Goal: Task Accomplishment & Management: Complete application form

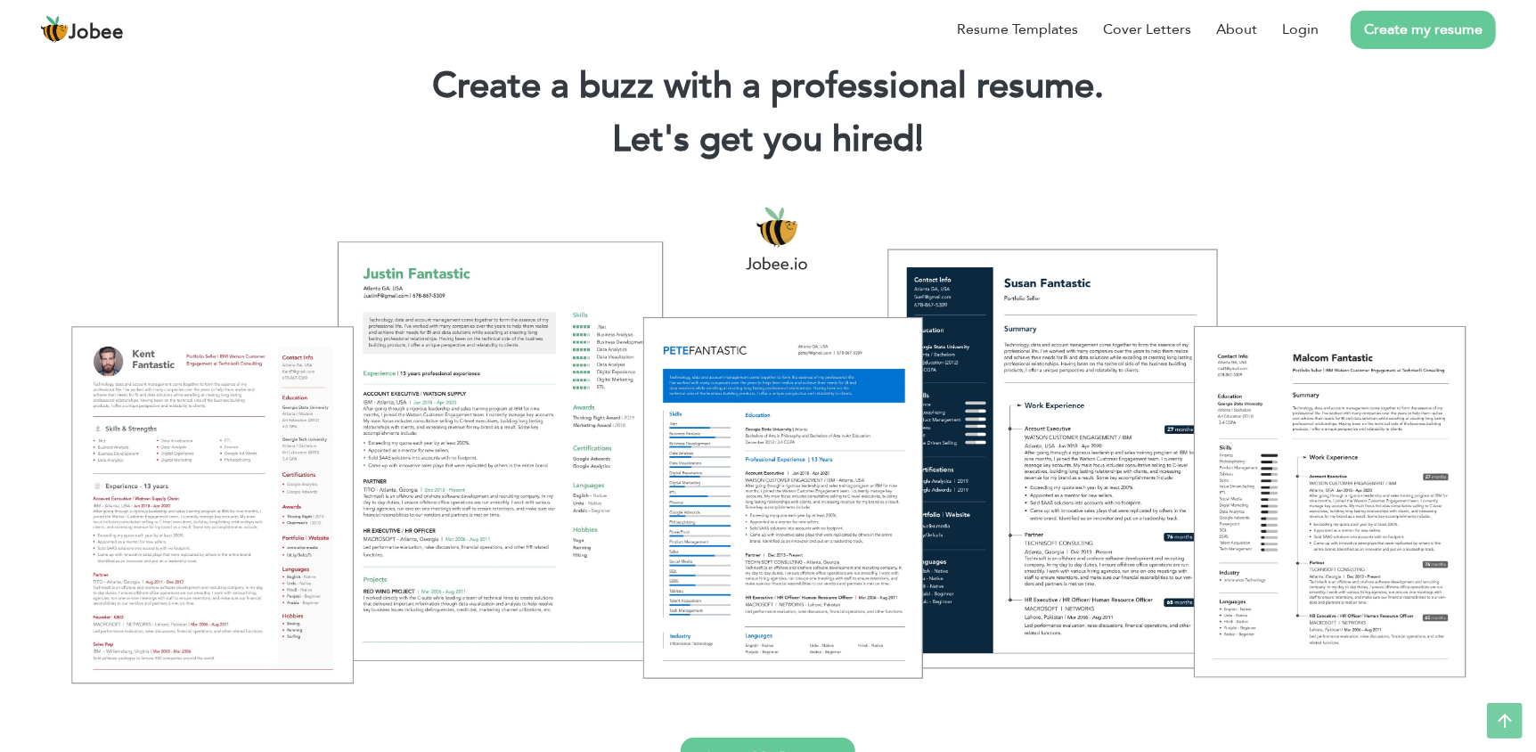
scroll to position [53, 0]
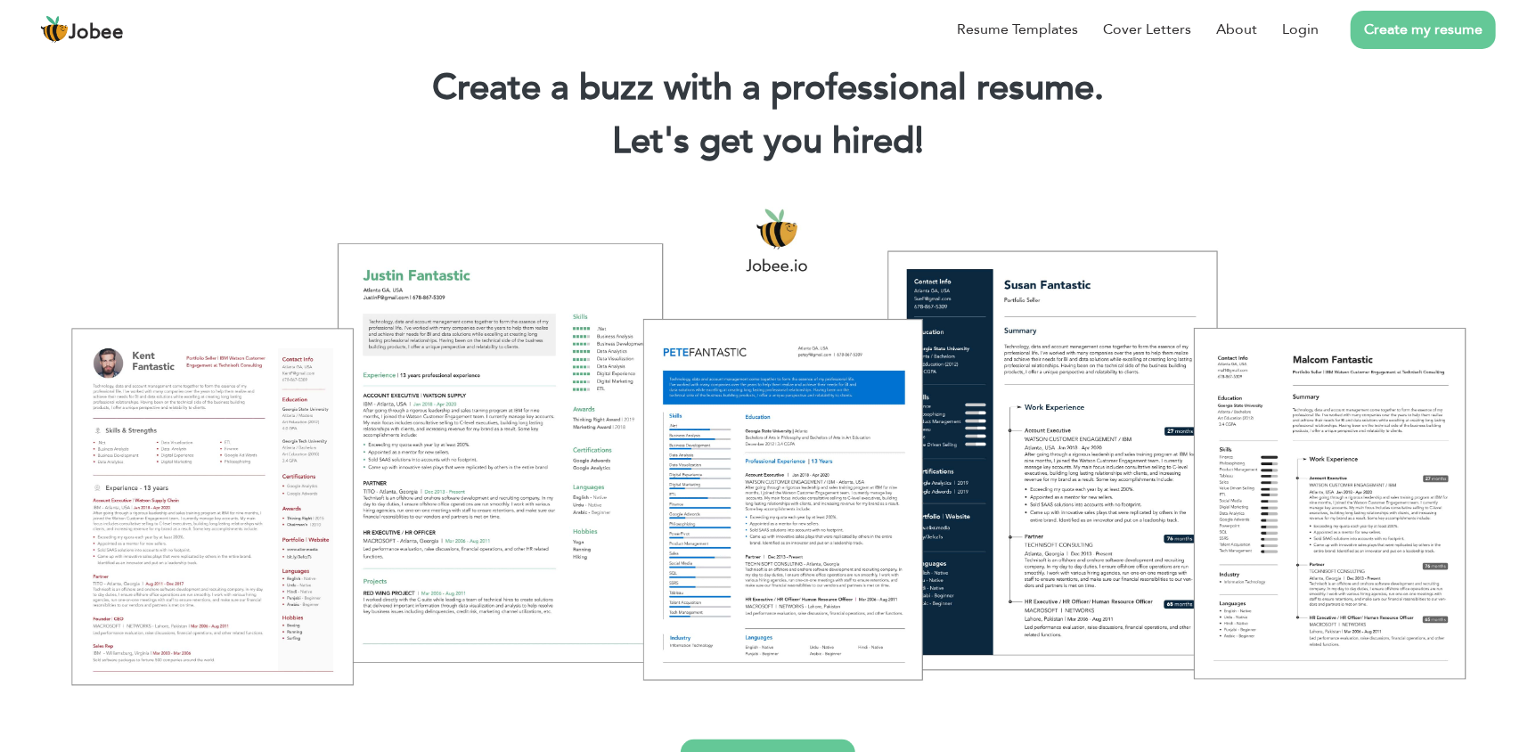
click at [1413, 24] on link "Create my resume" at bounding box center [1422, 30] width 145 height 38
click at [1307, 22] on link "Login" at bounding box center [1300, 29] width 37 height 21
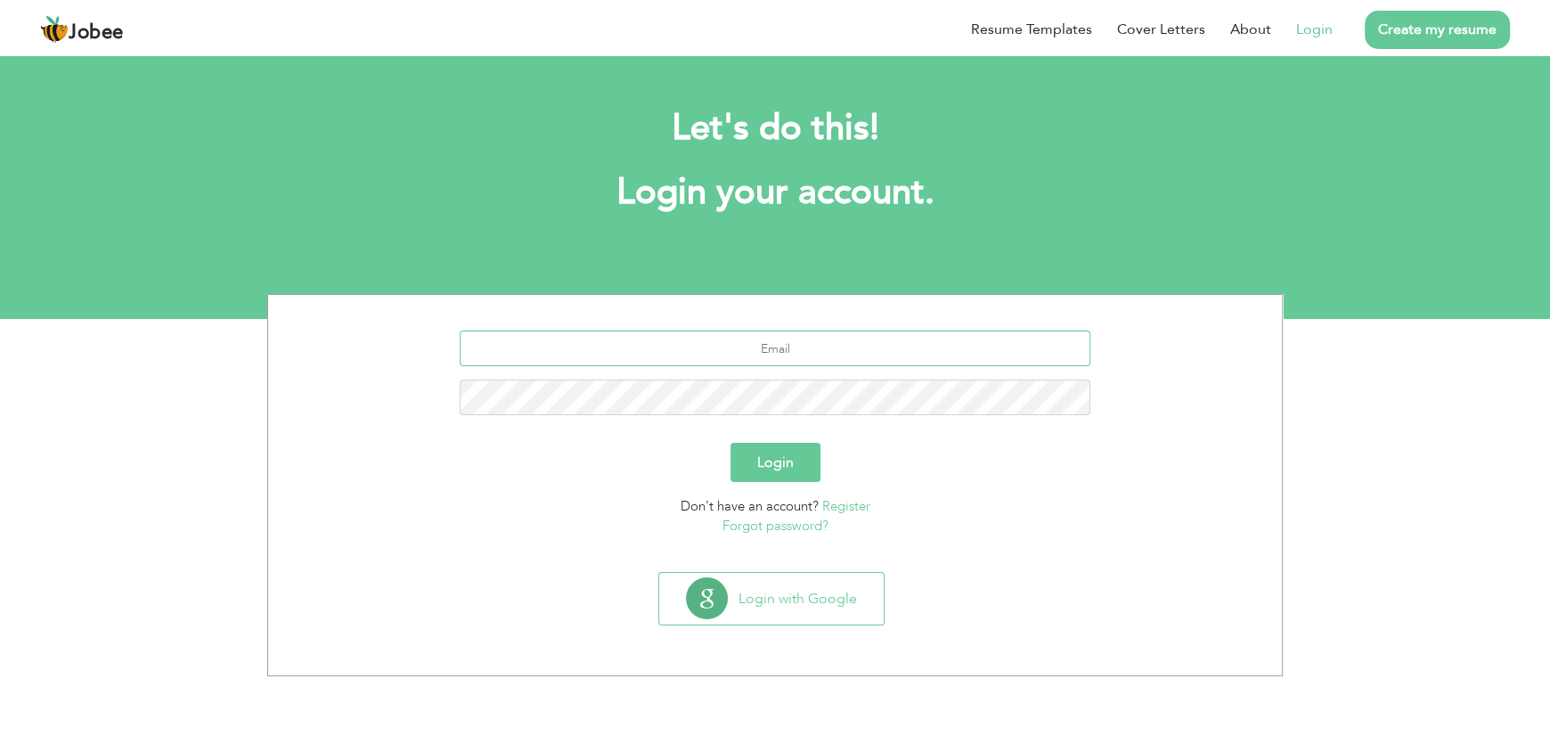
click at [874, 356] on input "text" at bounding box center [775, 348] width 631 height 36
type input "a"
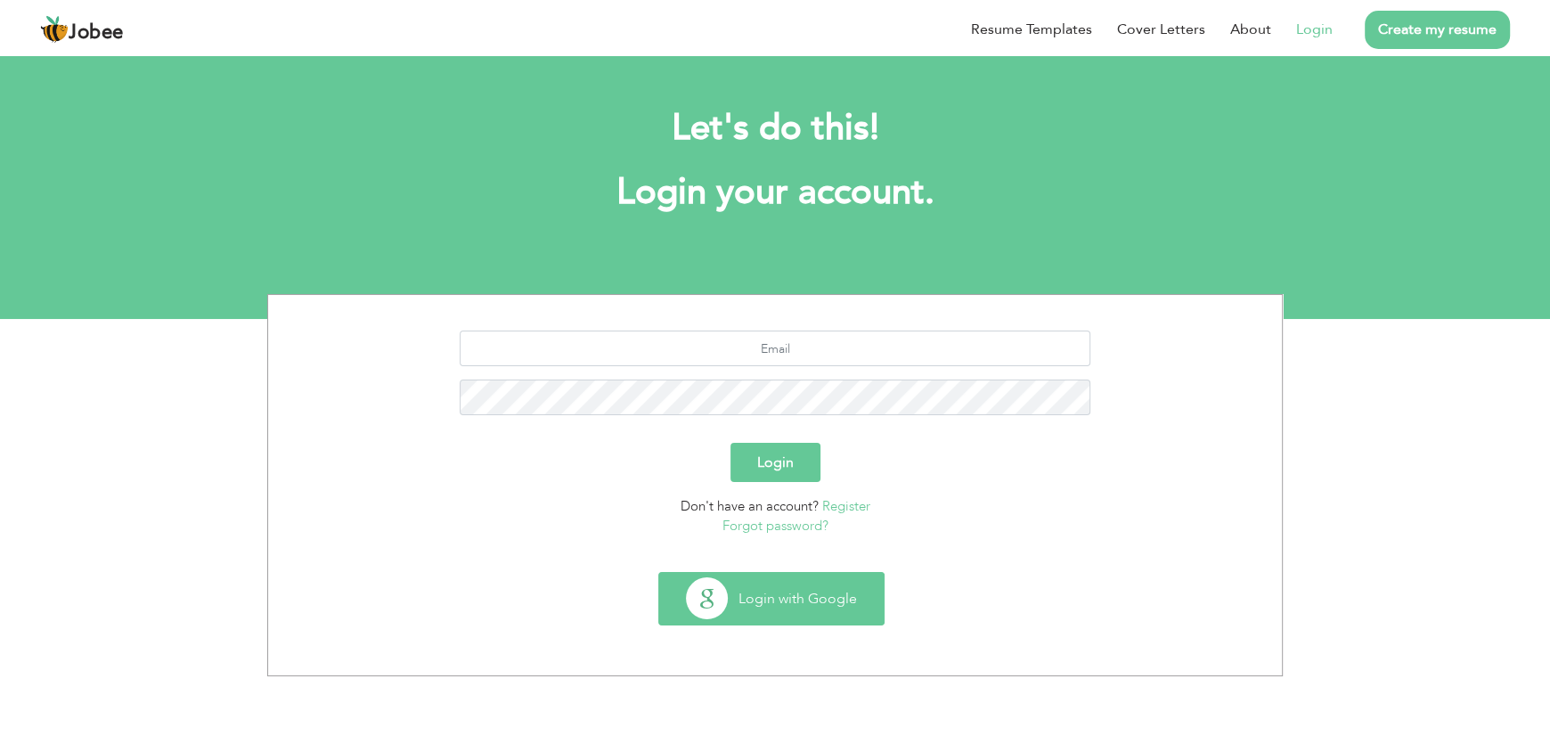
click at [743, 589] on button "Login with Google" at bounding box center [771, 599] width 224 height 52
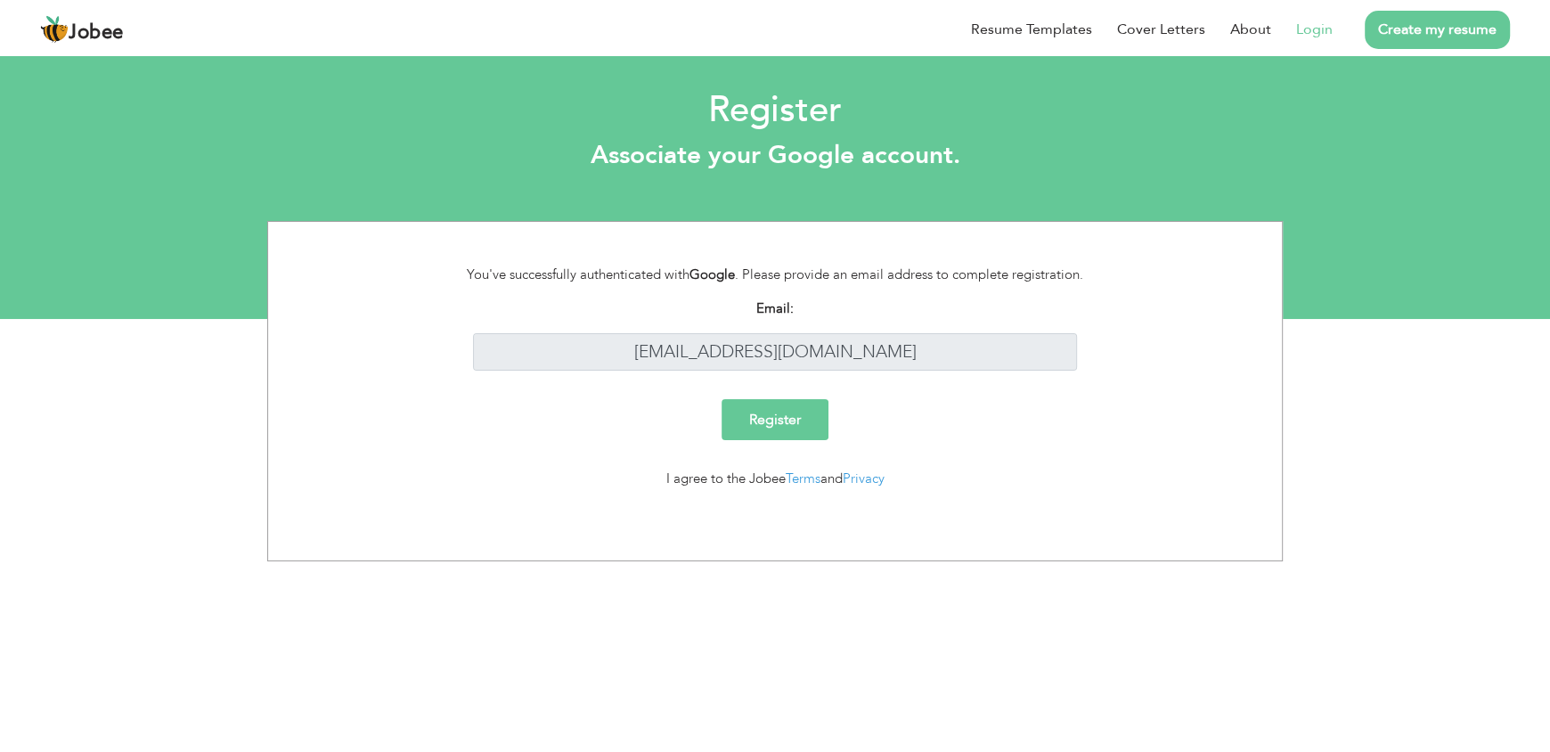
click at [820, 422] on input "Register" at bounding box center [774, 419] width 107 height 41
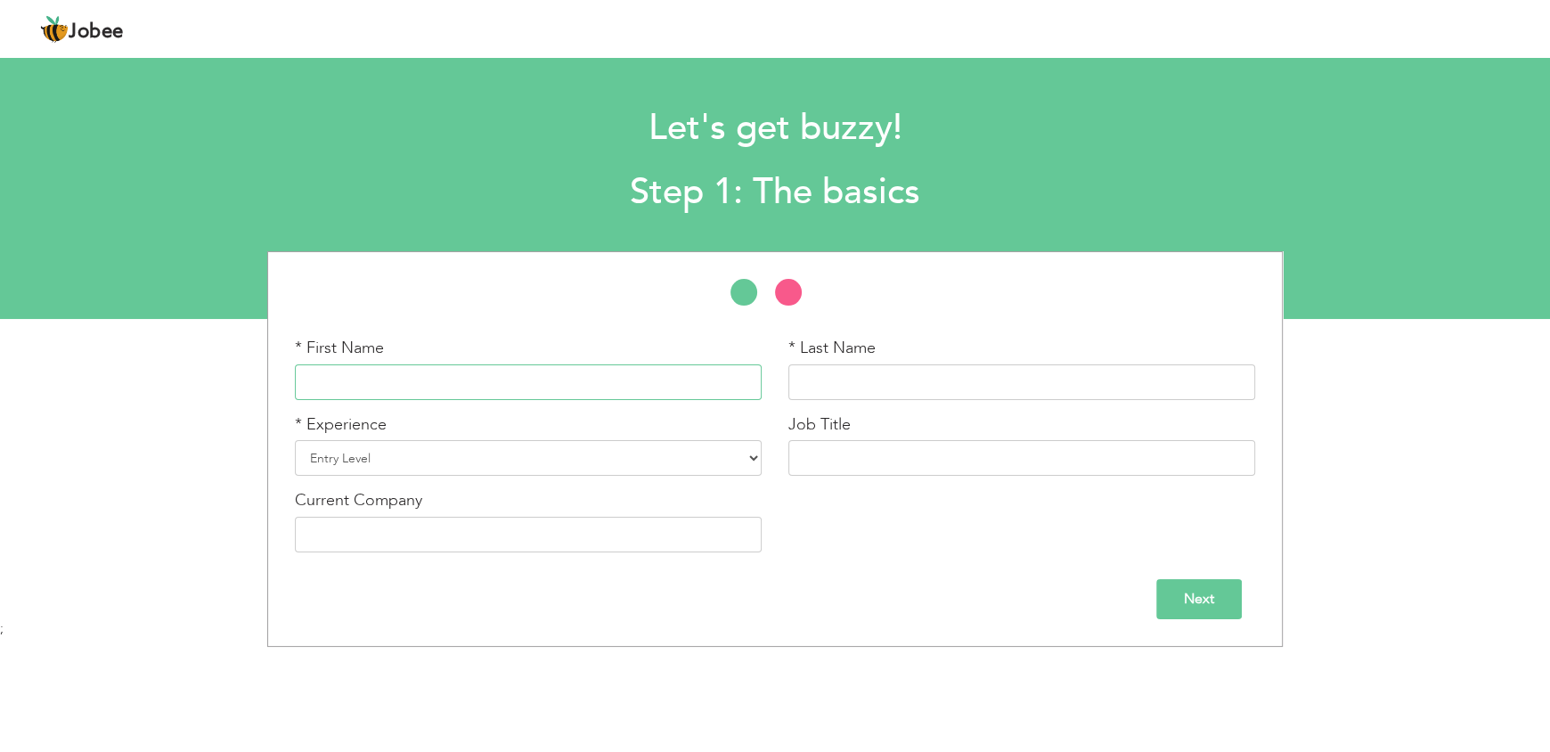
click at [551, 390] on input "text" at bounding box center [528, 382] width 467 height 36
type input "[PERSON_NAME]"
click at [817, 378] on input "text" at bounding box center [1021, 382] width 467 height 36
type input "khan"
click at [649, 453] on select "Entry Level Less than 1 Year 1 Year 2 Years 3 Years 4 Years 5 Years 6 Years 7 Y…" at bounding box center [528, 458] width 467 height 36
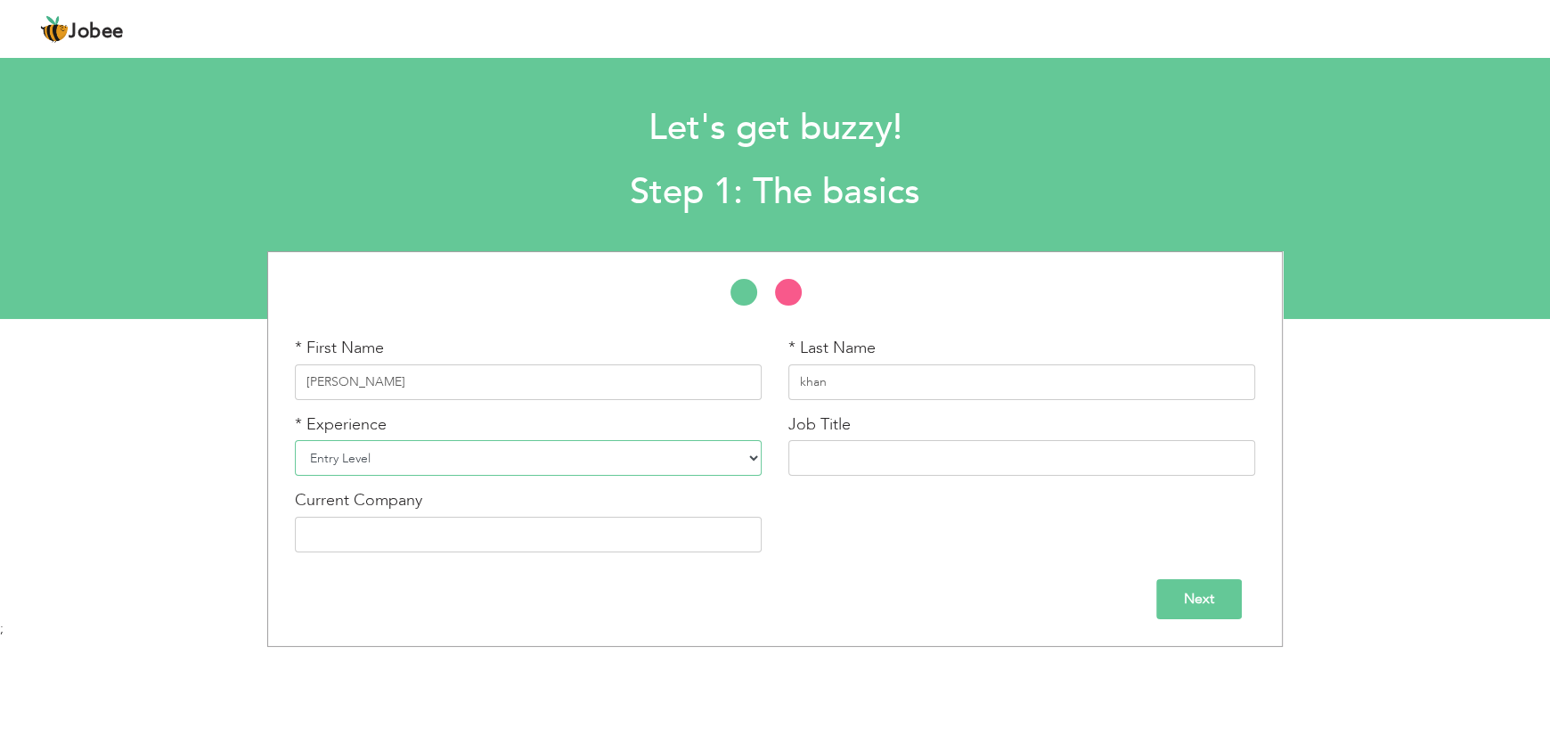
select select "5"
click at [295, 440] on select "Entry Level Less than 1 Year 1 Year 2 Years 3 Years 4 Years 5 Years 6 Years 7 Y…" at bounding box center [528, 458] width 467 height 36
click at [957, 469] on input "text" at bounding box center [1021, 458] width 467 height 36
type input "g"
type input "Graphic design"
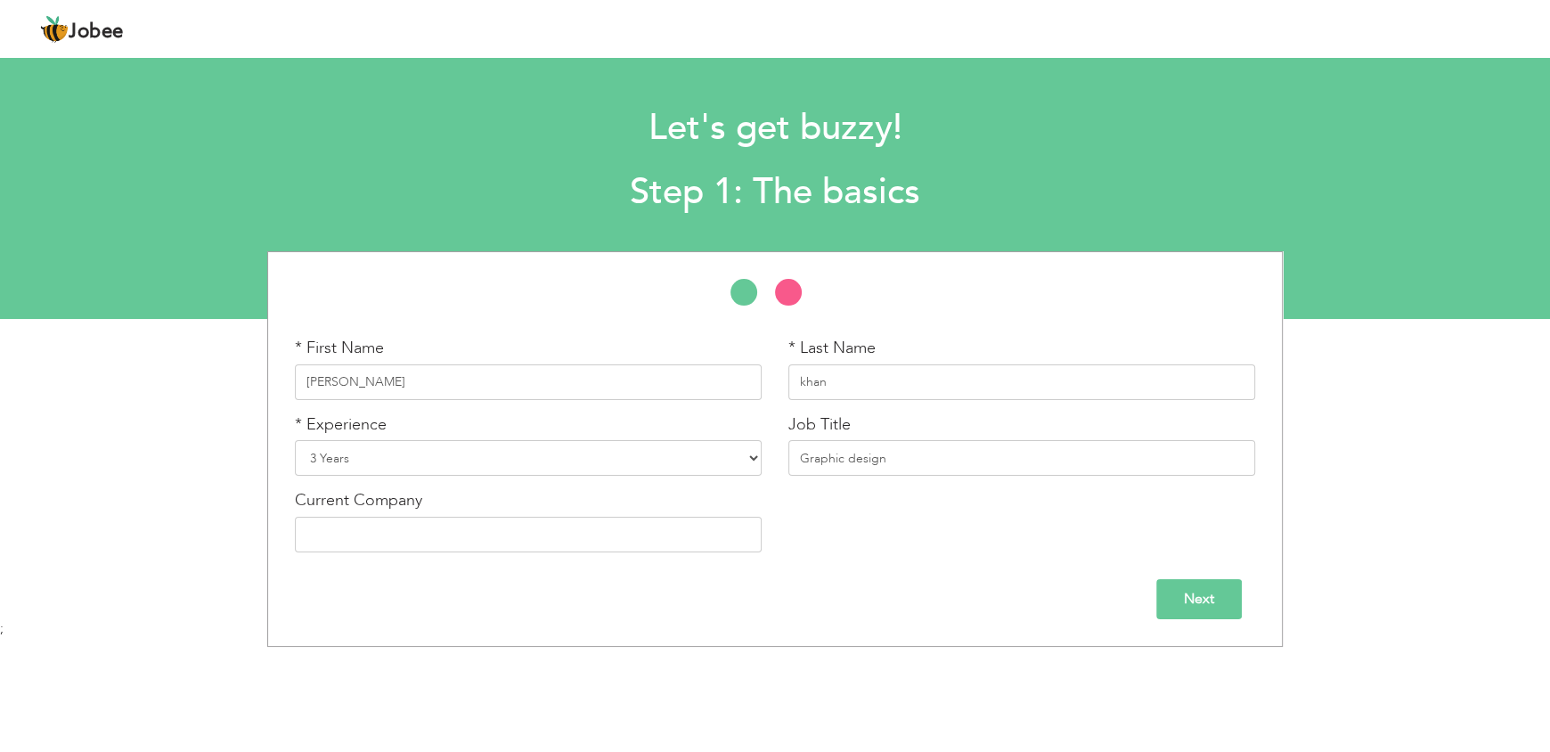
click at [581, 559] on div "Current Company" at bounding box center [527, 527] width 493 height 77
click at [565, 543] on input "text" at bounding box center [528, 535] width 467 height 36
type input "p"
type input "Peak sloution lahore"
click at [1226, 599] on input "Next" at bounding box center [1199, 599] width 86 height 40
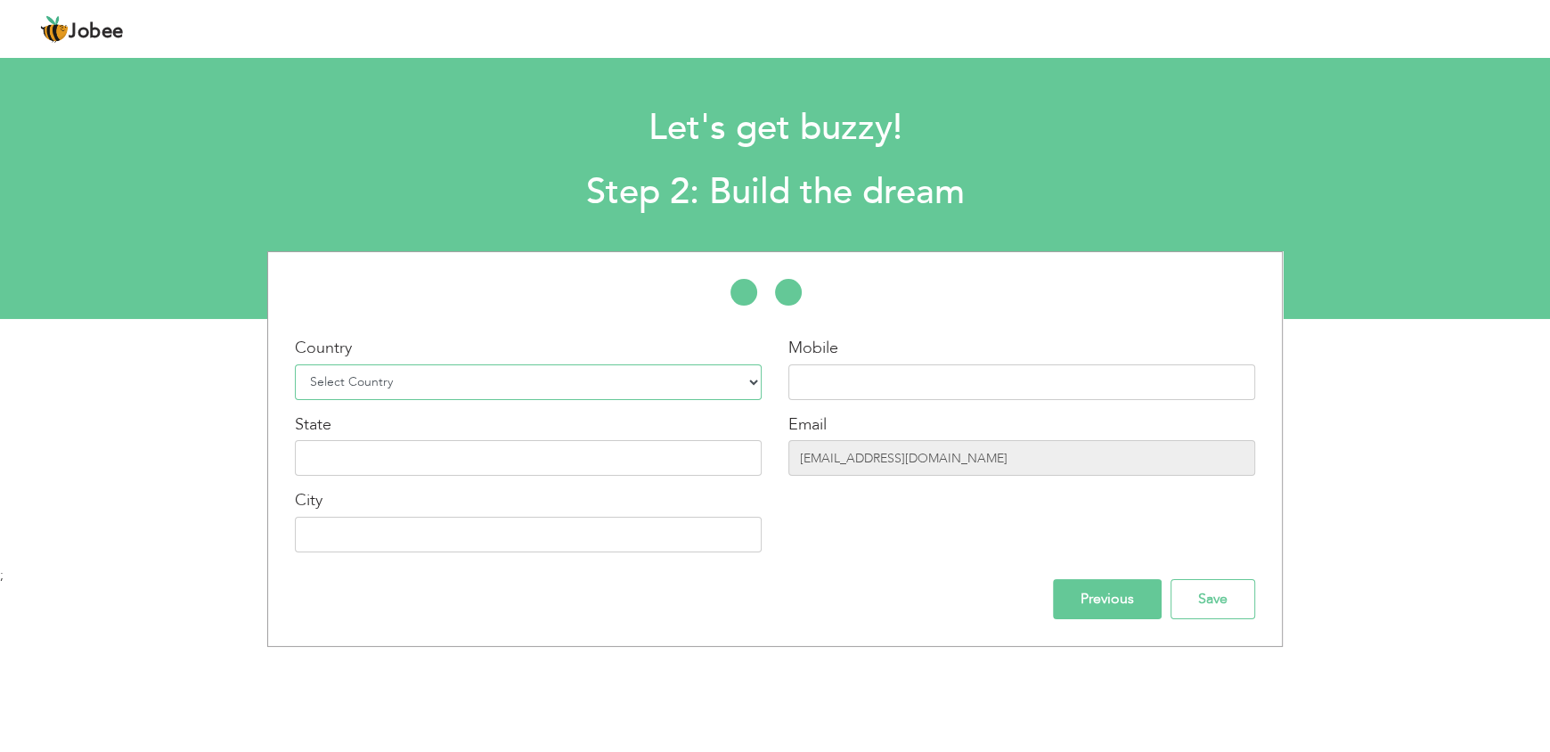
click at [596, 379] on select "Select Country Afghanistan Albania Algeria American Samoa Andorra Angola Anguil…" at bounding box center [528, 382] width 467 height 36
click at [462, 454] on input "text" at bounding box center [528, 458] width 467 height 36
click at [507, 383] on select "Select Country Afghanistan Albania Algeria American Samoa Andorra Angola Anguil…" at bounding box center [528, 382] width 467 height 36
click at [295, 364] on select "Select Country Afghanistan Albania Algeria American Samoa Andorra Angola Anguil…" at bounding box center [528, 382] width 467 height 36
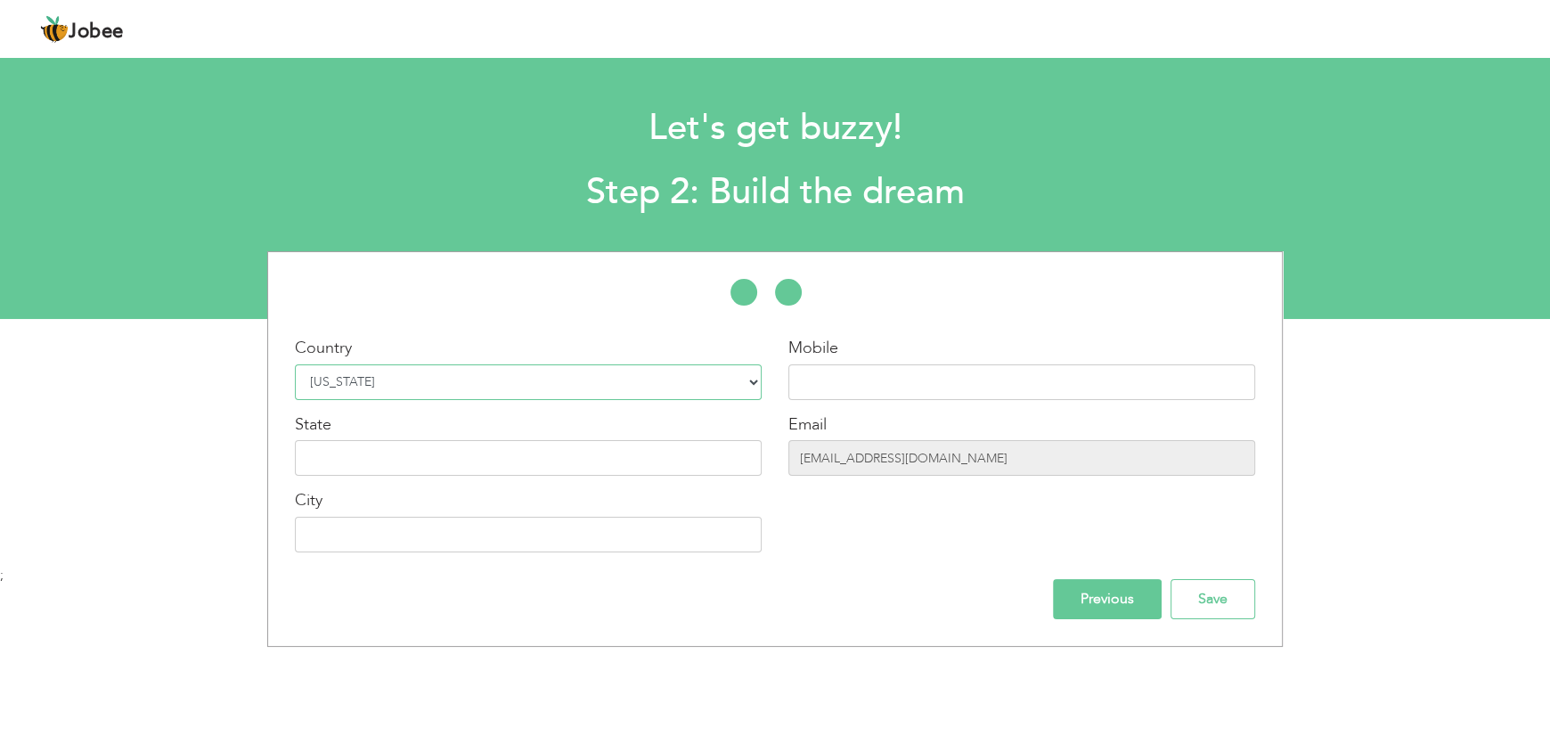
drag, startPoint x: 432, startPoint y: 398, endPoint x: 433, endPoint y: 180, distance: 218.2
click at [433, 180] on section "Let's get buzzy! Step 2: Build the dream * First Name abdullah * Last Name khan…" at bounding box center [775, 185] width 1550 height 267
select select "166"
click at [295, 364] on select "Select Country Afghanistan Albania Algeria American Samoa Andorra Angola Anguil…" at bounding box center [528, 382] width 467 height 36
click at [928, 391] on input "text" at bounding box center [1021, 382] width 467 height 36
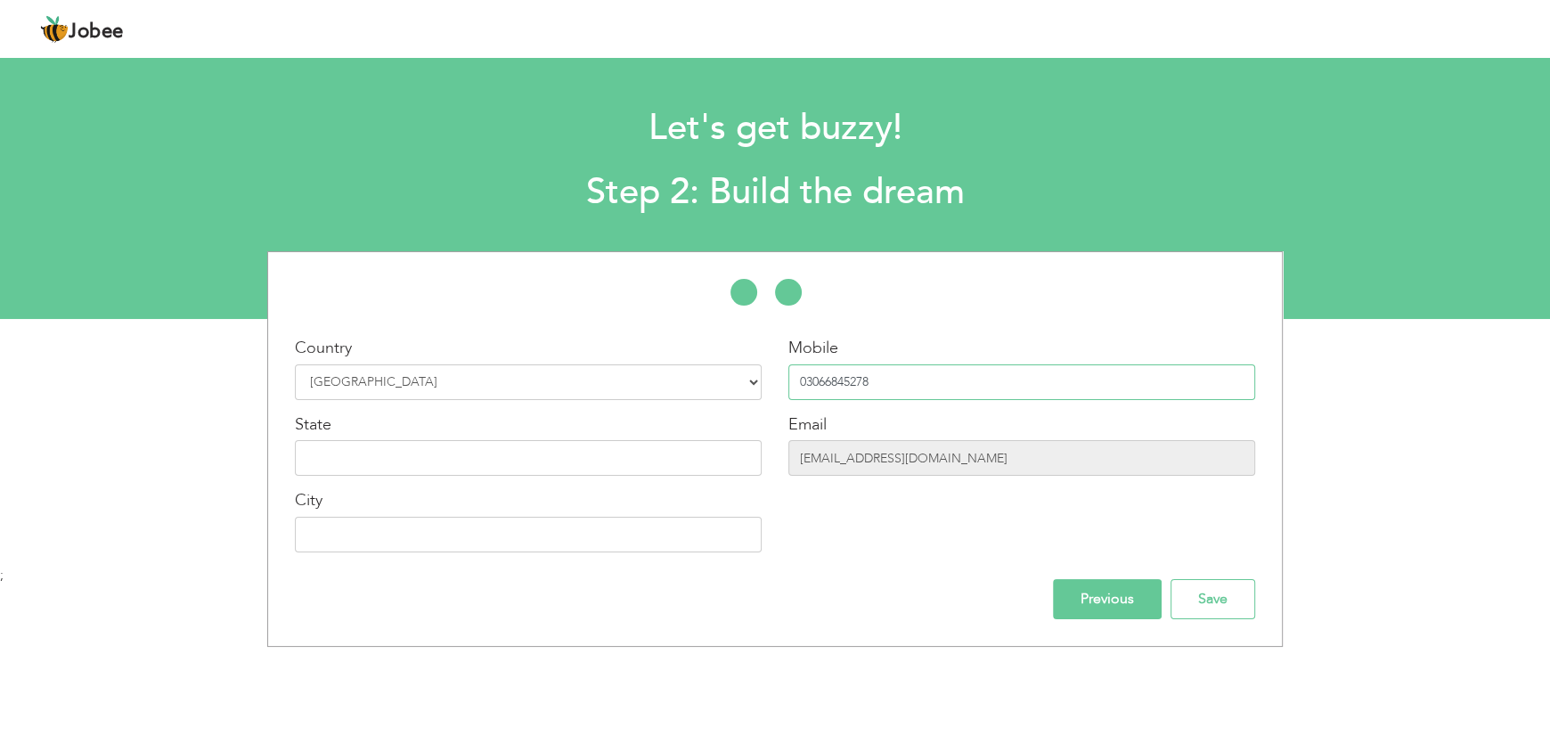
type input "03066845278"
click at [615, 460] on input "text" at bounding box center [528, 458] width 467 height 36
type input "o"
type input "[GEOGRAPHIC_DATA]"
click at [560, 533] on input "text" at bounding box center [528, 535] width 467 height 36
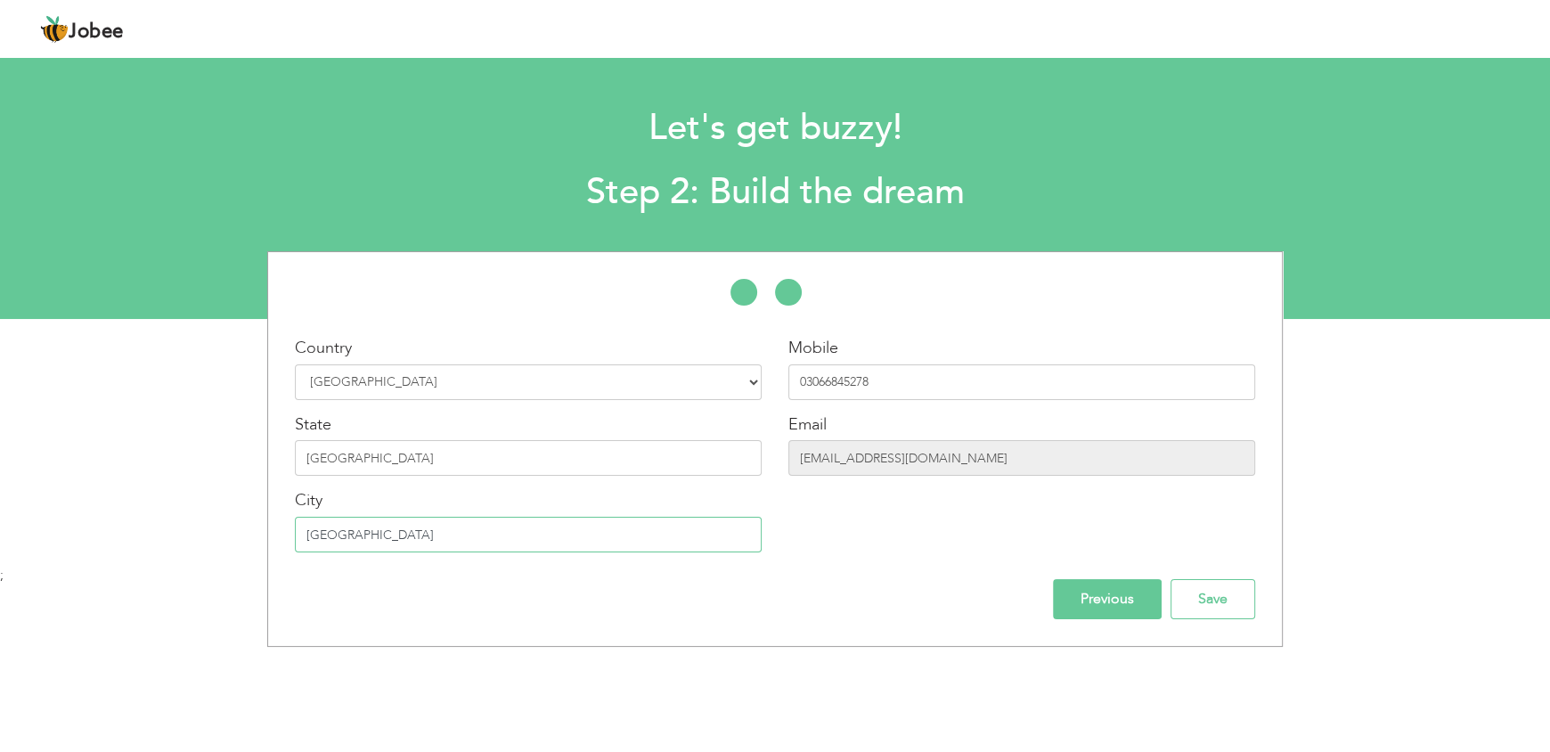
type input "[GEOGRAPHIC_DATA]"
click at [1242, 613] on input "Save" at bounding box center [1212, 599] width 85 height 40
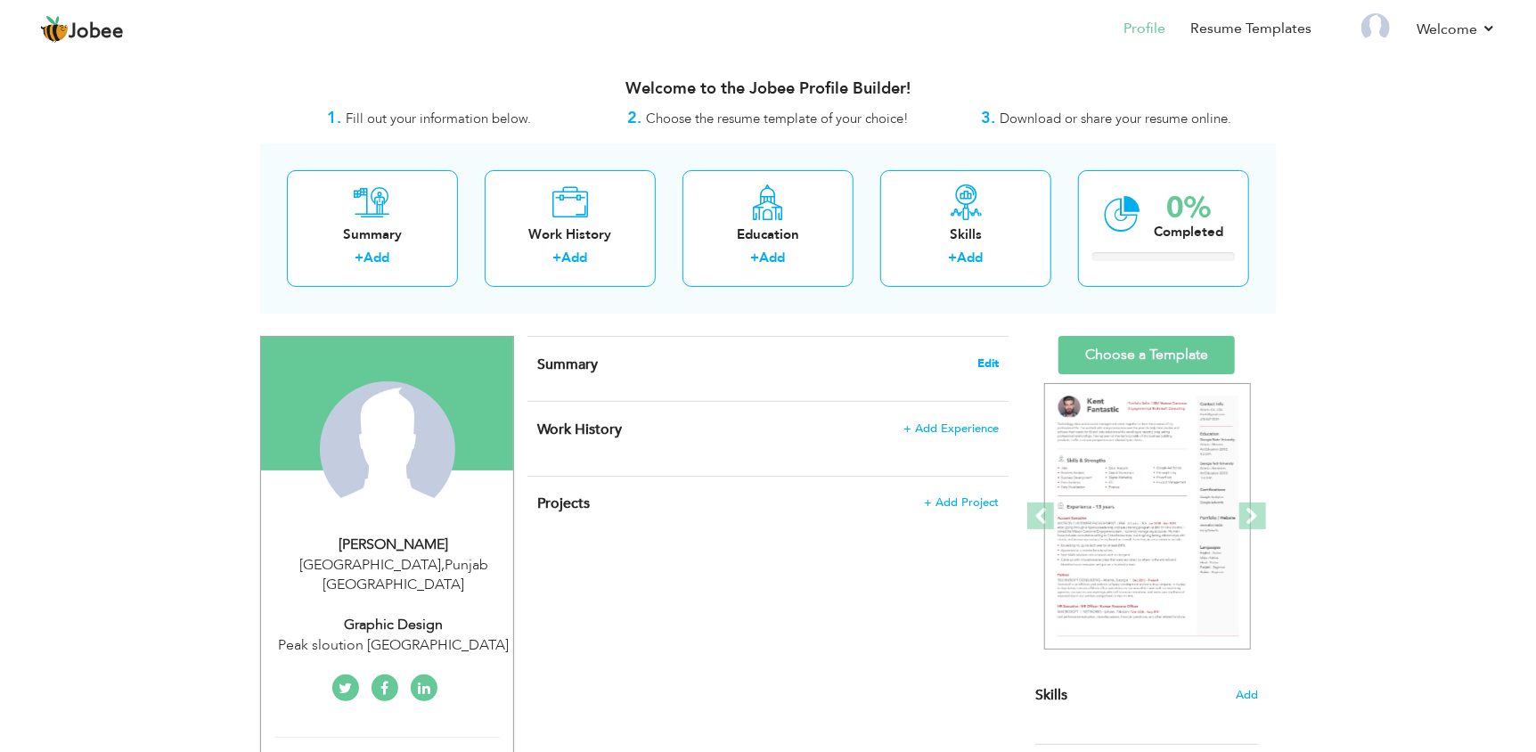
click at [984, 361] on span "Edit" at bounding box center [987, 363] width 21 height 12
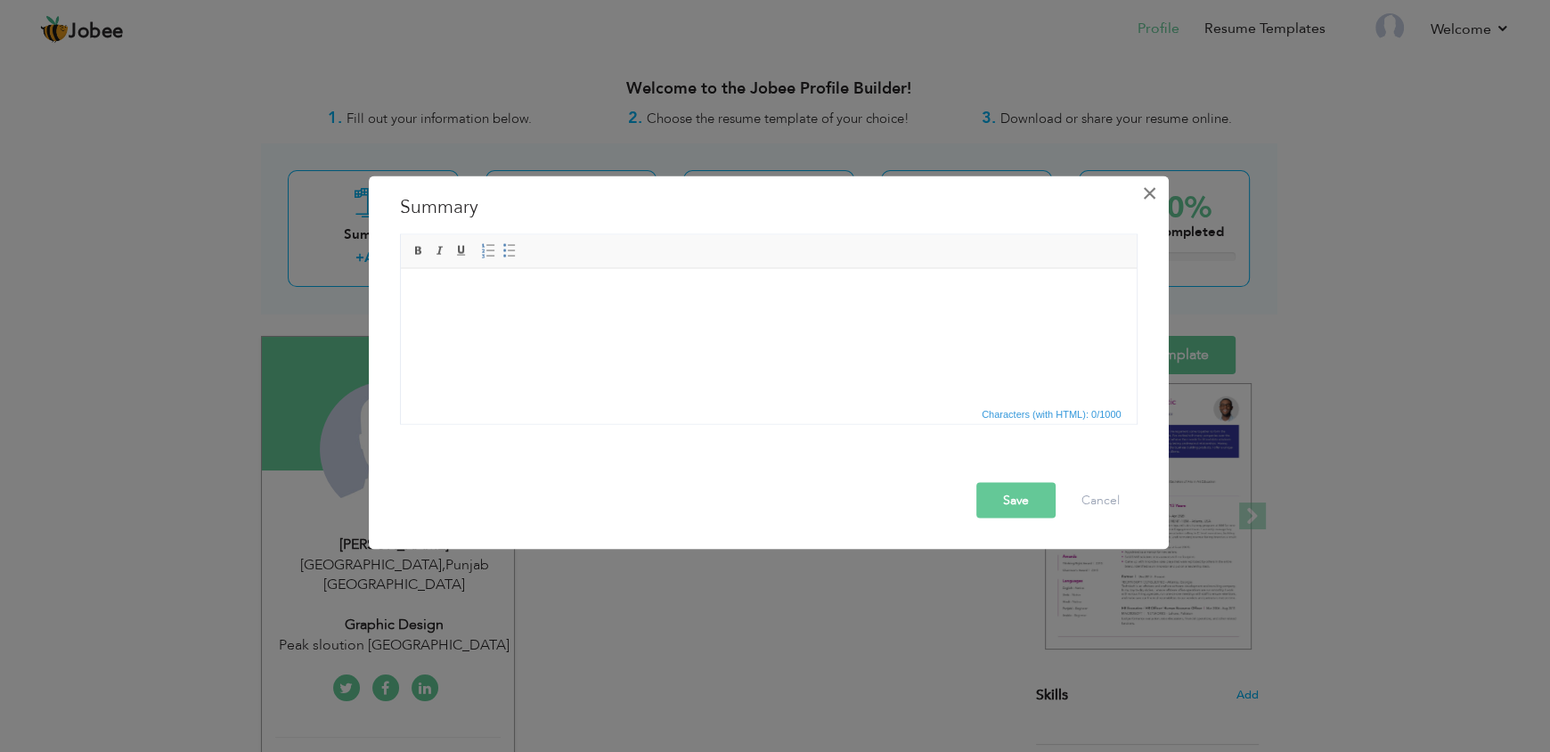
click at [1158, 191] on button "×" at bounding box center [1150, 193] width 29 height 29
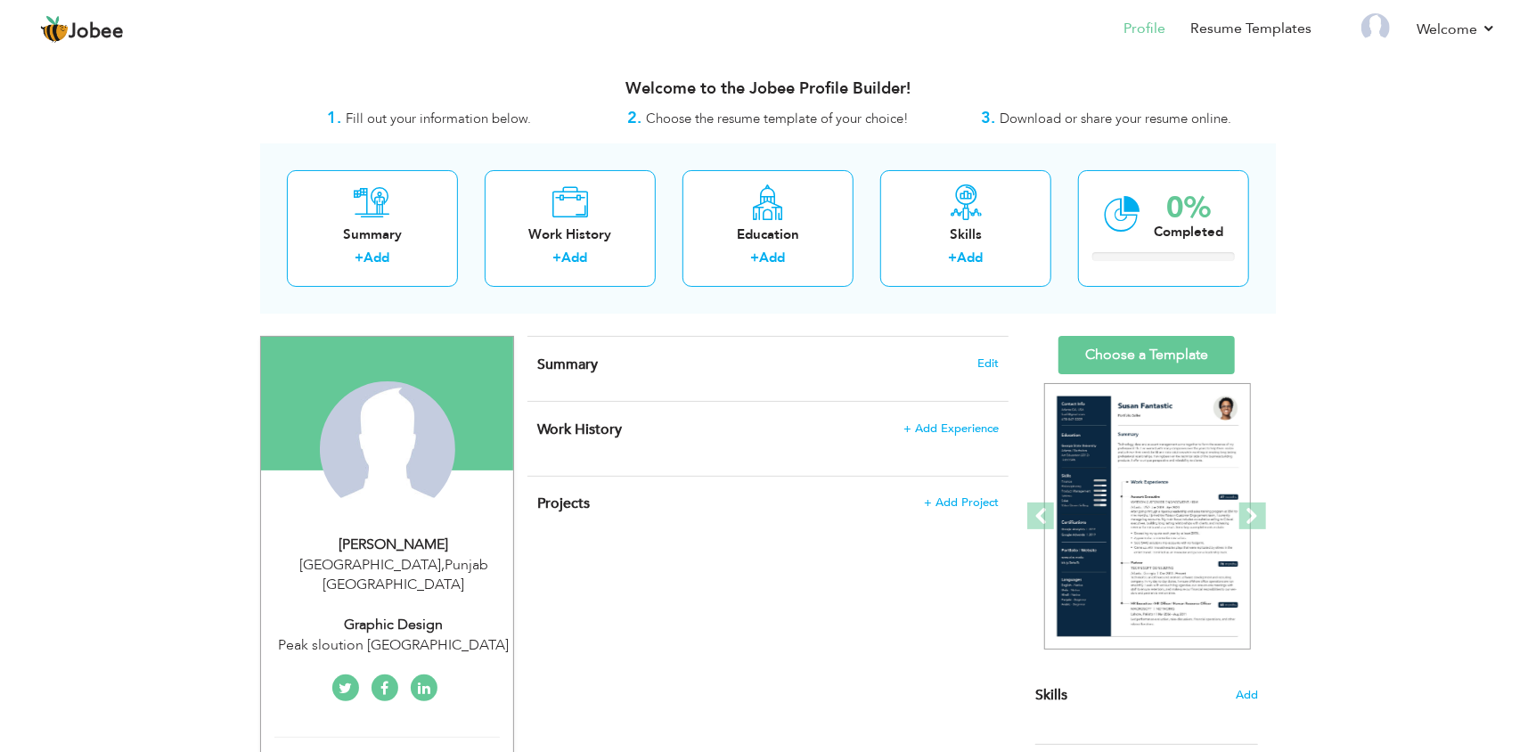
click at [908, 380] on div "Summary Edit" at bounding box center [767, 369] width 481 height 64
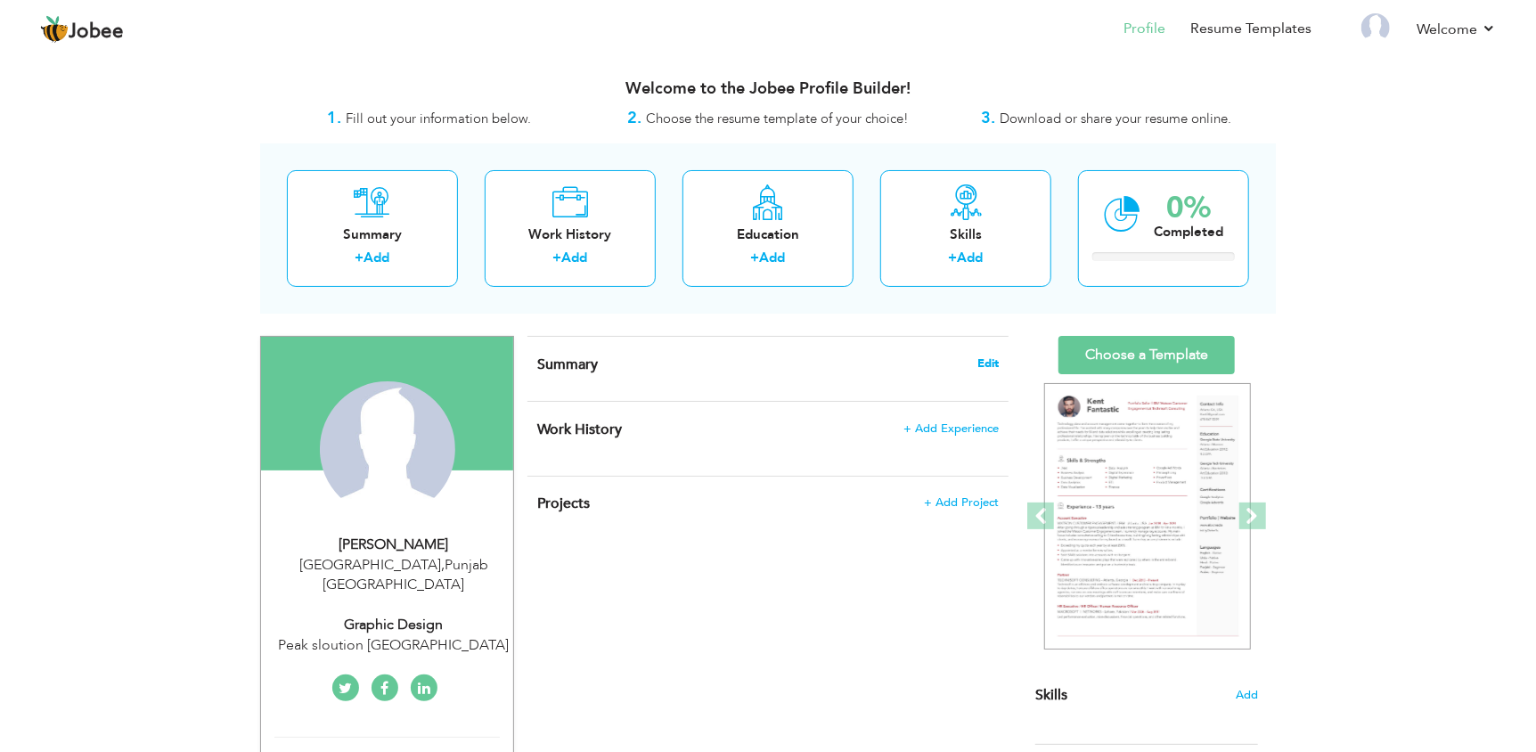
click at [988, 362] on span "Edit" at bounding box center [987, 363] width 21 height 12
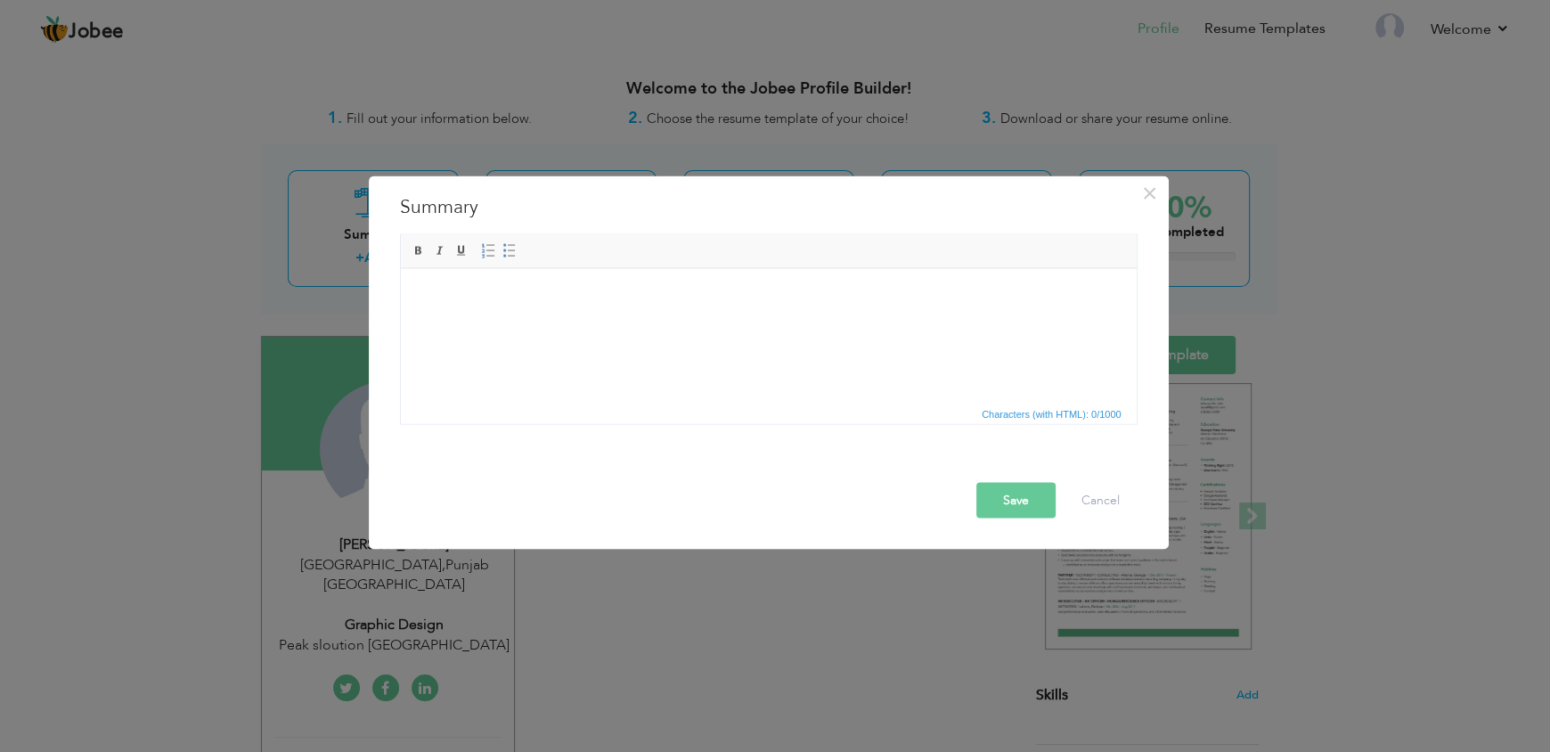
click at [530, 295] on body at bounding box center [768, 295] width 700 height 19
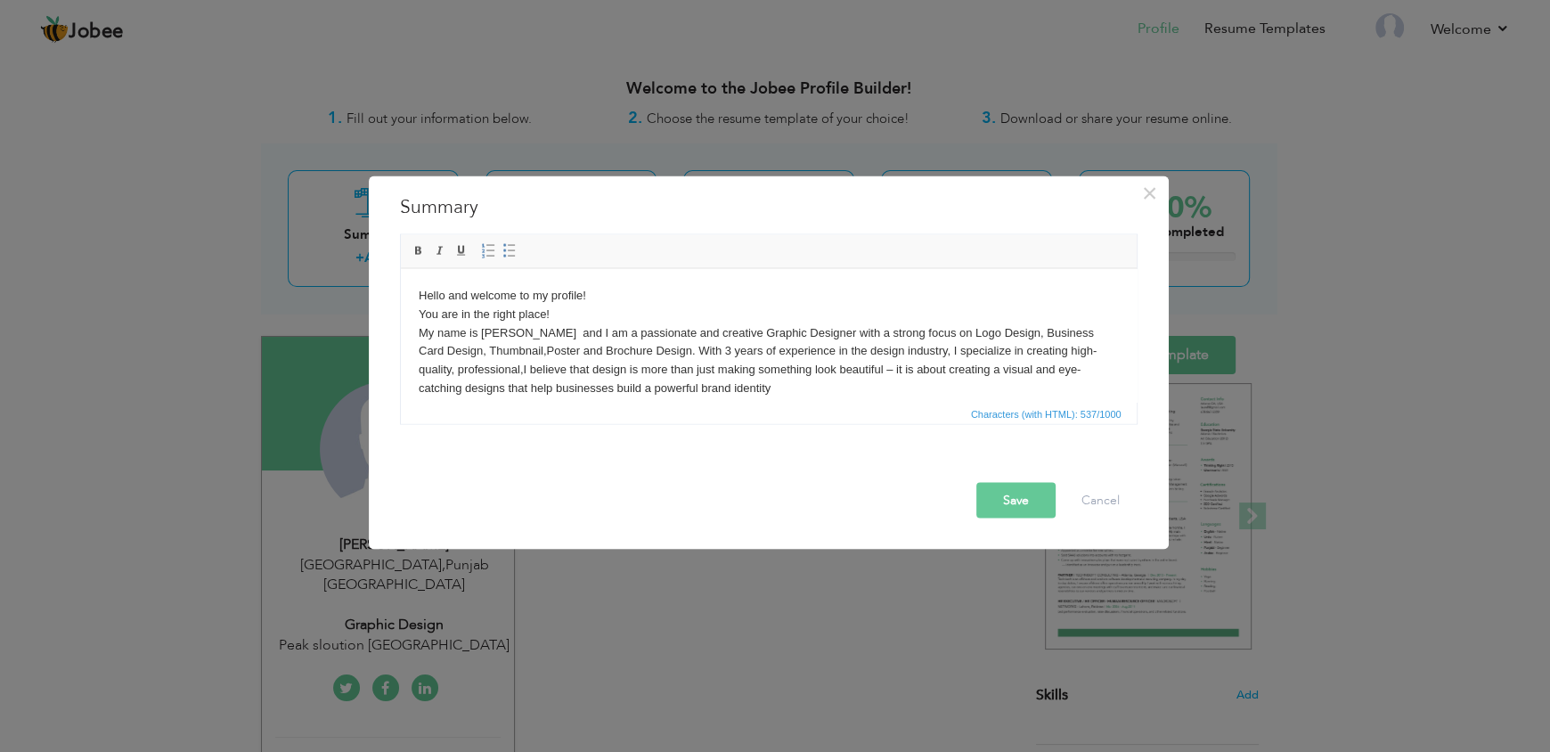
click at [999, 494] on button "Save" at bounding box center [1015, 501] width 79 height 36
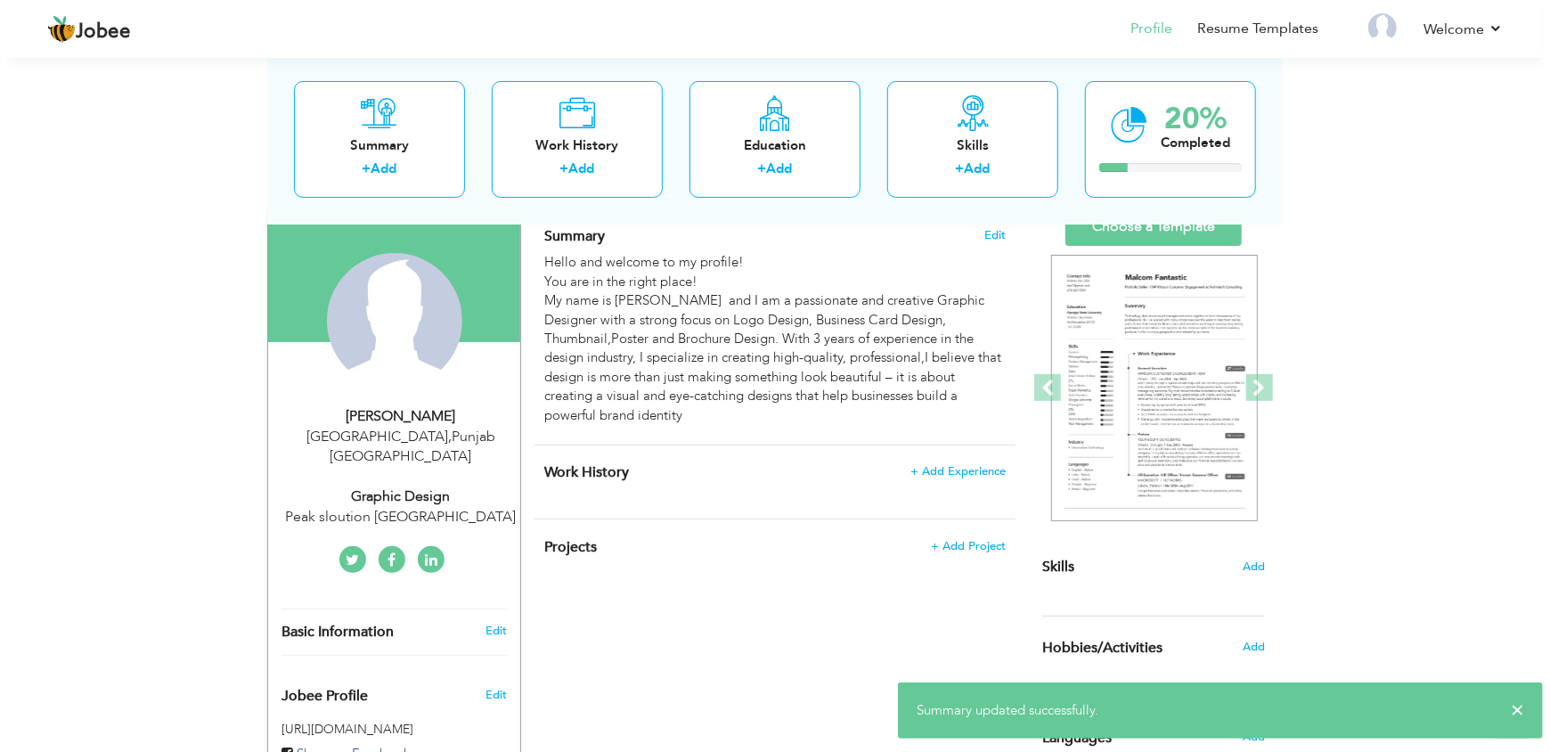
scroll to position [130, 0]
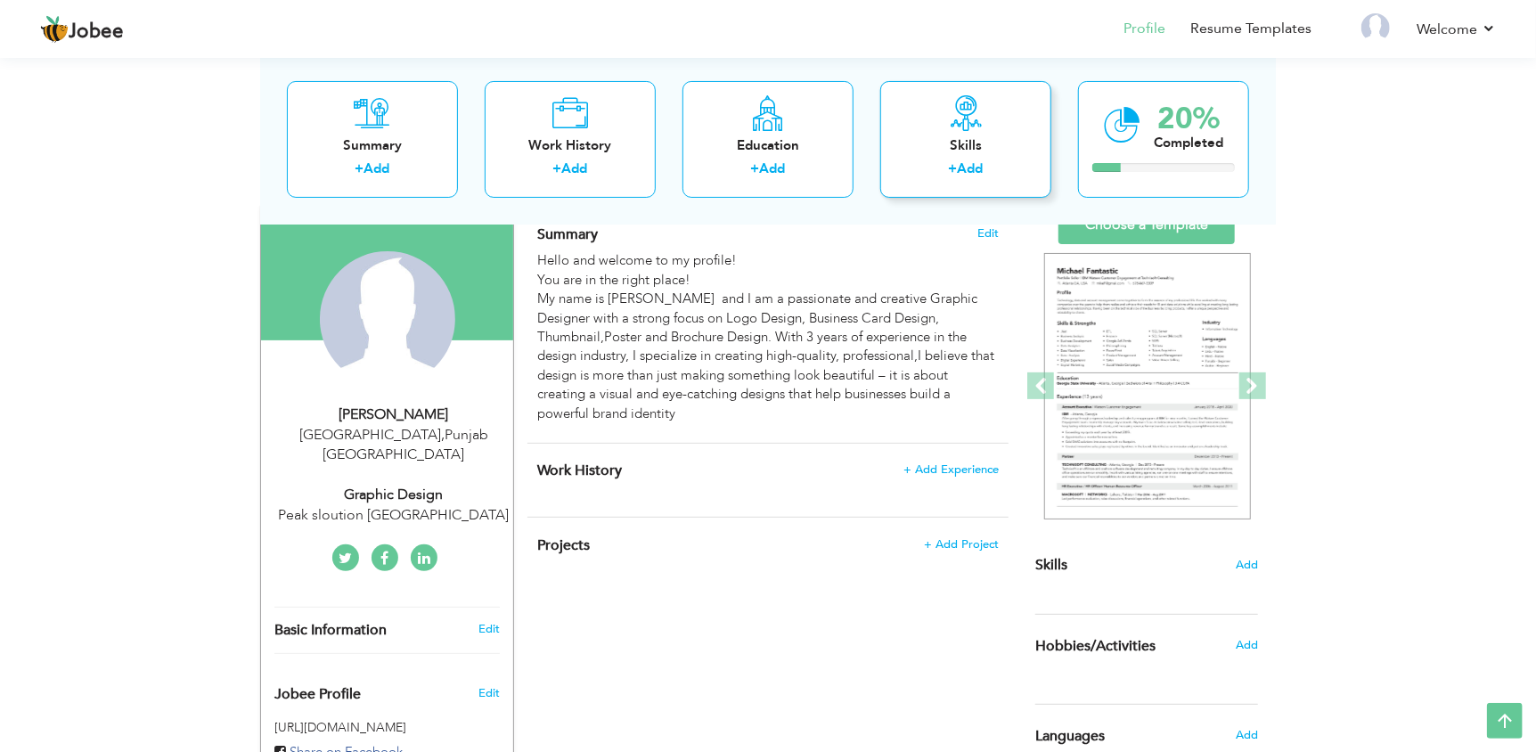
click at [949, 155] on div "Skills + Add" at bounding box center [965, 138] width 171 height 117
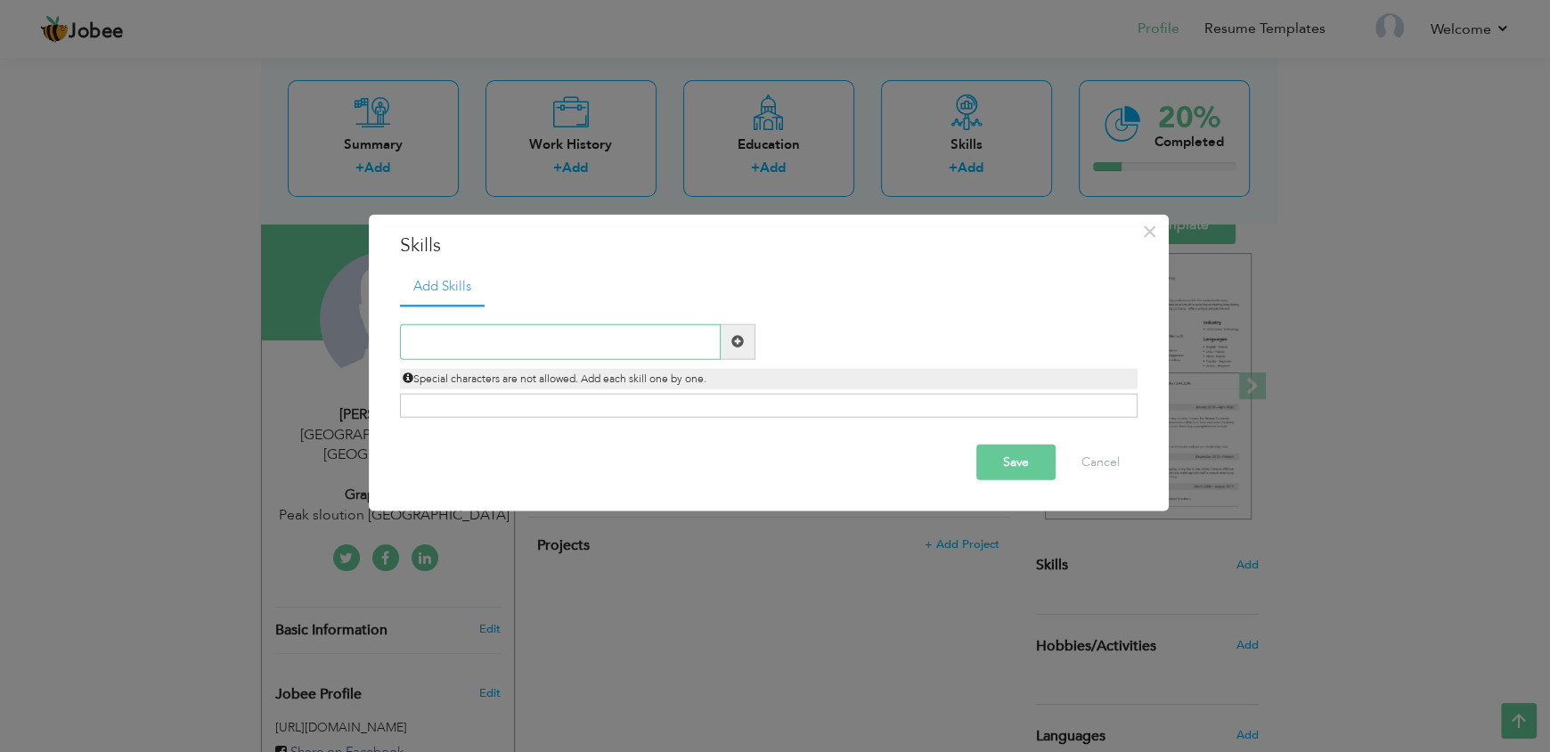
click at [649, 349] on input "text" at bounding box center [560, 341] width 321 height 36
type input "graphic design"
click at [739, 328] on span at bounding box center [738, 341] width 35 height 36
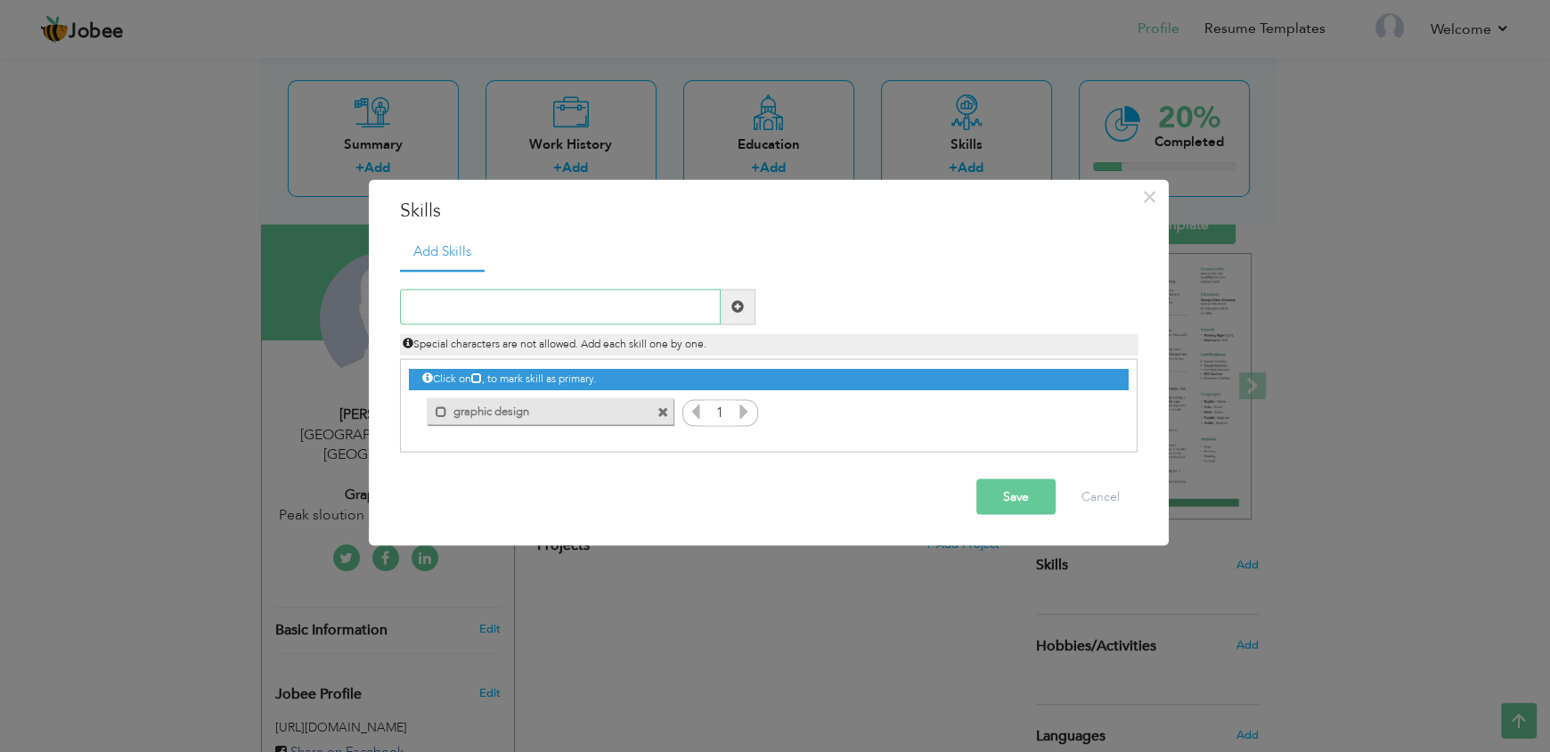
click at [618, 305] on input "text" at bounding box center [560, 307] width 321 height 36
type input "t"
type input "b"
click at [1027, 484] on button "Save" at bounding box center [1015, 496] width 79 height 36
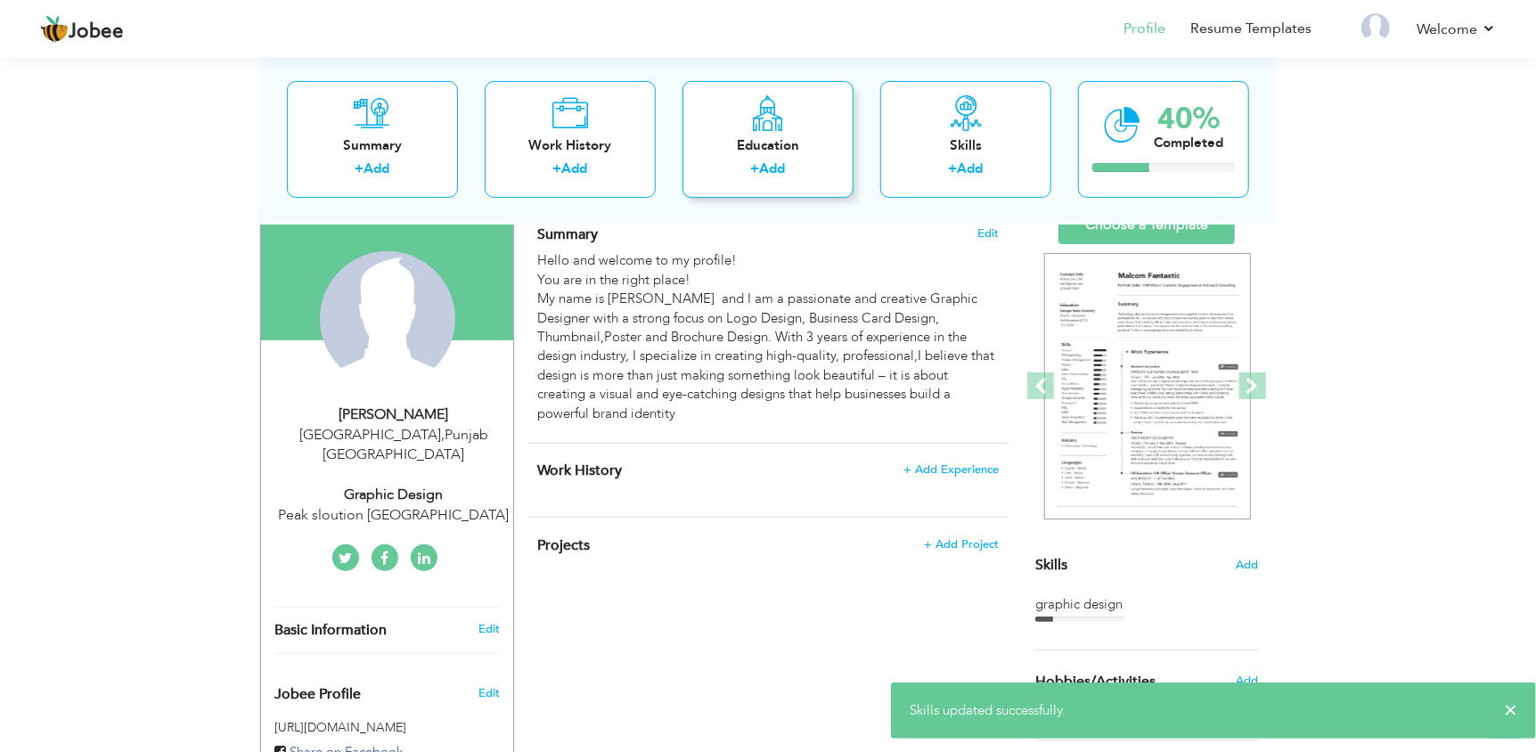
click at [772, 161] on link "Add" at bounding box center [773, 168] width 26 height 18
radio input "true"
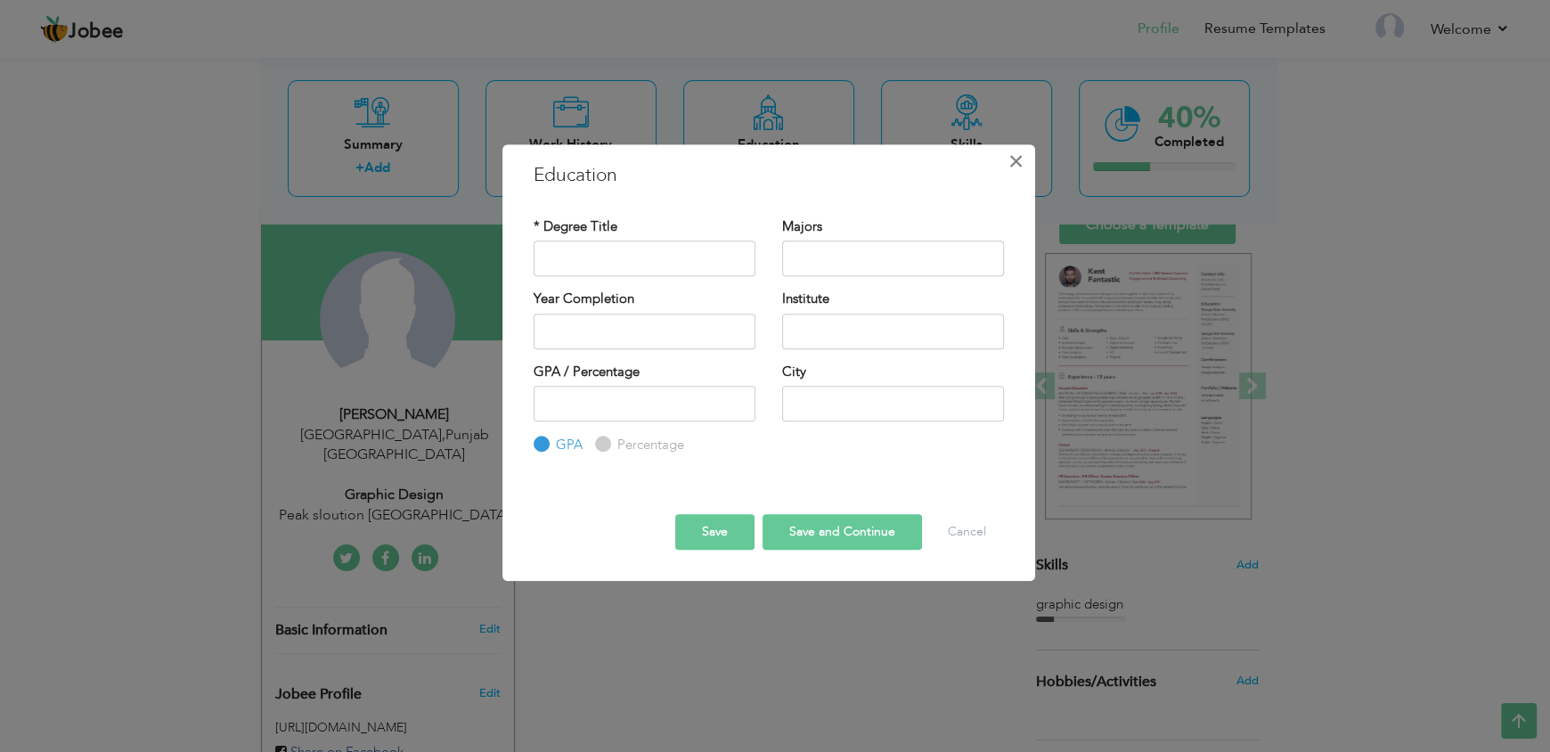
click at [1023, 170] on button "×" at bounding box center [1016, 161] width 29 height 29
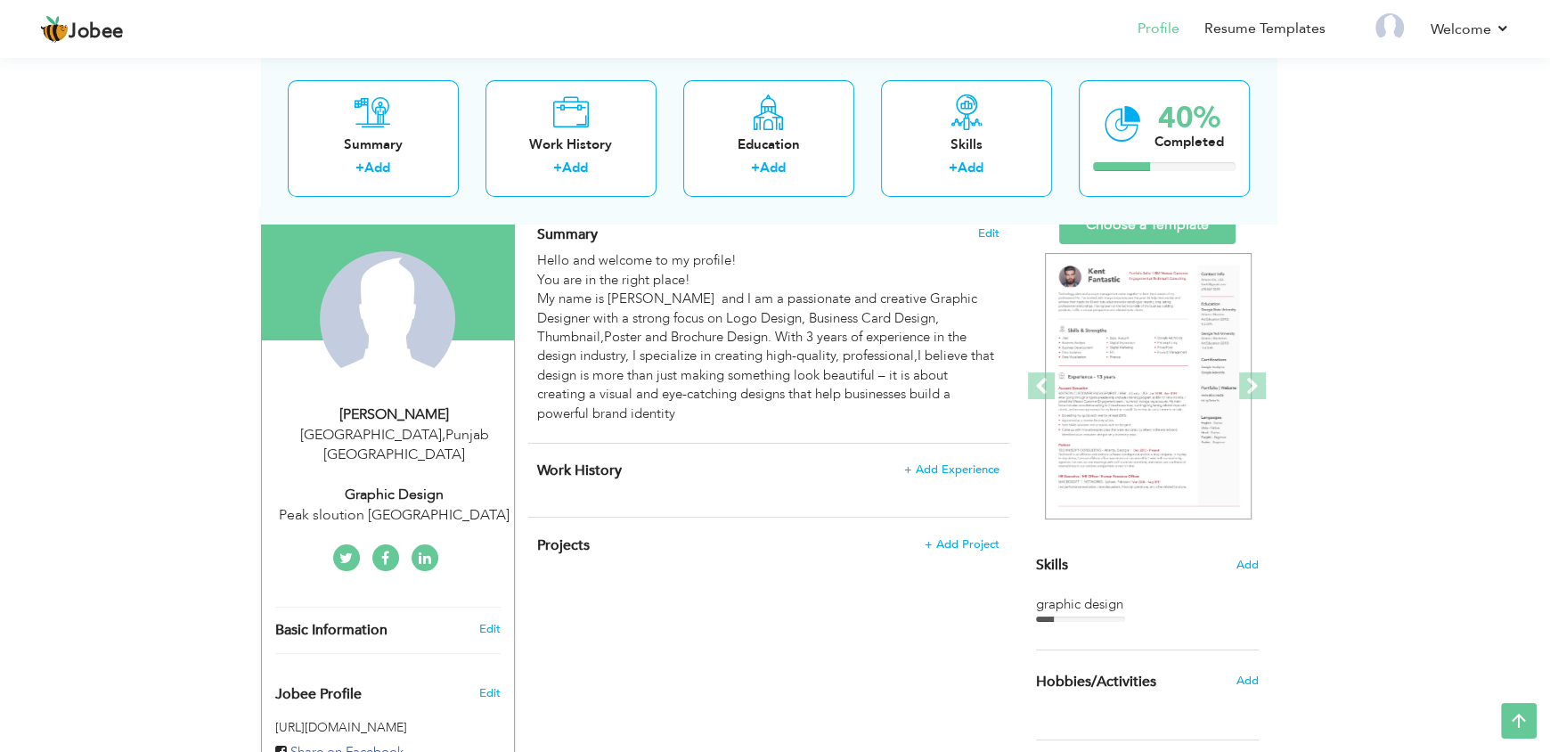
click at [1023, 170] on body "Jobee Profile Resume Templates Resume Templates Cover Letters About My Resume W…" at bounding box center [775, 499] width 1550 height 1259
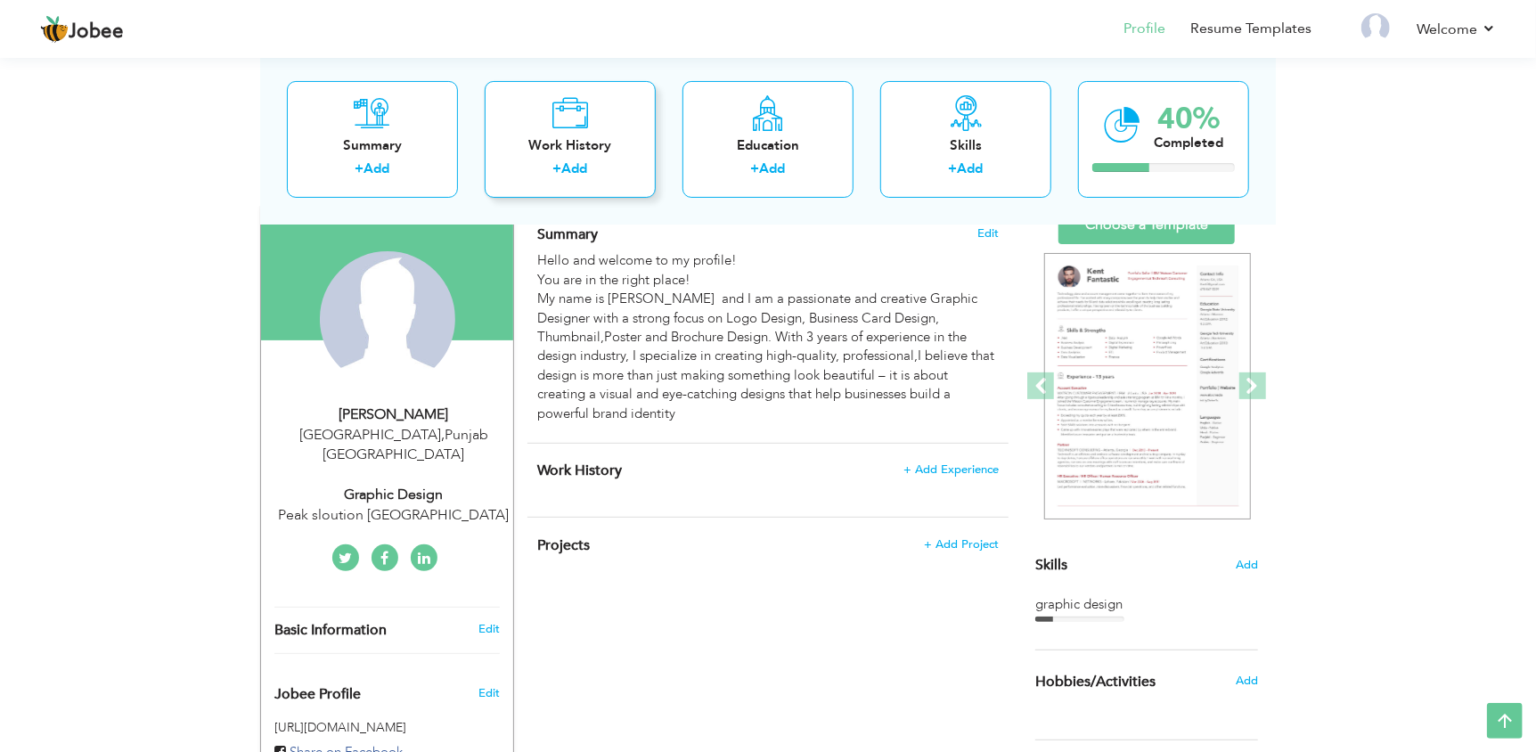
click at [562, 167] on label "+" at bounding box center [557, 168] width 9 height 19
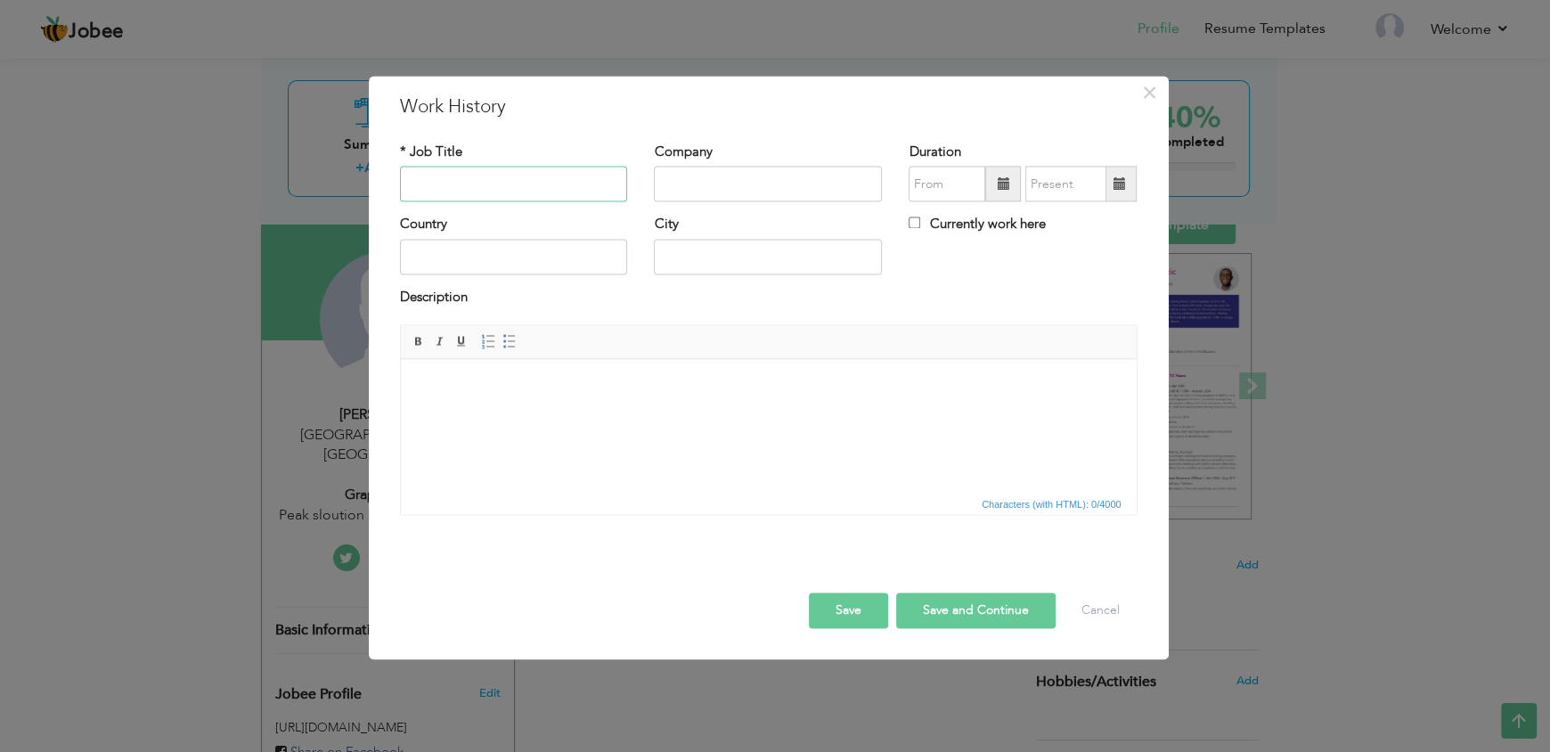
click at [564, 197] on input "text" at bounding box center [514, 185] width 228 height 36
click at [698, 175] on input "text" at bounding box center [768, 185] width 228 height 36
click at [591, 175] on input "graphic designPeak" at bounding box center [514, 185] width 228 height 36
type input "graphic design"
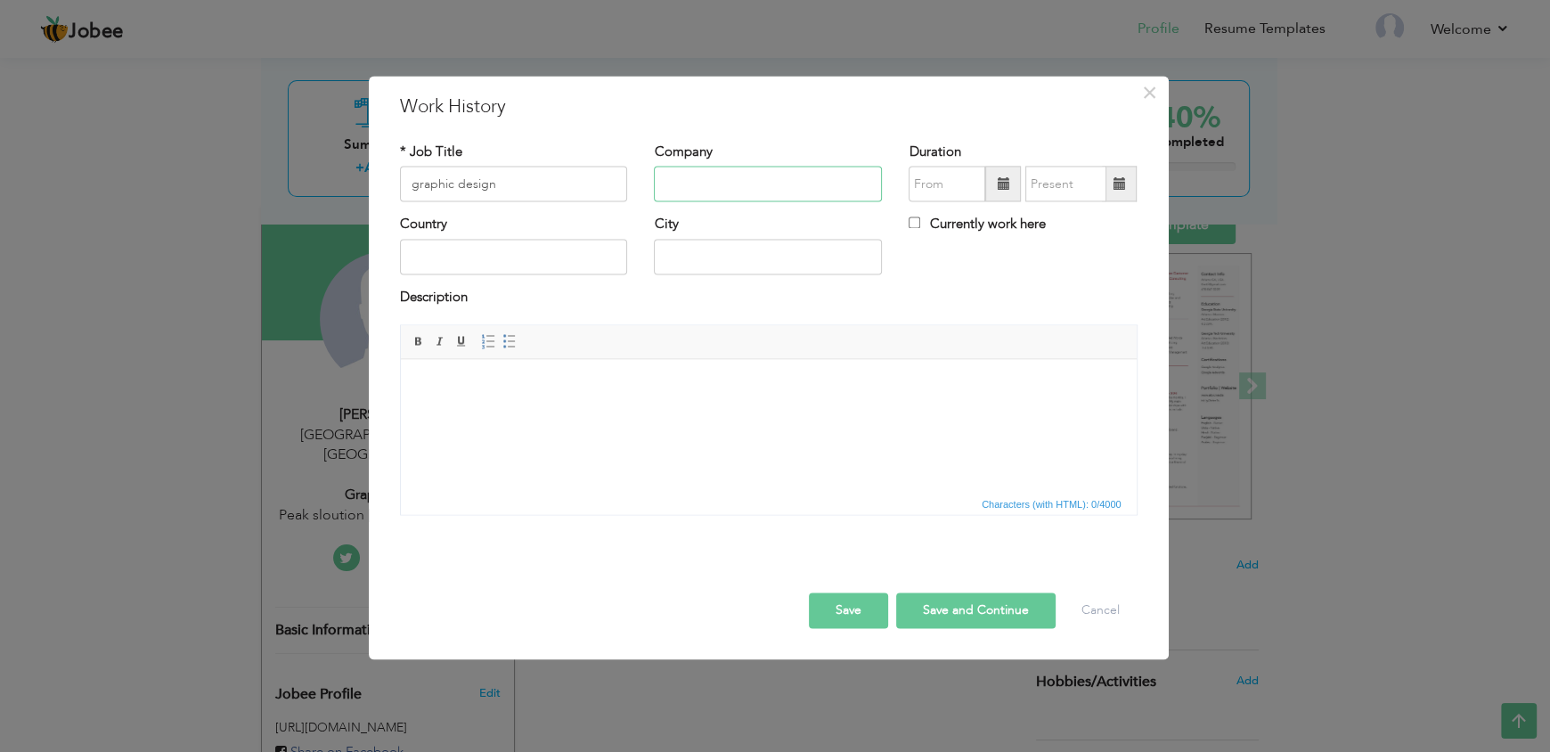
click at [746, 176] on input "text" at bounding box center [768, 185] width 228 height 36
click at [763, 173] on input "text" at bounding box center [768, 185] width 228 height 36
type input "Peak sloution"
click at [599, 257] on input "text" at bounding box center [514, 257] width 228 height 36
type input "[GEOGRAPHIC_DATA]"
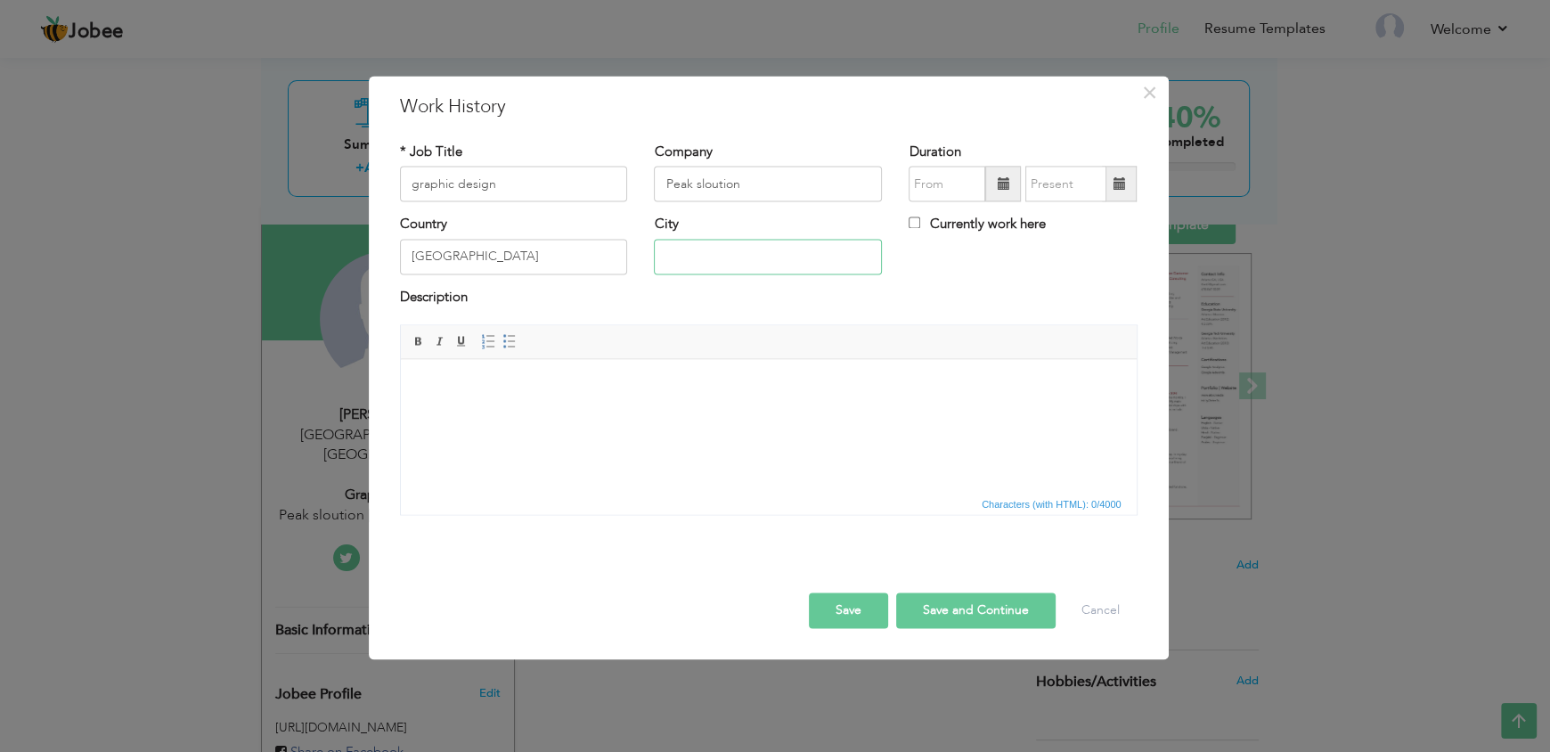
click at [688, 249] on input "text" at bounding box center [768, 257] width 228 height 36
type input "[GEOGRAPHIC_DATA]"
click at [768, 413] on html at bounding box center [768, 386] width 736 height 54
click at [766, 413] on html at bounding box center [768, 386] width 736 height 54
click at [999, 177] on span at bounding box center [1003, 183] width 12 height 12
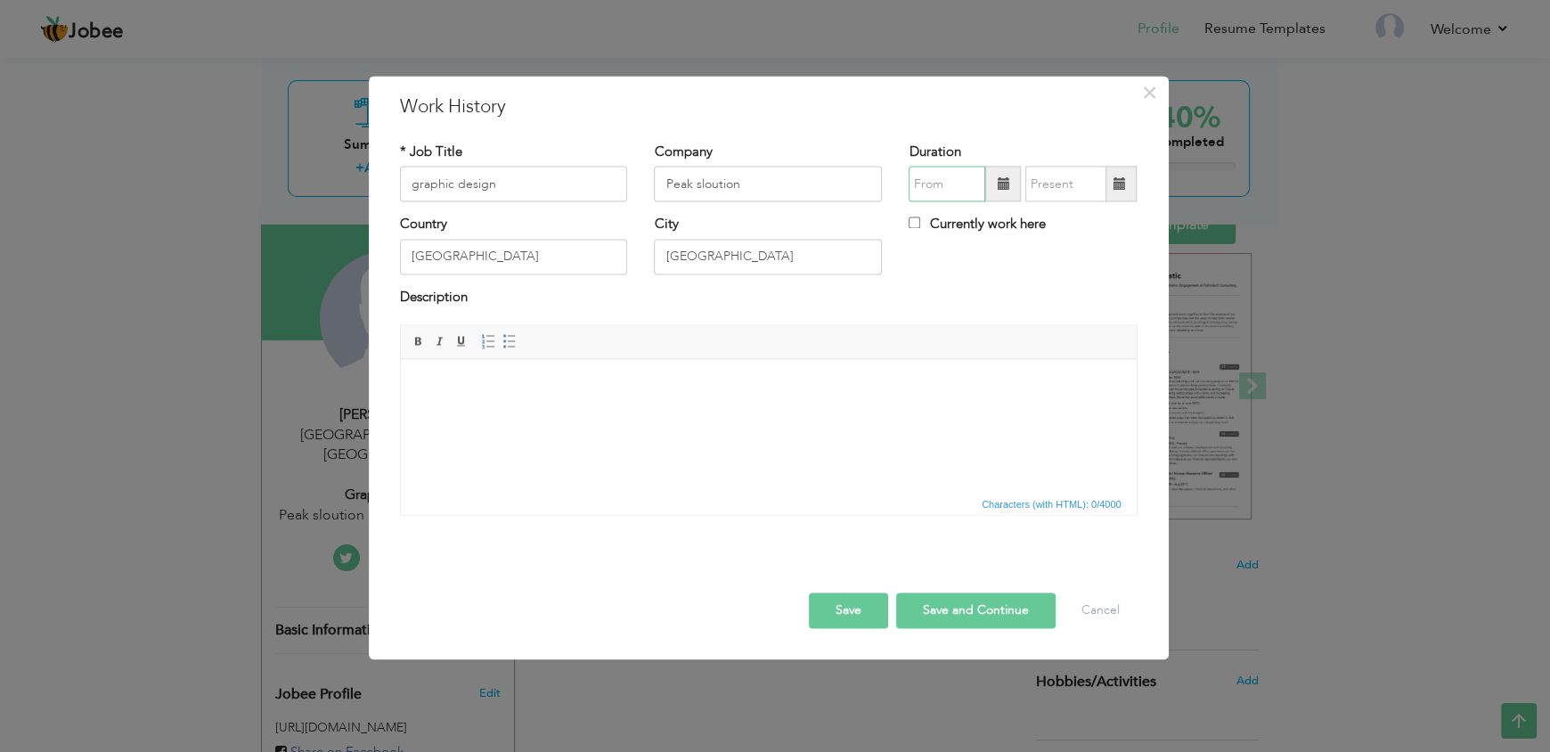
type input "09/2025"
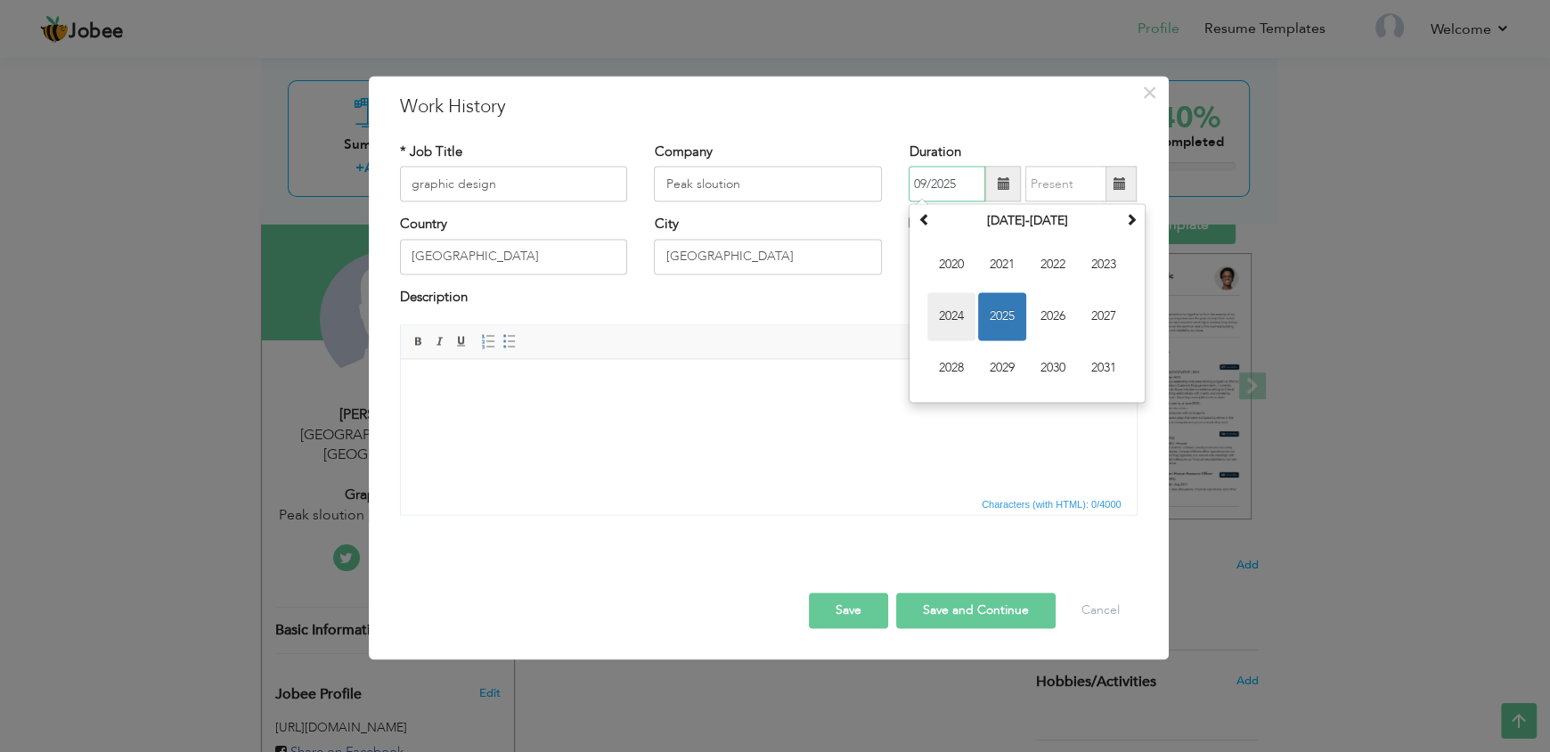
click at [965, 304] on span "2024" at bounding box center [951, 317] width 48 height 48
click at [1114, 184] on span at bounding box center [1118, 183] width 12 height 12
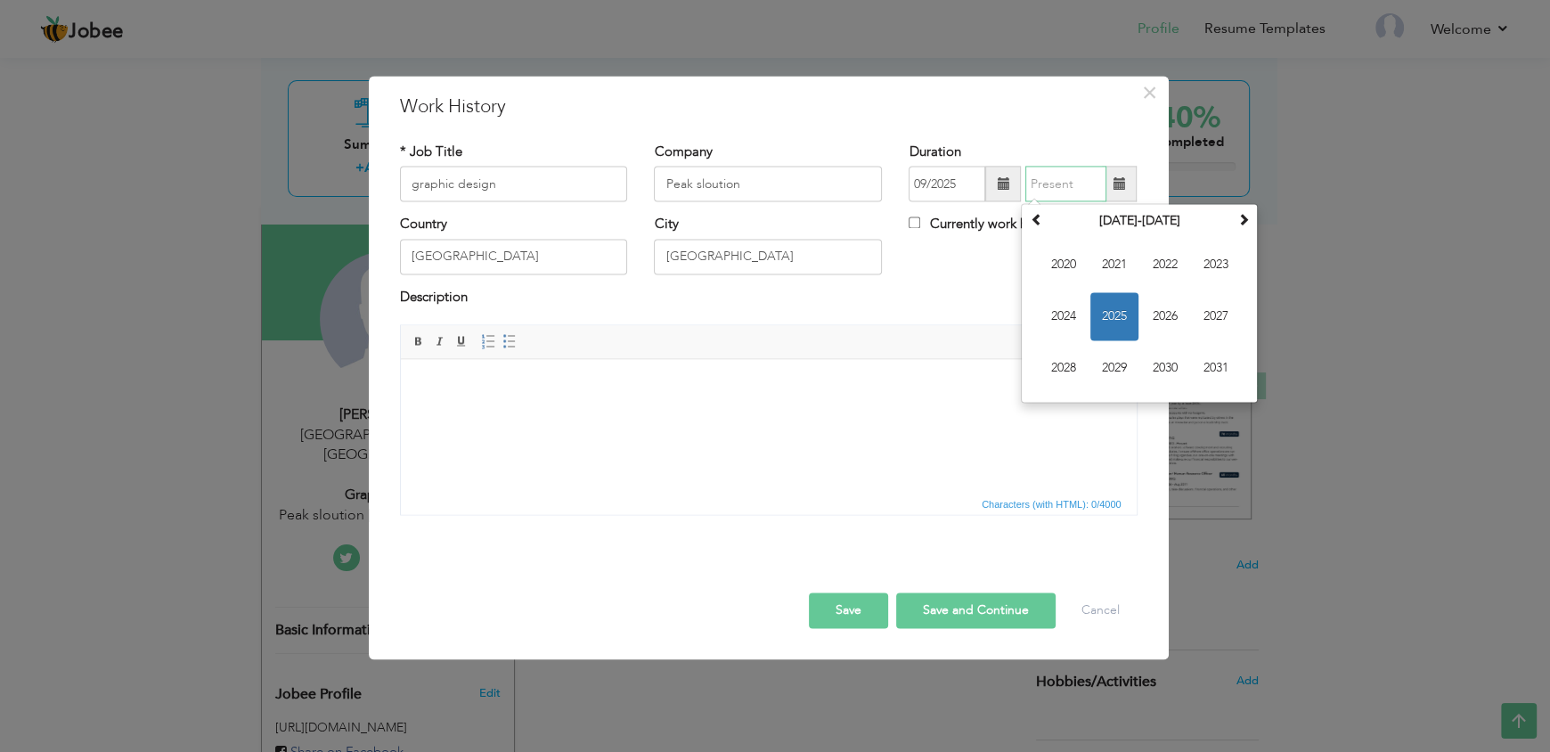
type input "09/2025"
click at [1125, 306] on span "2025" at bounding box center [1114, 317] width 48 height 48
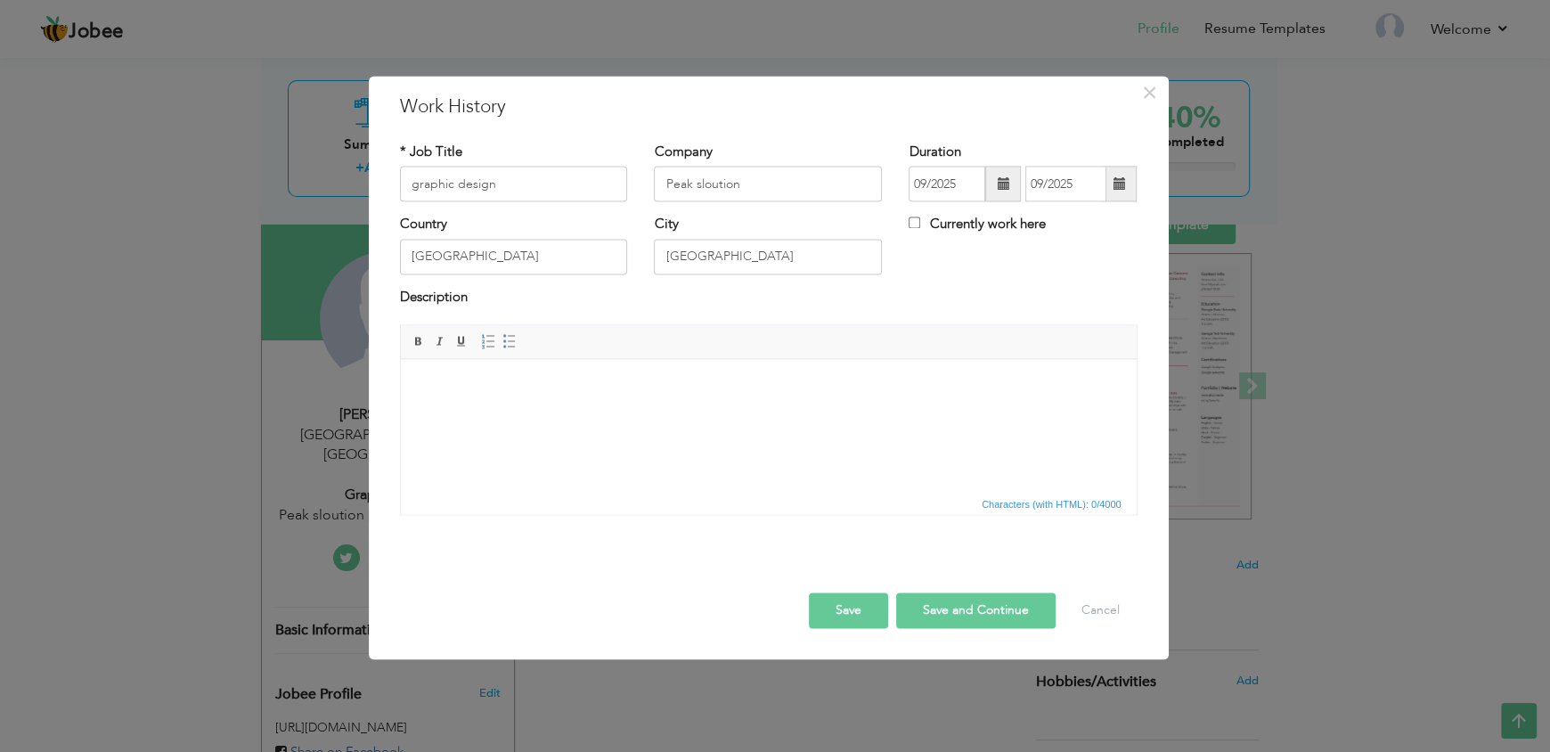
click at [910, 413] on html at bounding box center [768, 386] width 736 height 54
click at [1007, 167] on span at bounding box center [1003, 185] width 36 height 36
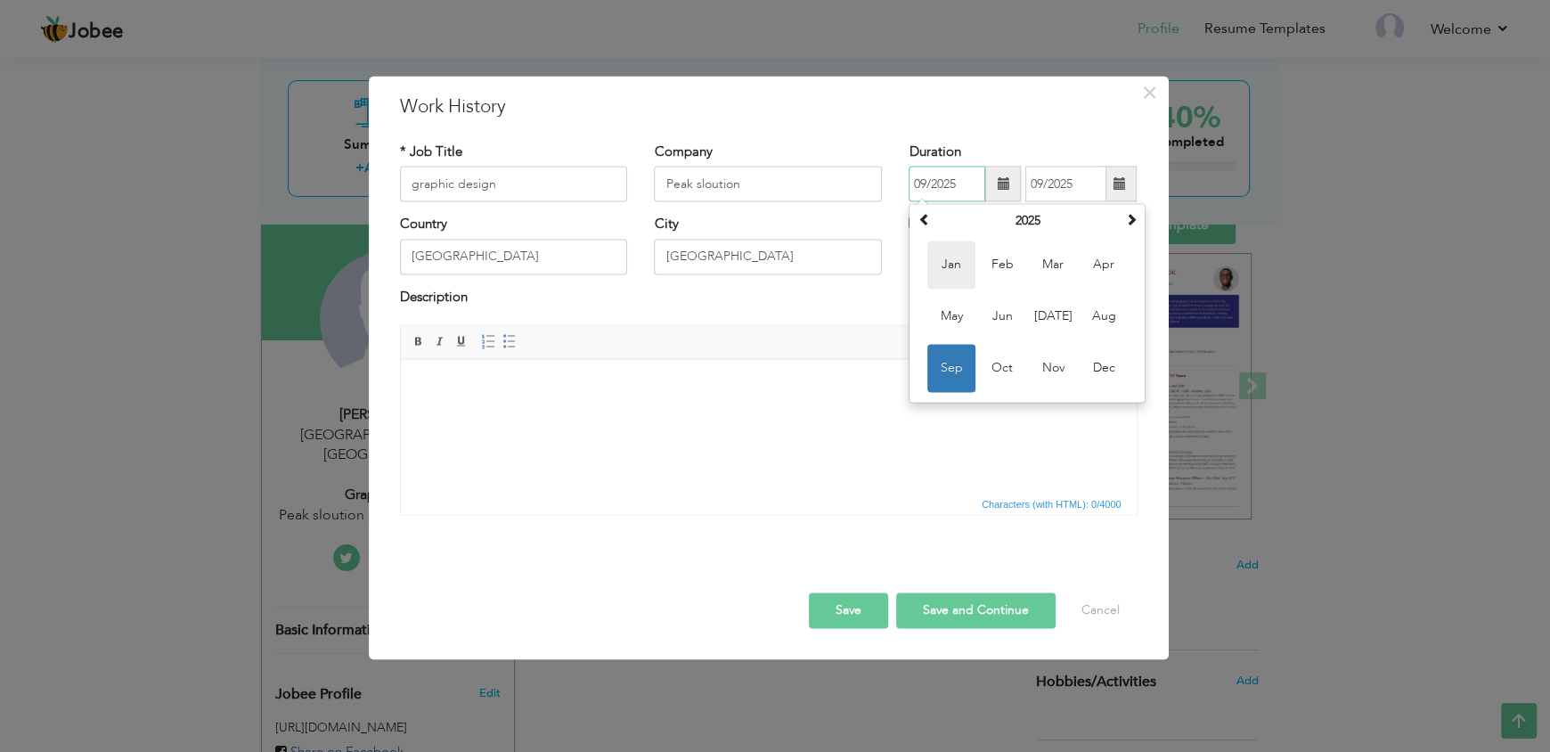
click at [950, 263] on span "Jan" at bounding box center [951, 265] width 48 height 48
click at [949, 190] on input "01/2025" at bounding box center [946, 185] width 77 height 36
click at [962, 187] on input "01/2025" at bounding box center [946, 185] width 77 height 36
type input "01/2023"
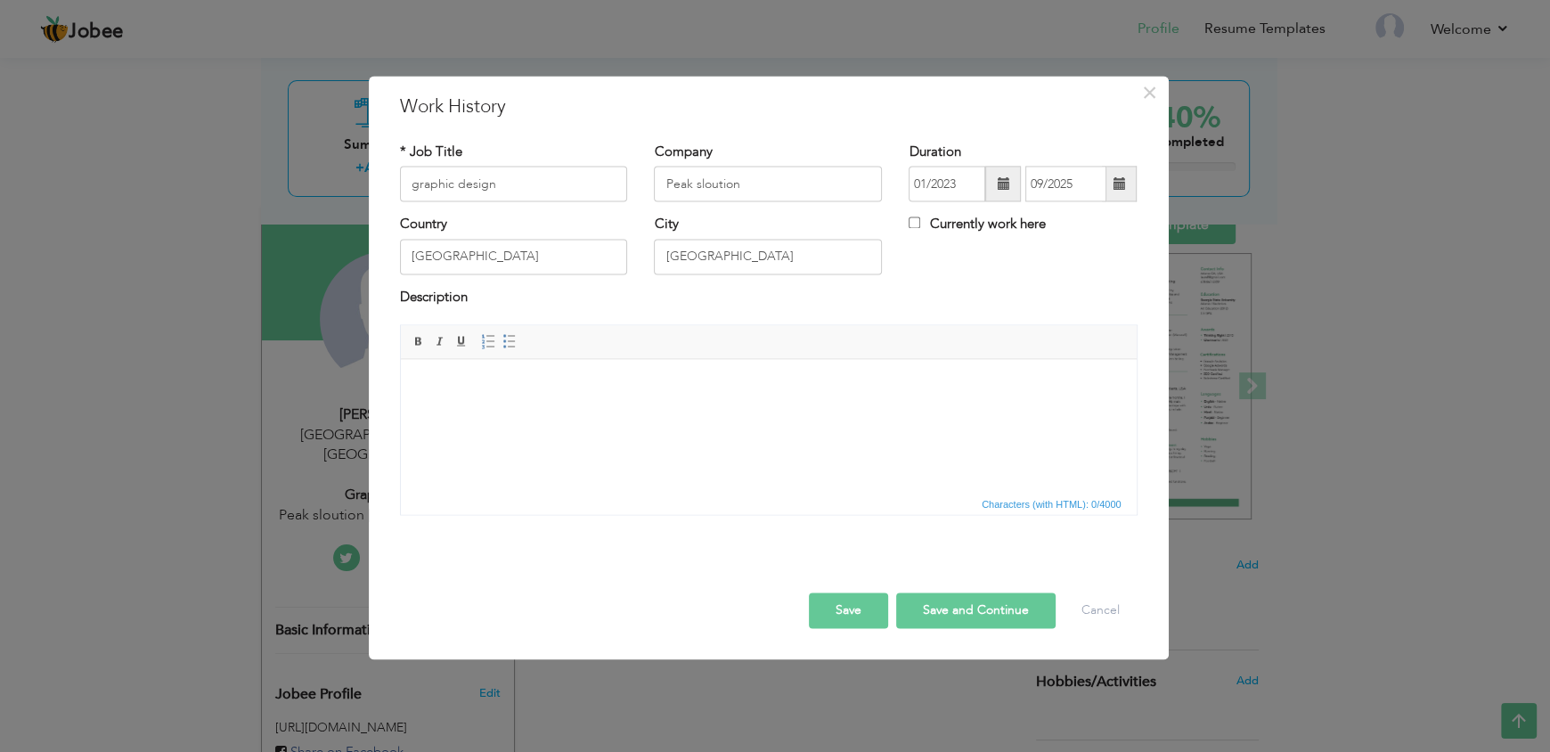
click at [696, 413] on html at bounding box center [768, 386] width 736 height 54
click at [915, 223] on input "Currently work here" at bounding box center [914, 223] width 12 height 12
checkbox input "true"
click at [1121, 188] on span at bounding box center [1118, 183] width 12 height 12
click at [913, 217] on input "Currently work here" at bounding box center [914, 223] width 12 height 12
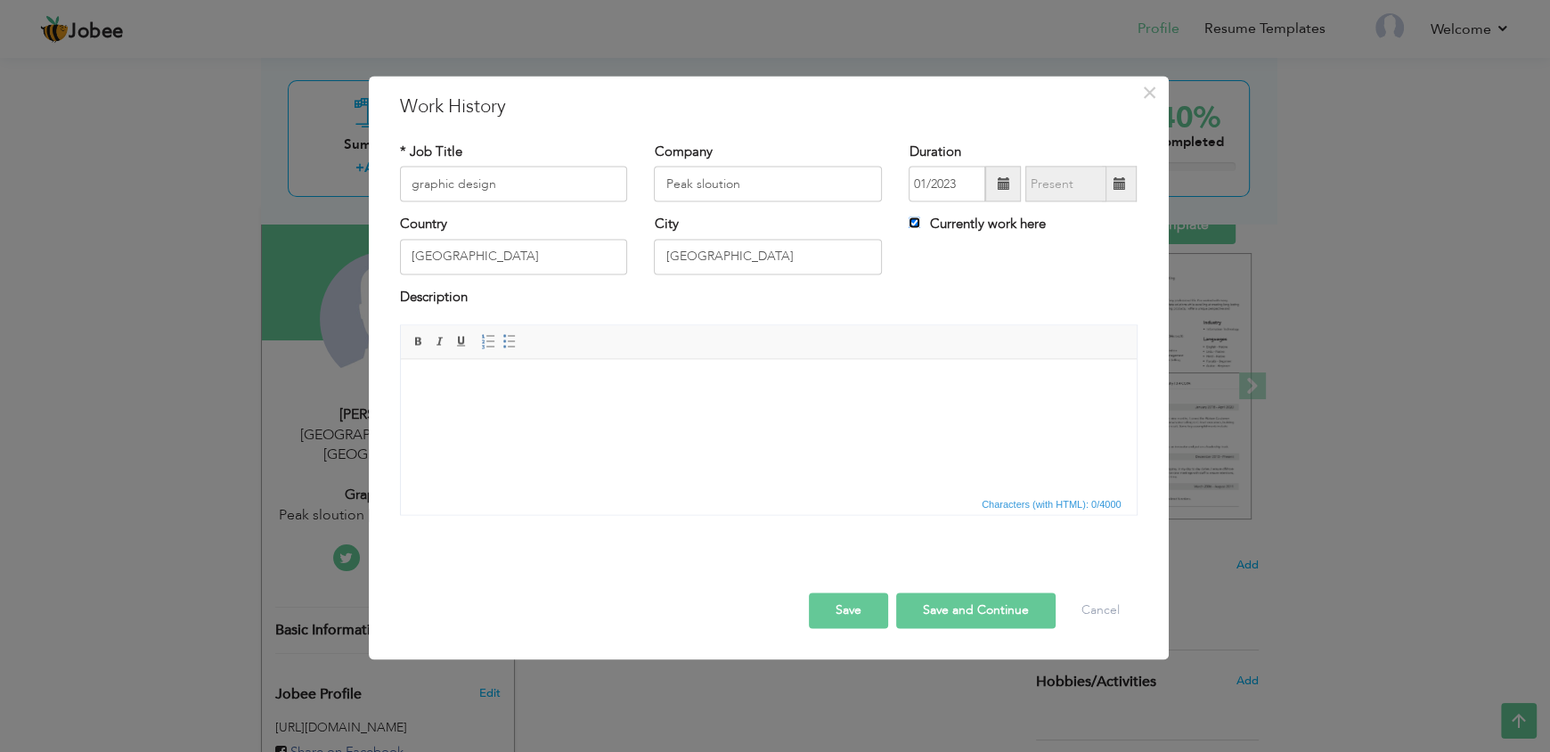
checkbox input "false"
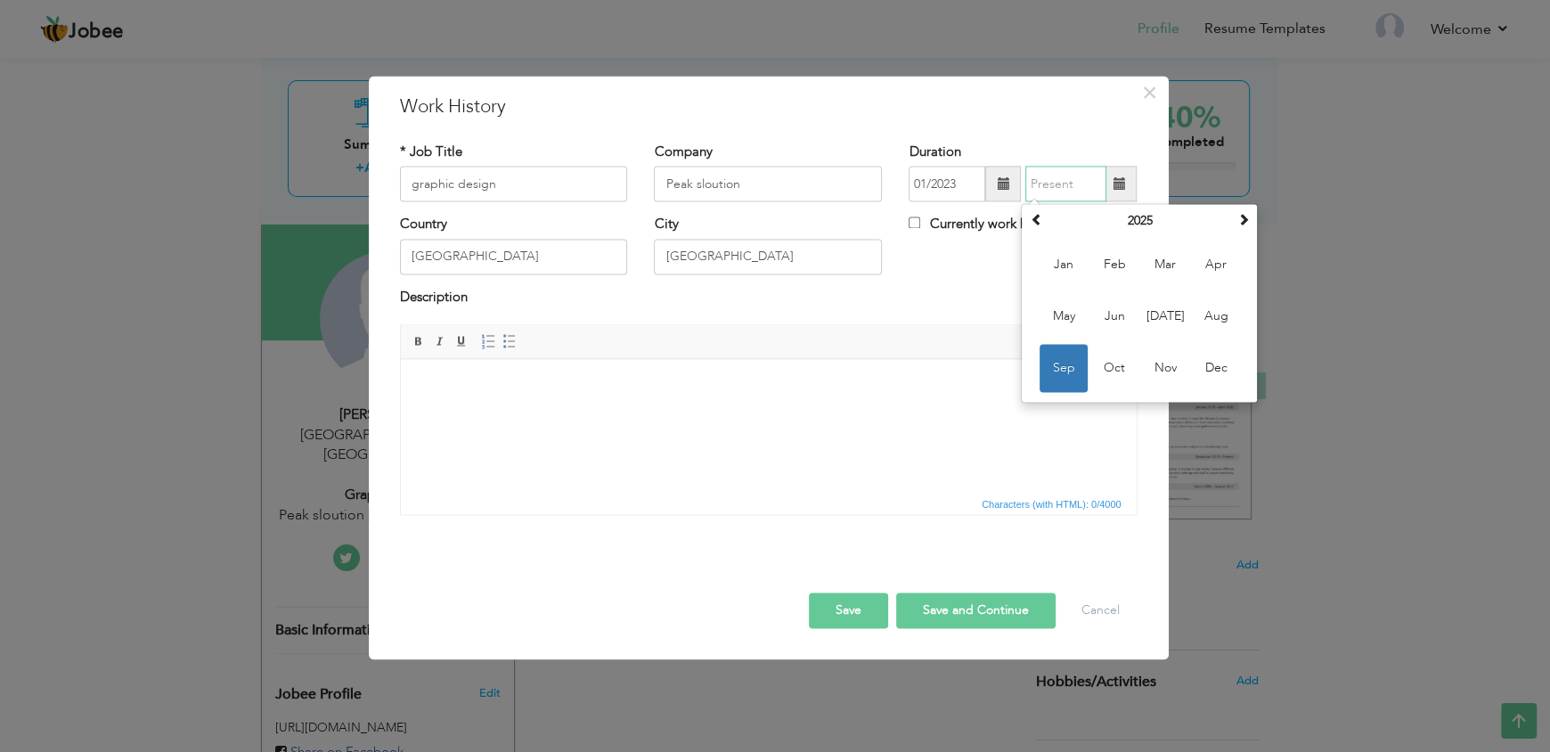
click at [1060, 187] on input "text" at bounding box center [1065, 185] width 81 height 36
click at [1131, 248] on span "Feb" at bounding box center [1114, 265] width 48 height 48
type input "02/2025"
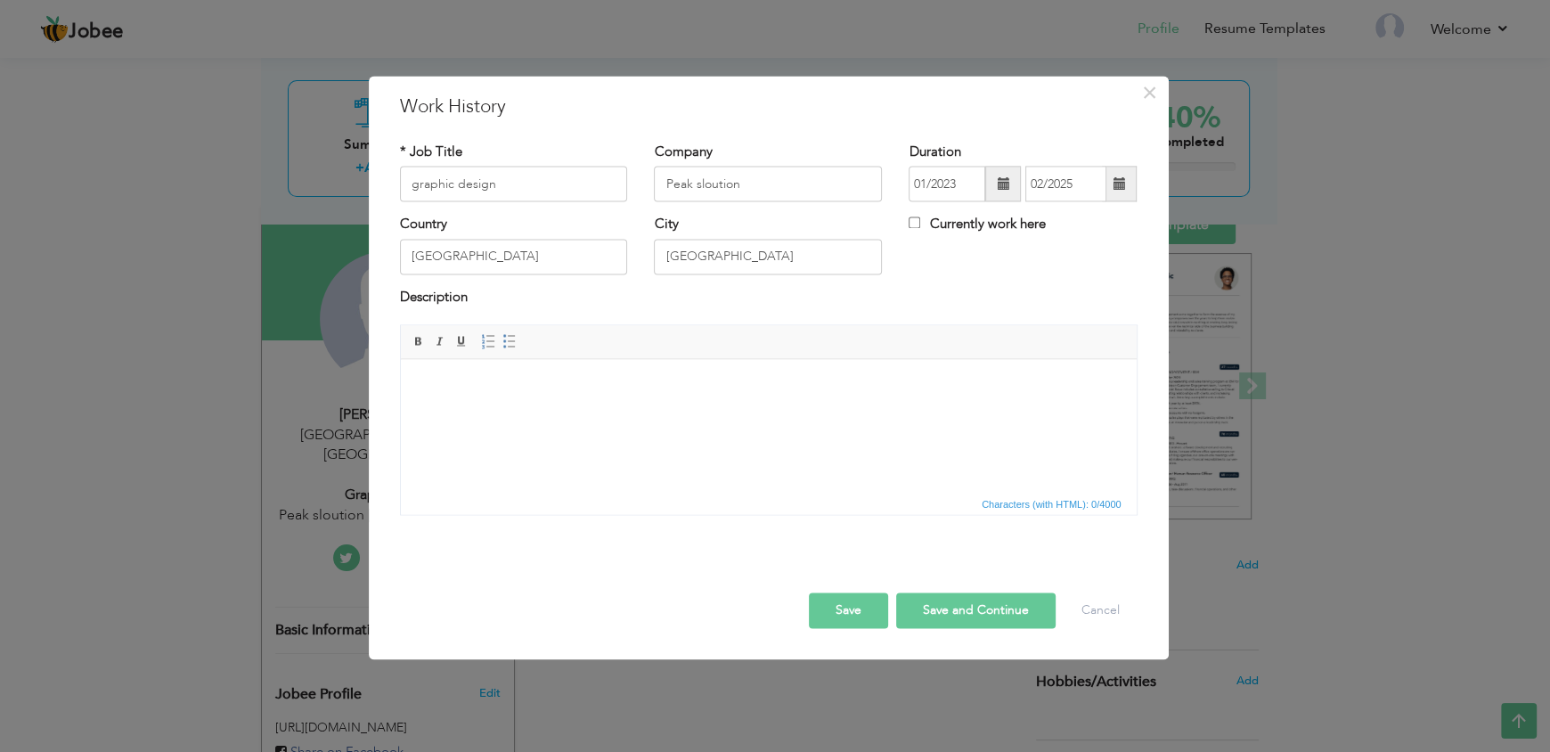
click at [844, 413] on html at bounding box center [768, 386] width 736 height 54
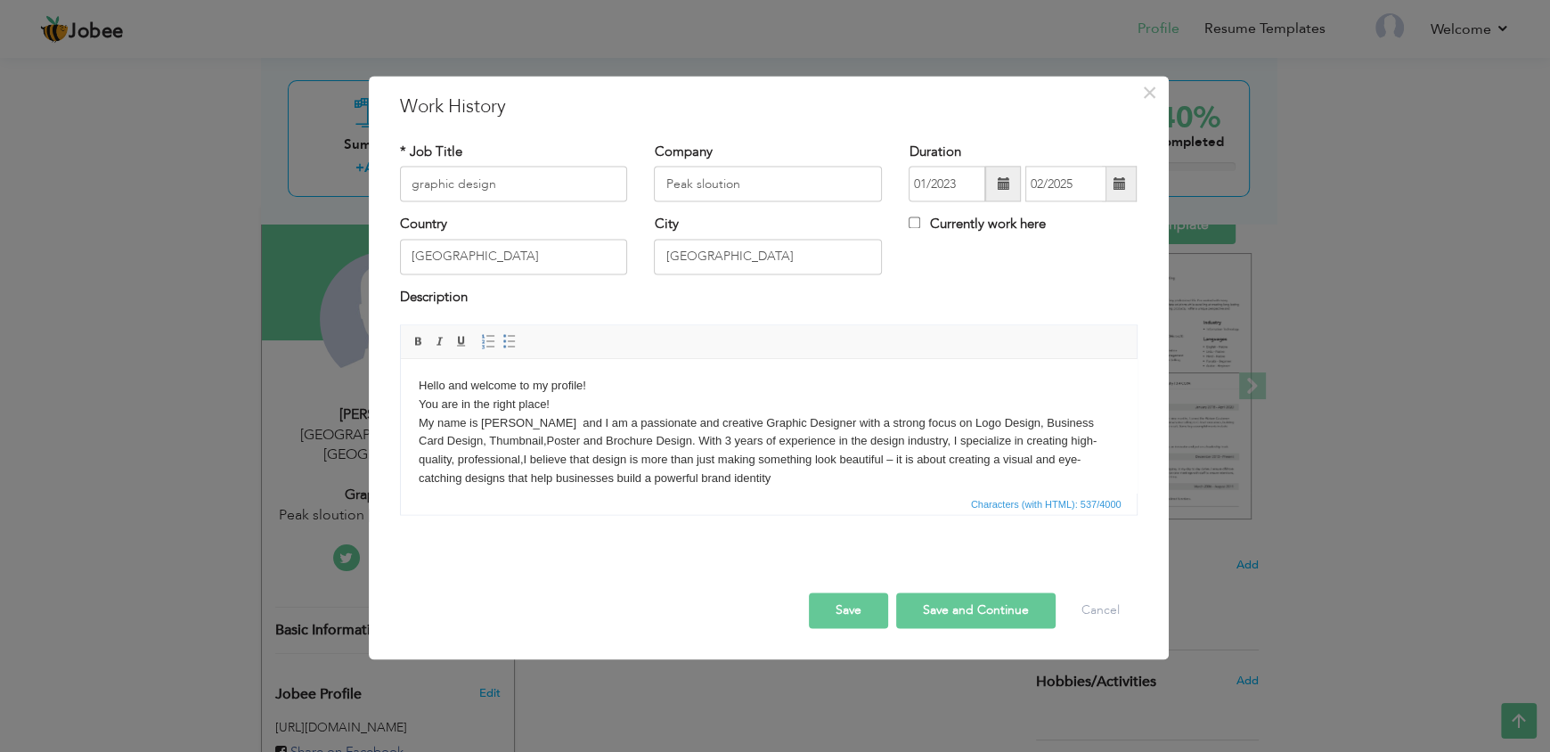
click at [588, 387] on body "Hello and welcome to my profile! You are in the right place! My name is [PERSON…" at bounding box center [768, 432] width 700 height 111
click at [721, 479] on body "You are in the right place! My name is [PERSON_NAME] and I am a passionate and …" at bounding box center [768, 432] width 700 height 111
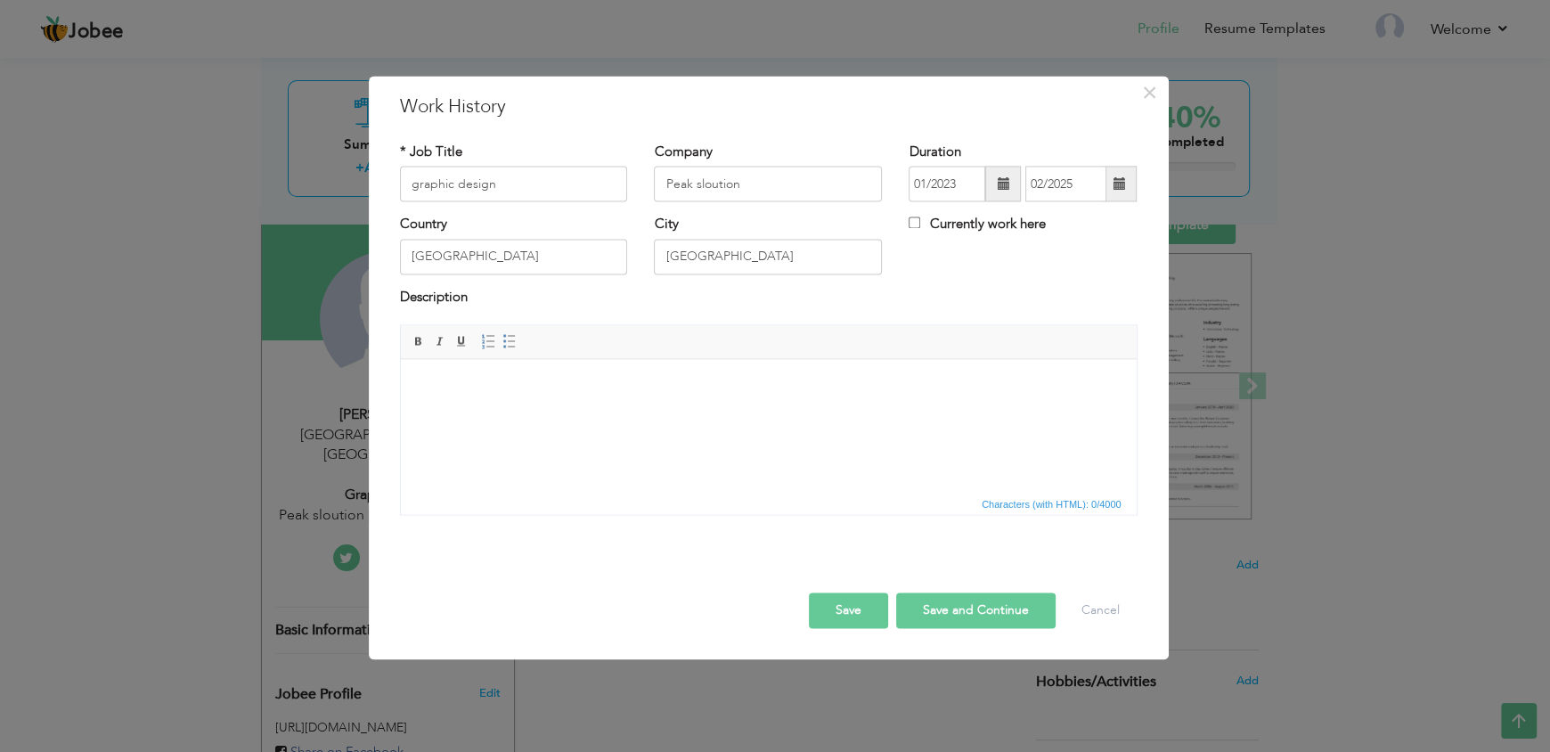
click at [441, 413] on html at bounding box center [768, 386] width 736 height 54
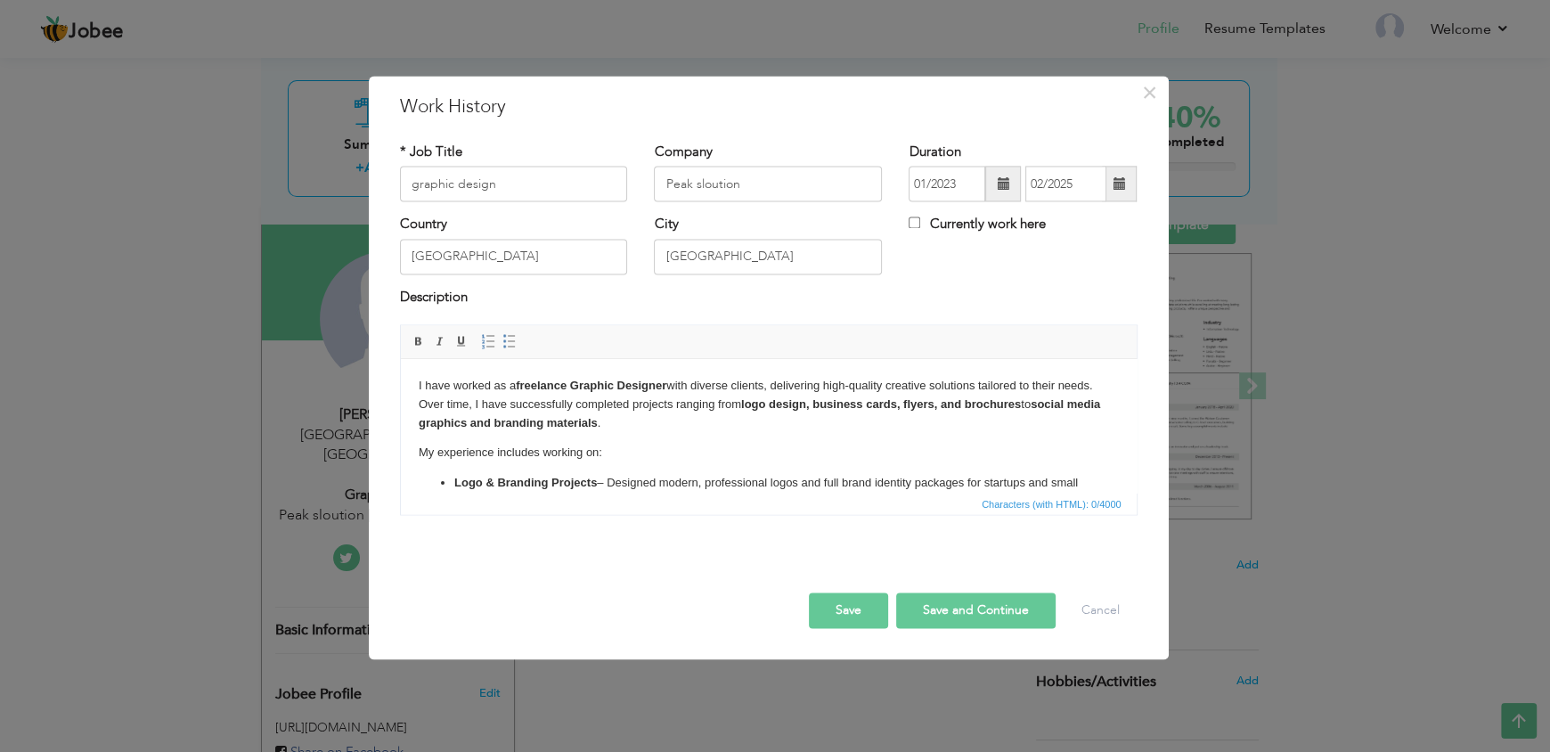
scroll to position [123, 0]
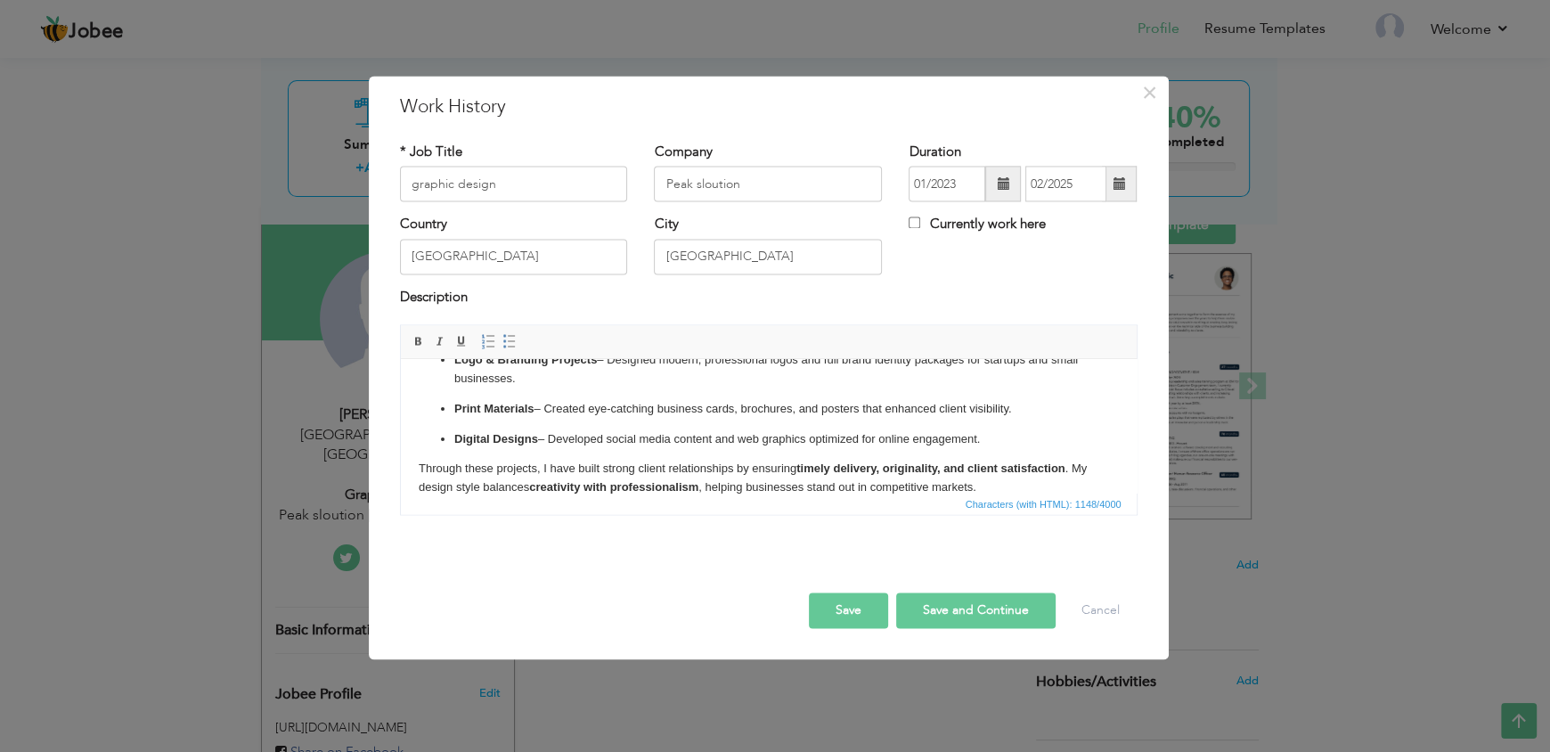
click at [955, 607] on button "Save and Continue" at bounding box center [975, 611] width 159 height 36
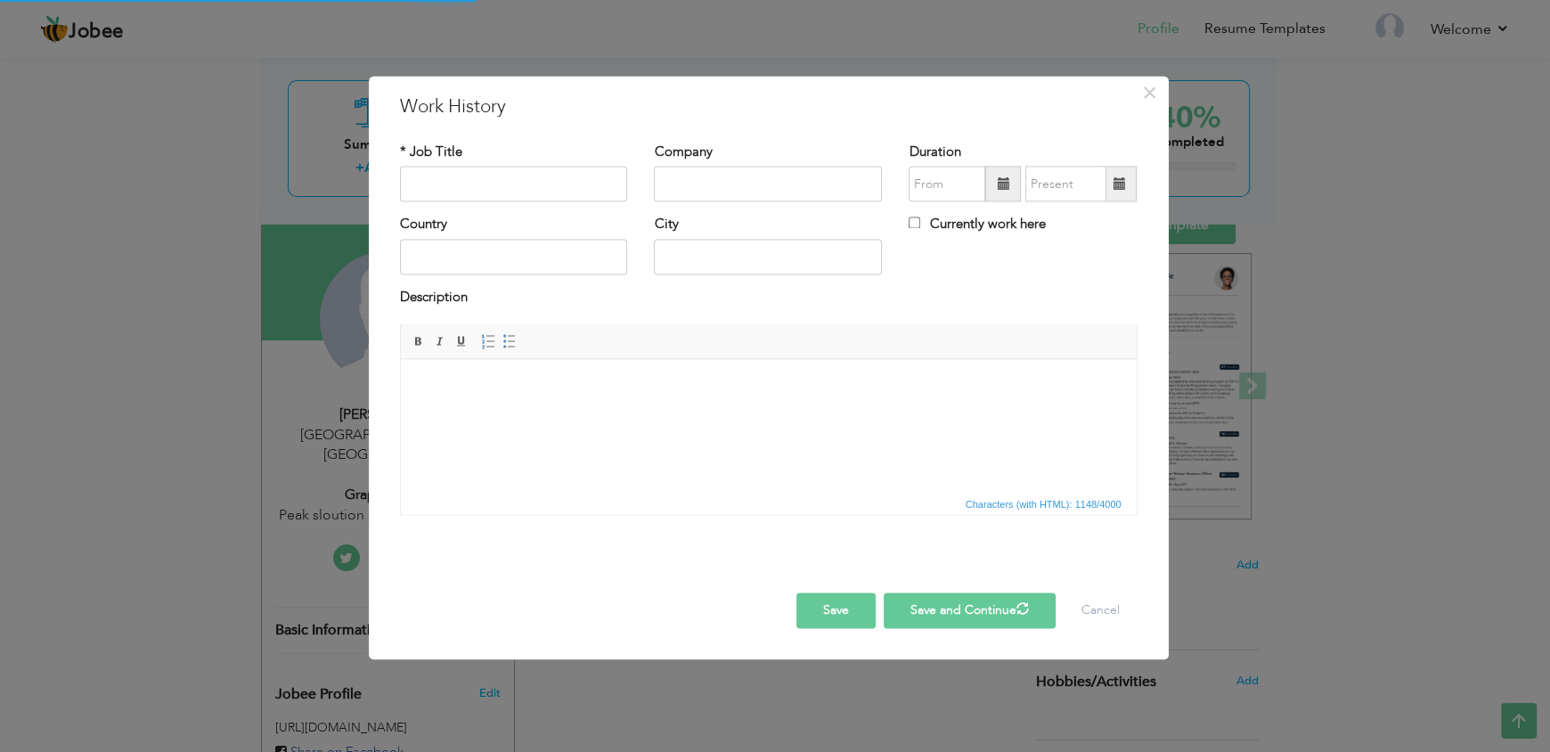
scroll to position [0, 0]
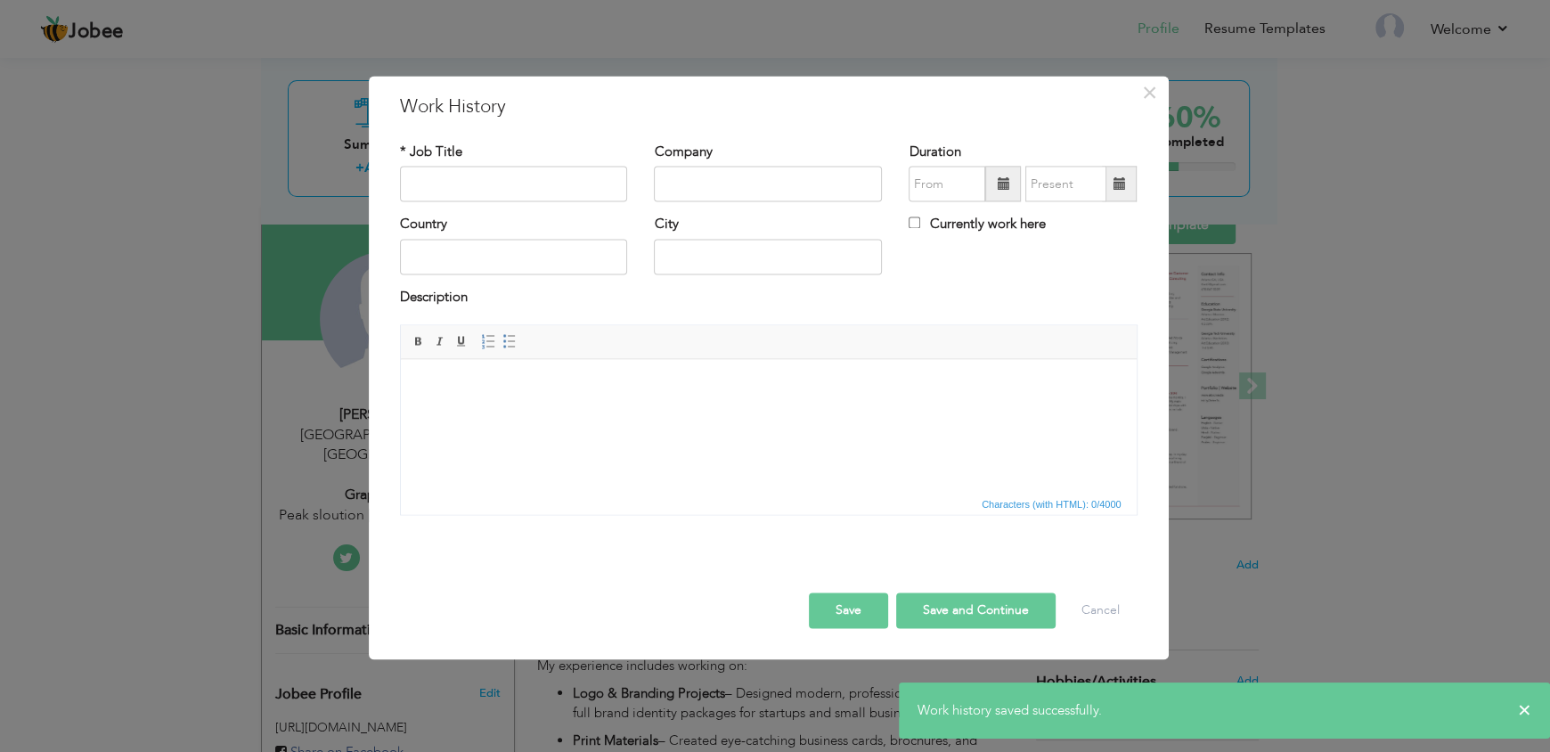
click at [827, 617] on button "Save" at bounding box center [848, 611] width 79 height 36
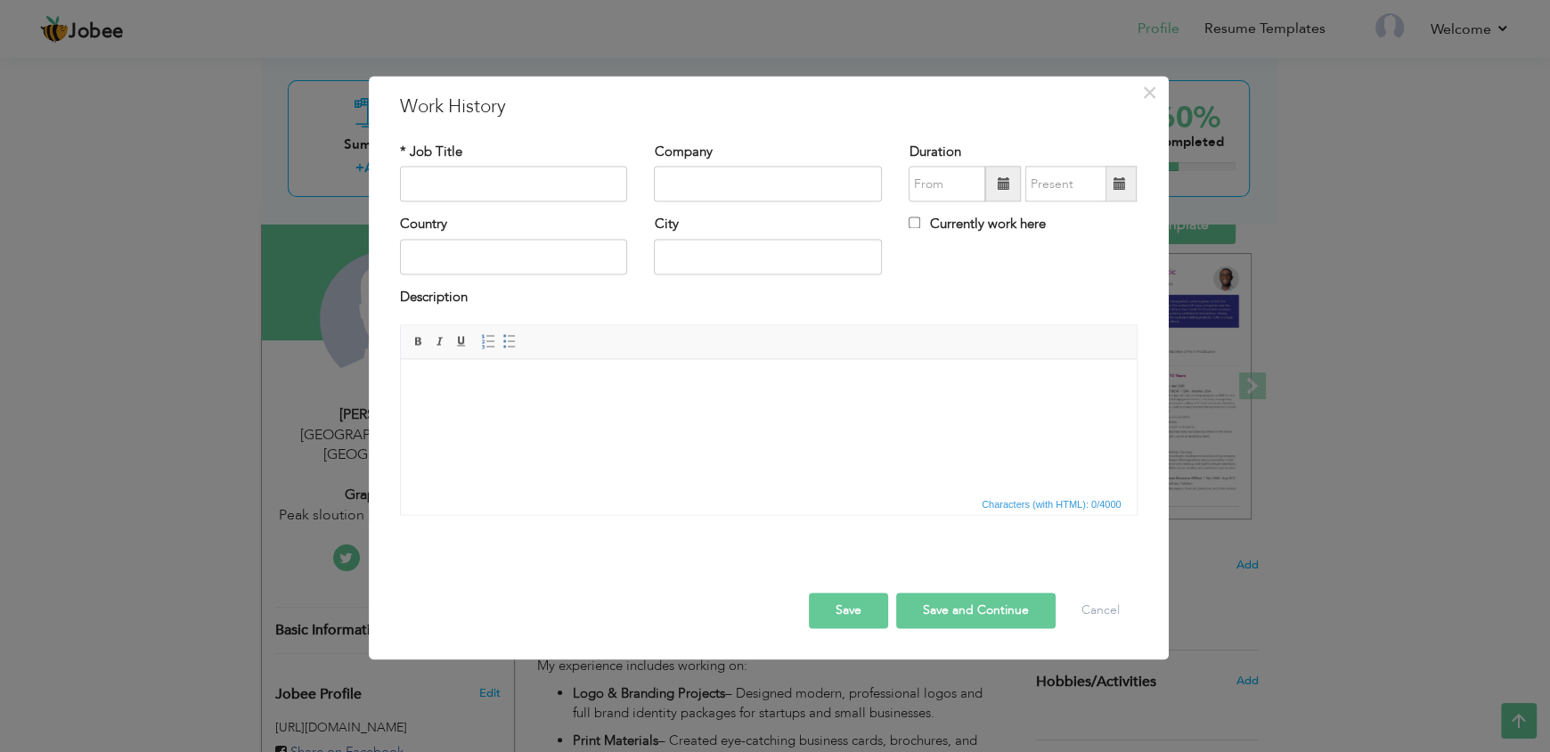
click at [778, 413] on html at bounding box center [768, 386] width 736 height 54
click at [774, 413] on html at bounding box center [768, 386] width 736 height 54
click at [725, 361] on html at bounding box center [768, 386] width 736 height 54
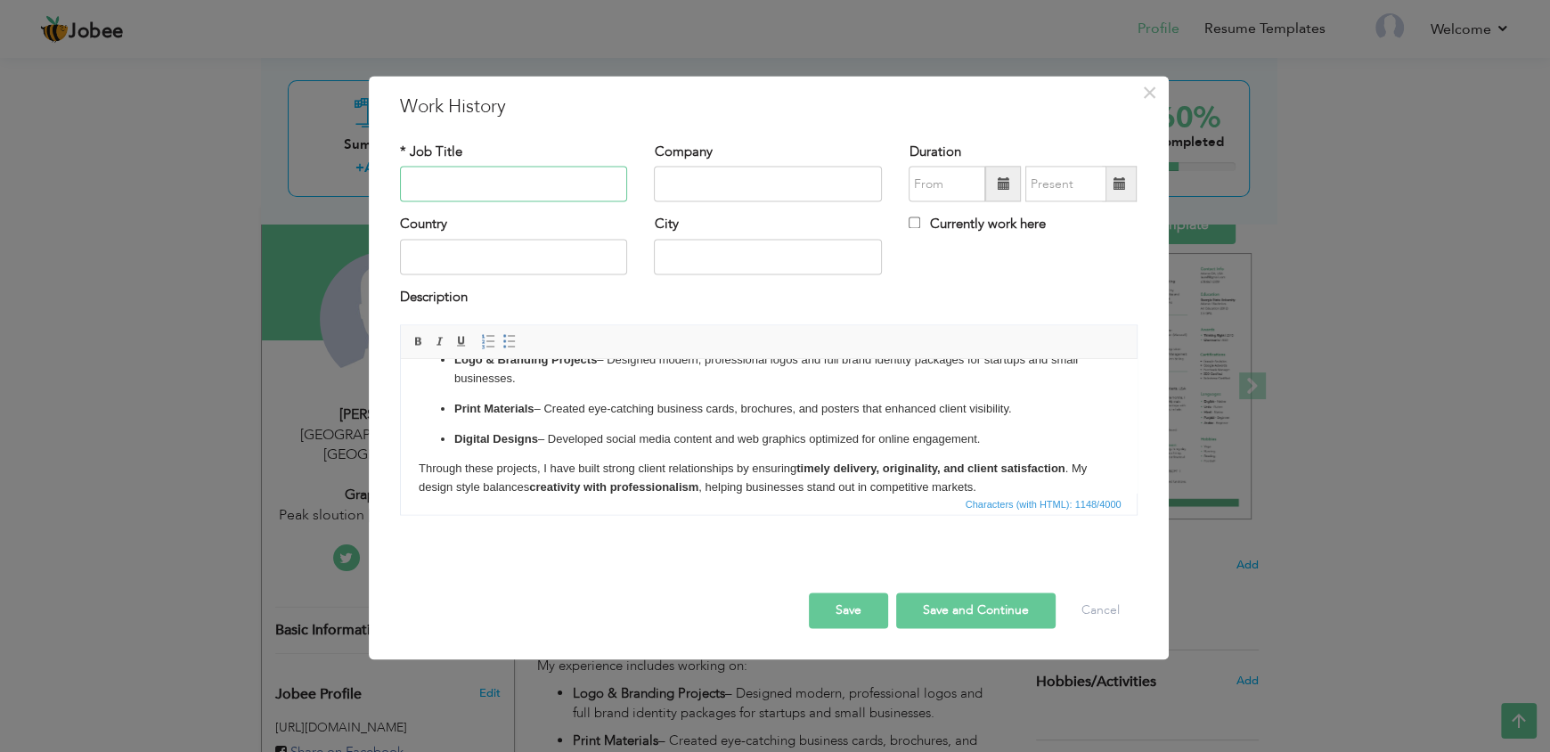
click at [449, 183] on input "text" at bounding box center [514, 185] width 228 height 36
click at [571, 155] on div "* Job Title graphic desigen" at bounding box center [514, 172] width 228 height 59
click at [547, 182] on input "graphic desigen" at bounding box center [514, 185] width 228 height 36
type input "graphic designer"
click at [680, 181] on input "text" at bounding box center [768, 185] width 228 height 36
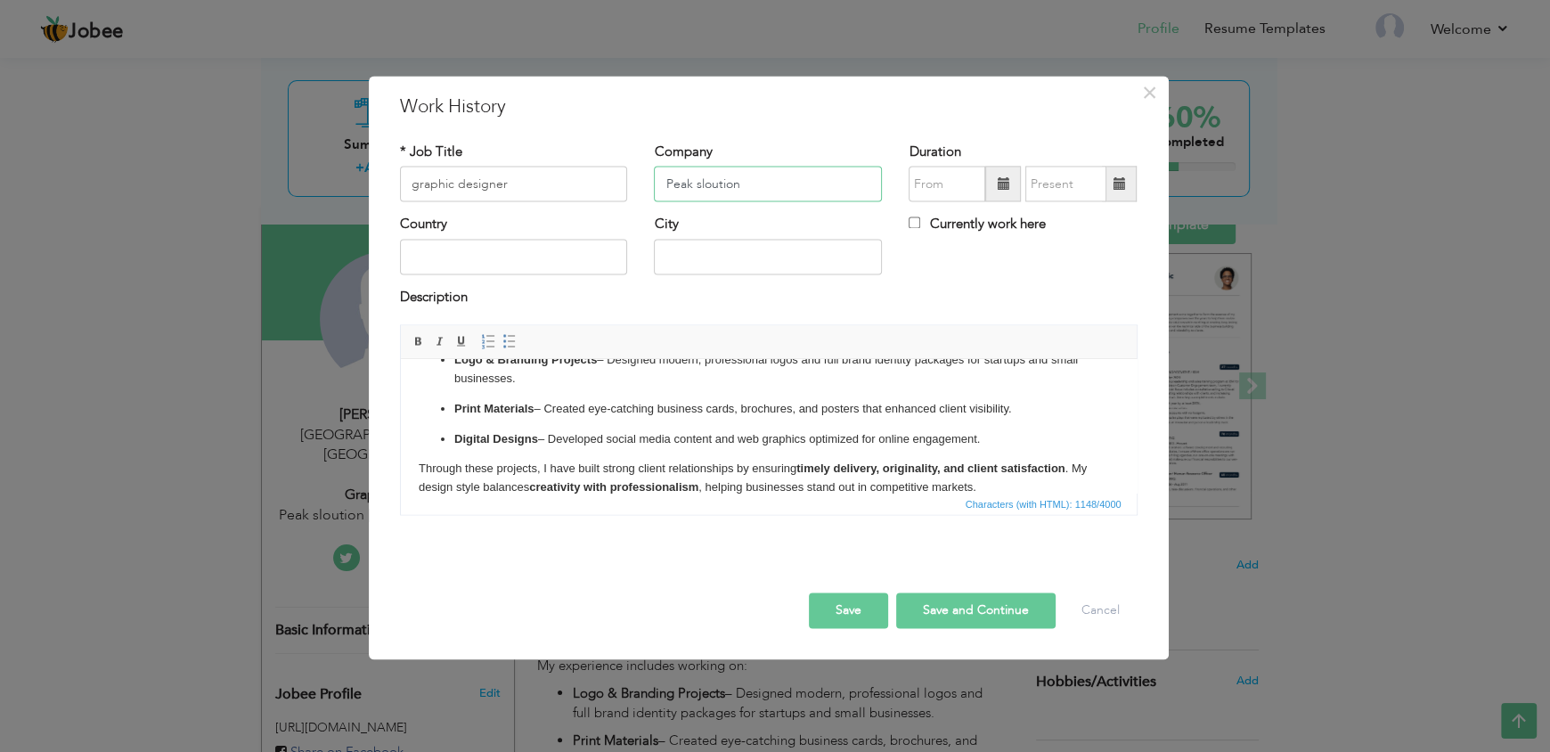
type input "Peak sloution"
click at [570, 256] on input "text" at bounding box center [514, 257] width 228 height 36
type input "[GEOGRAPHIC_DATA]"
click at [735, 250] on input "text" at bounding box center [768, 257] width 228 height 36
type input "[GEOGRAPHIC_DATA]"
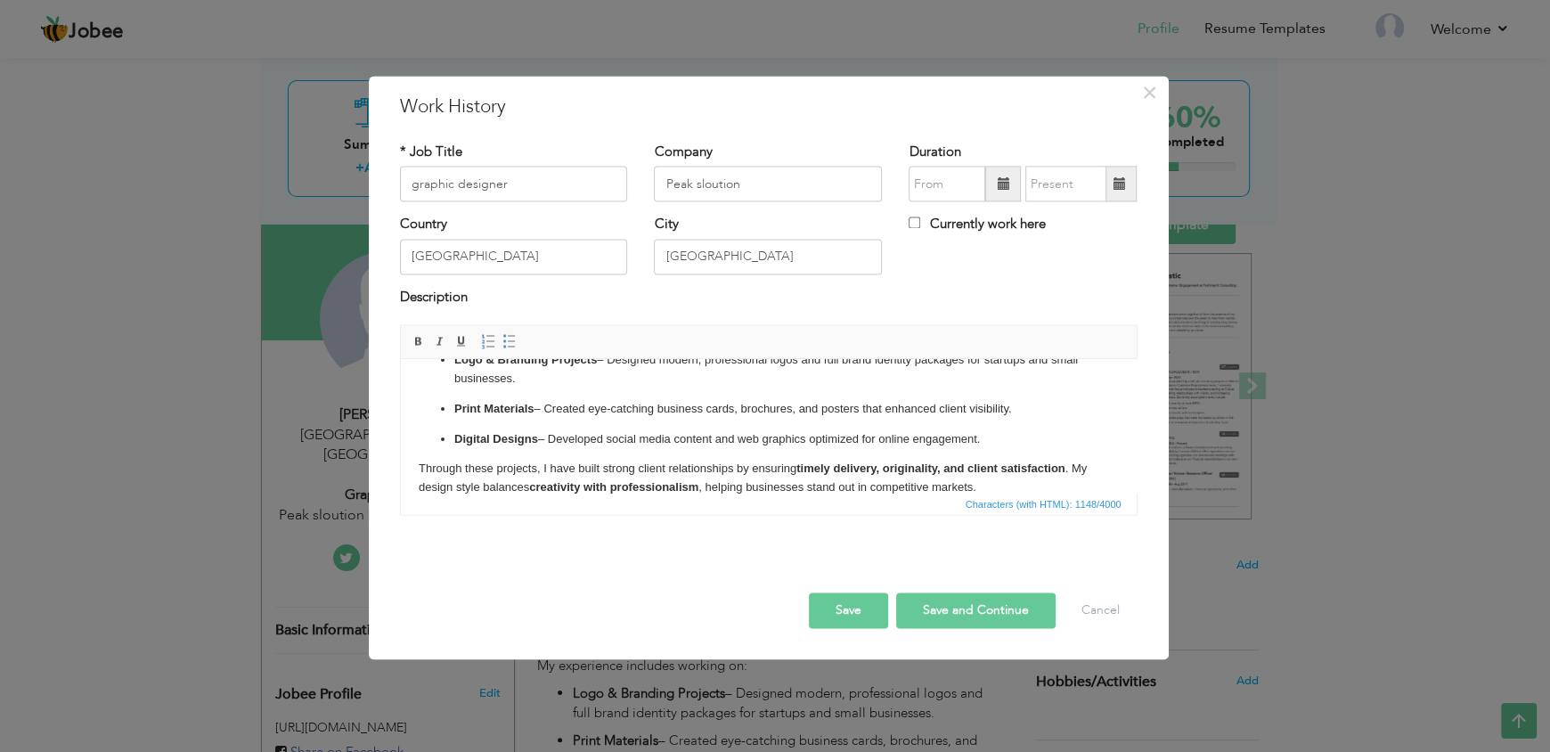
click at [1006, 197] on span at bounding box center [1003, 185] width 36 height 36
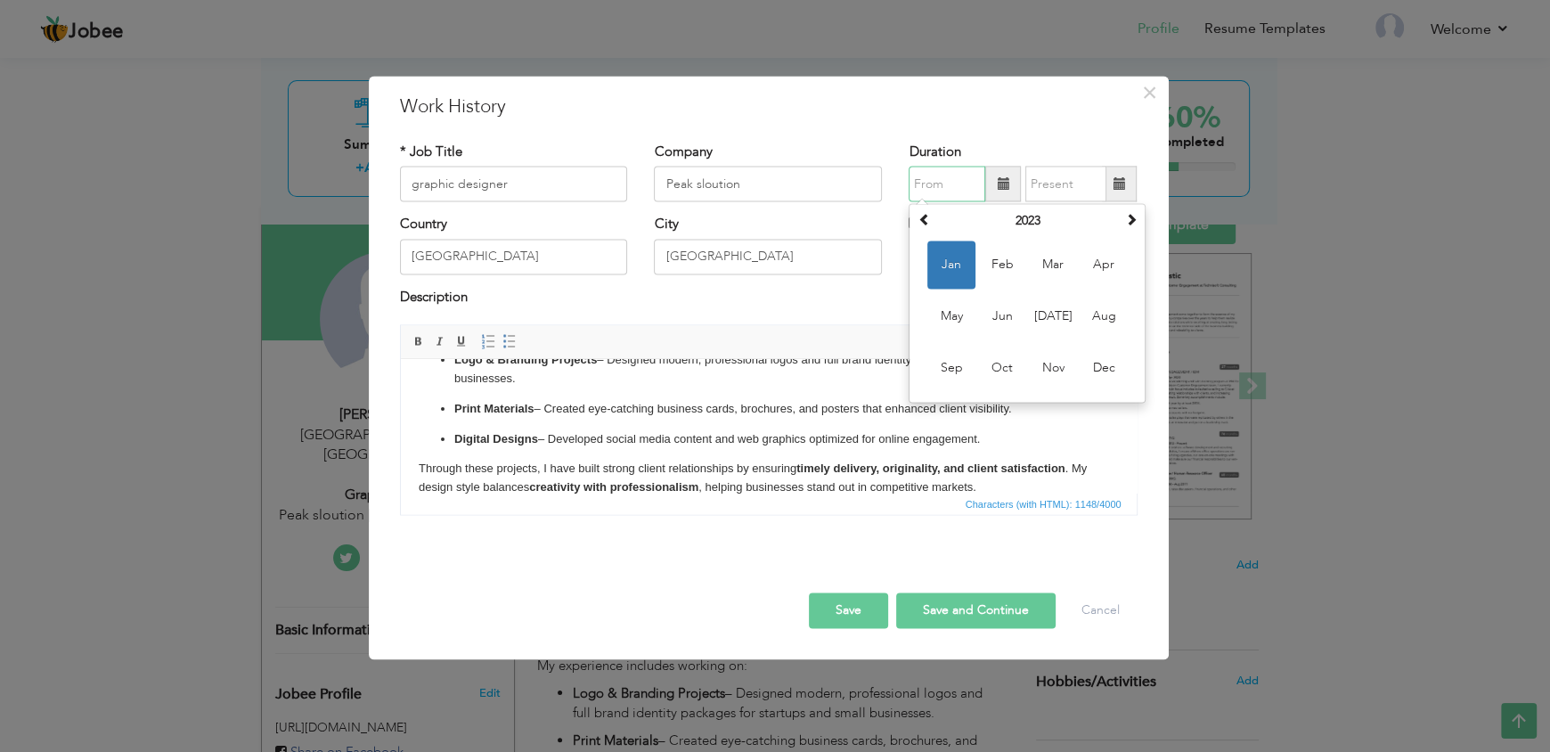
click at [961, 255] on span "Jan" at bounding box center [951, 265] width 48 height 48
type input "01/2023"
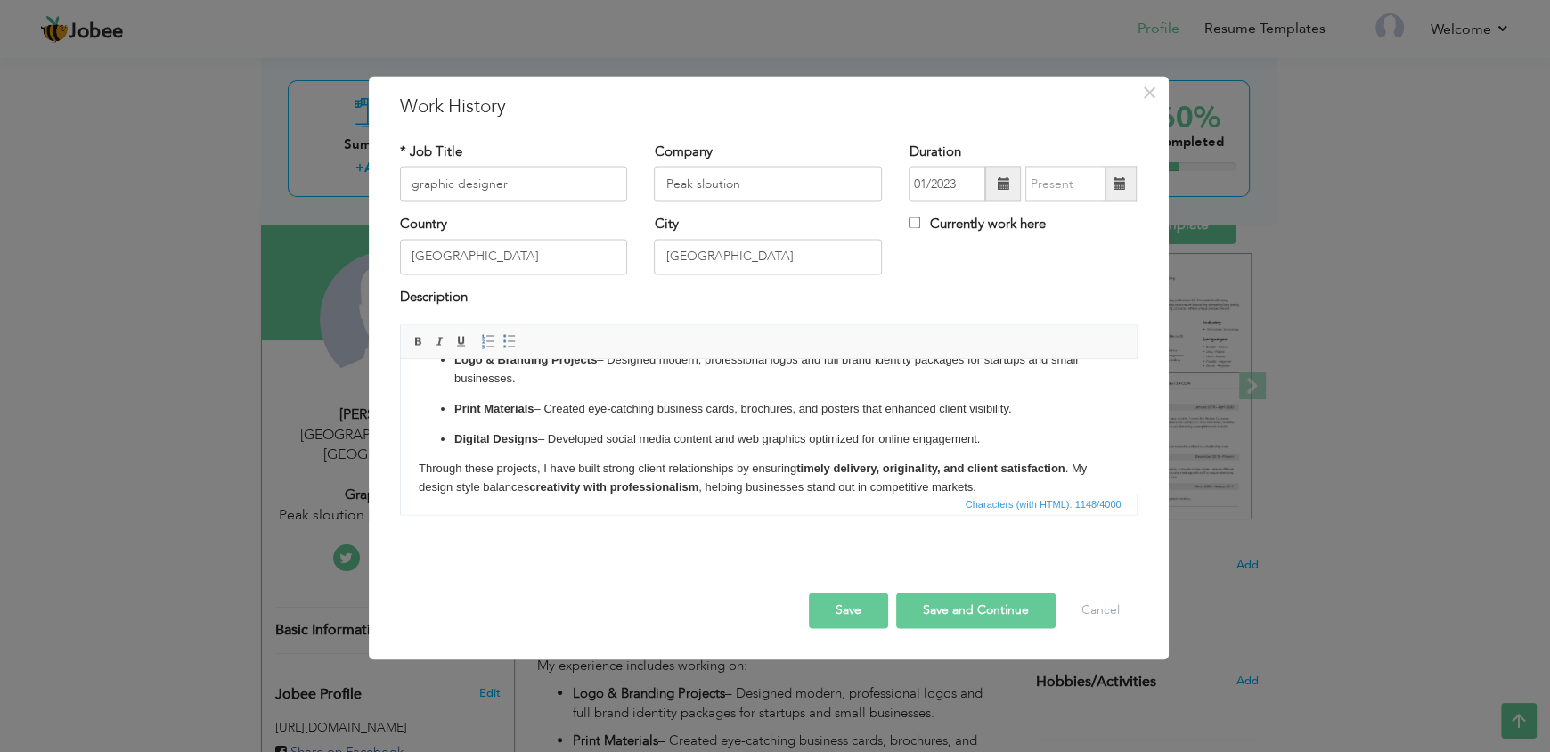
click at [1115, 183] on span at bounding box center [1118, 183] width 12 height 12
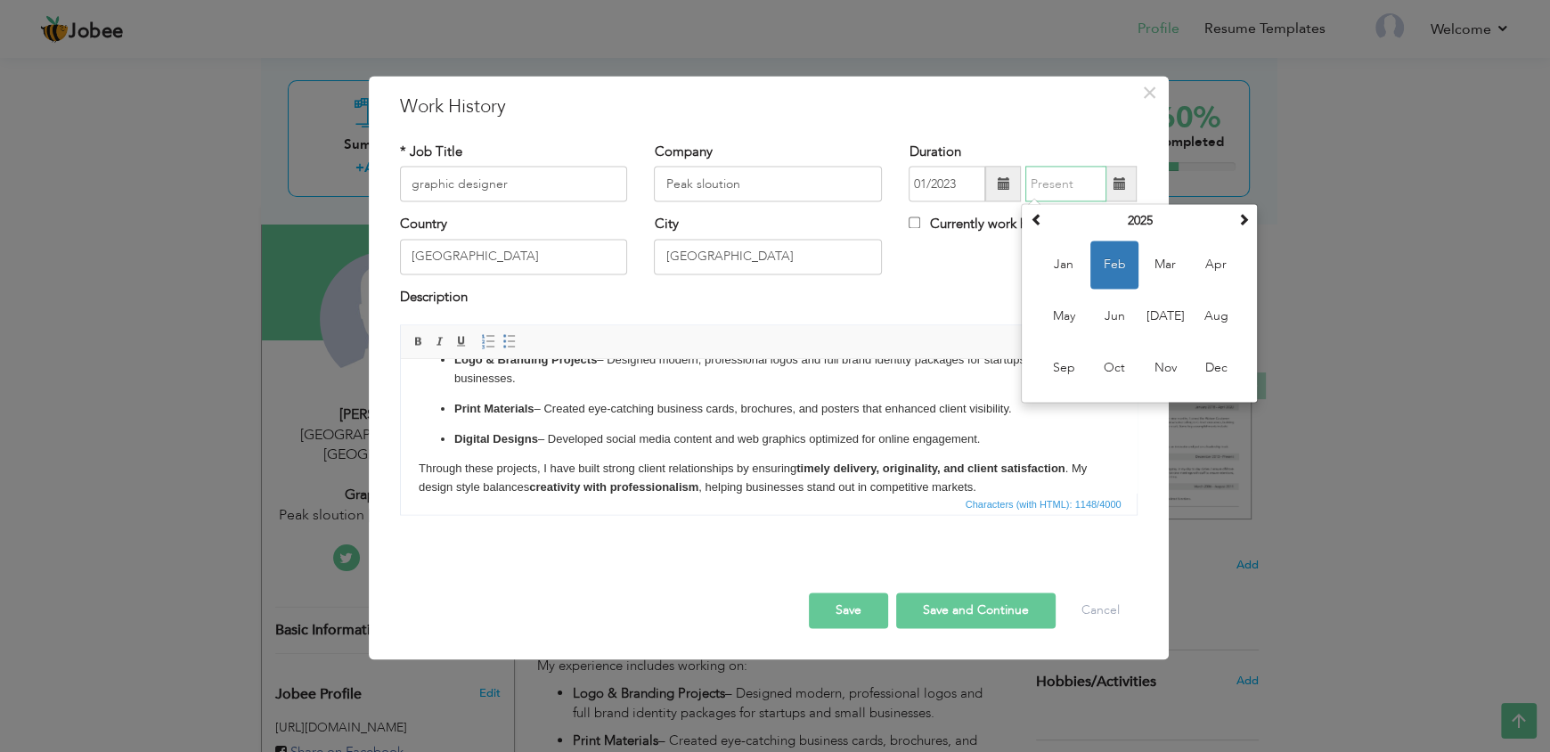
click at [1115, 265] on span "Feb" at bounding box center [1114, 265] width 48 height 48
type input "02/2025"
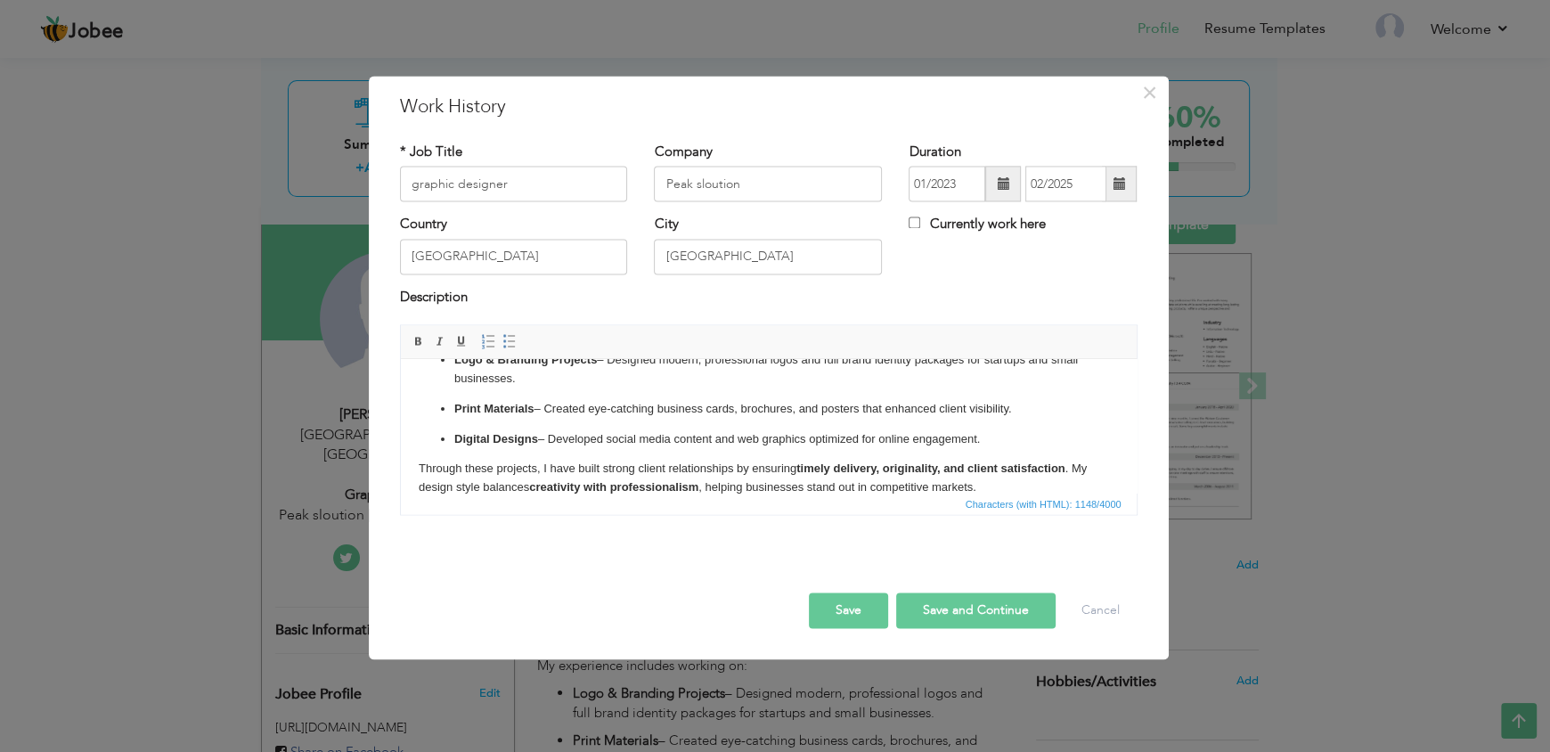
click at [876, 602] on button "Save" at bounding box center [848, 611] width 79 height 36
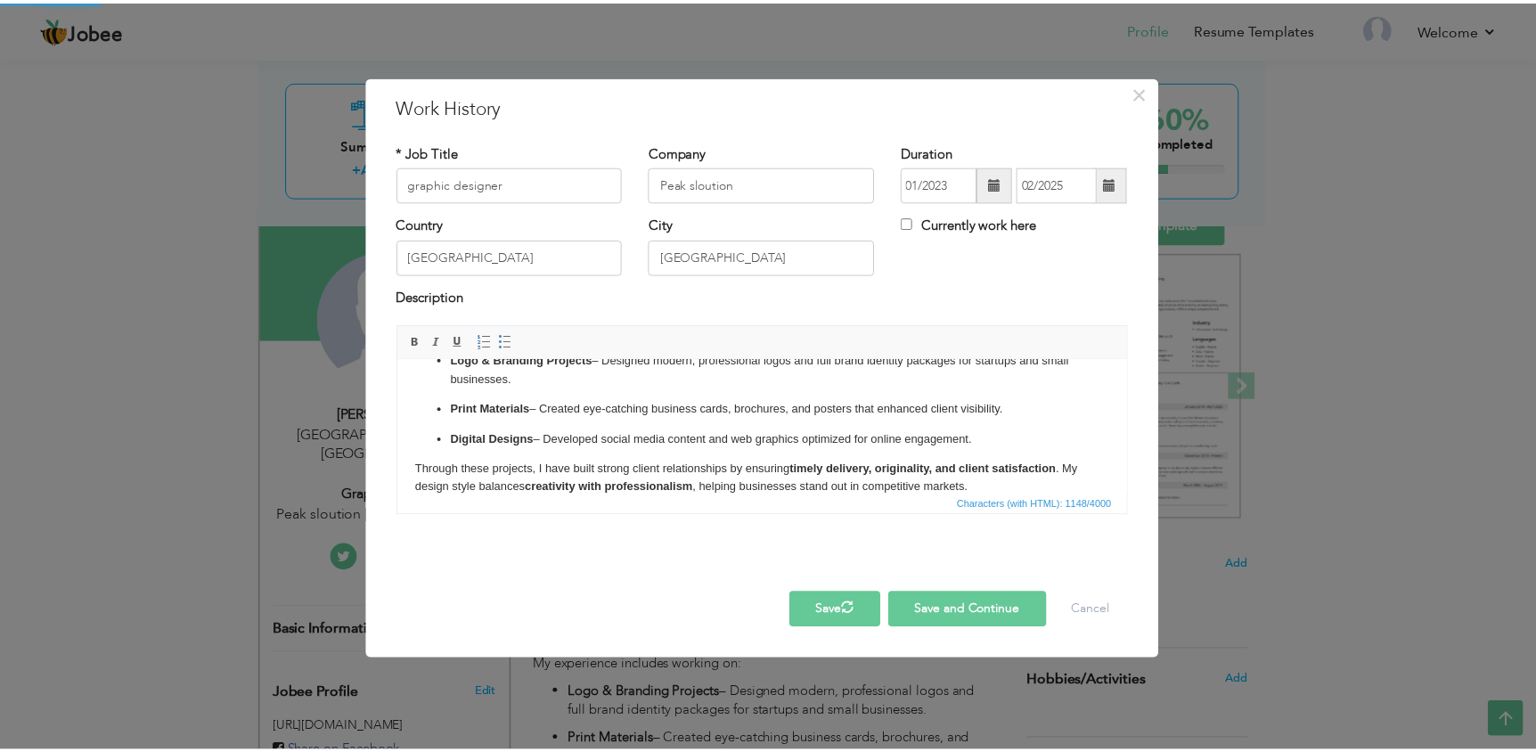
scroll to position [0, 0]
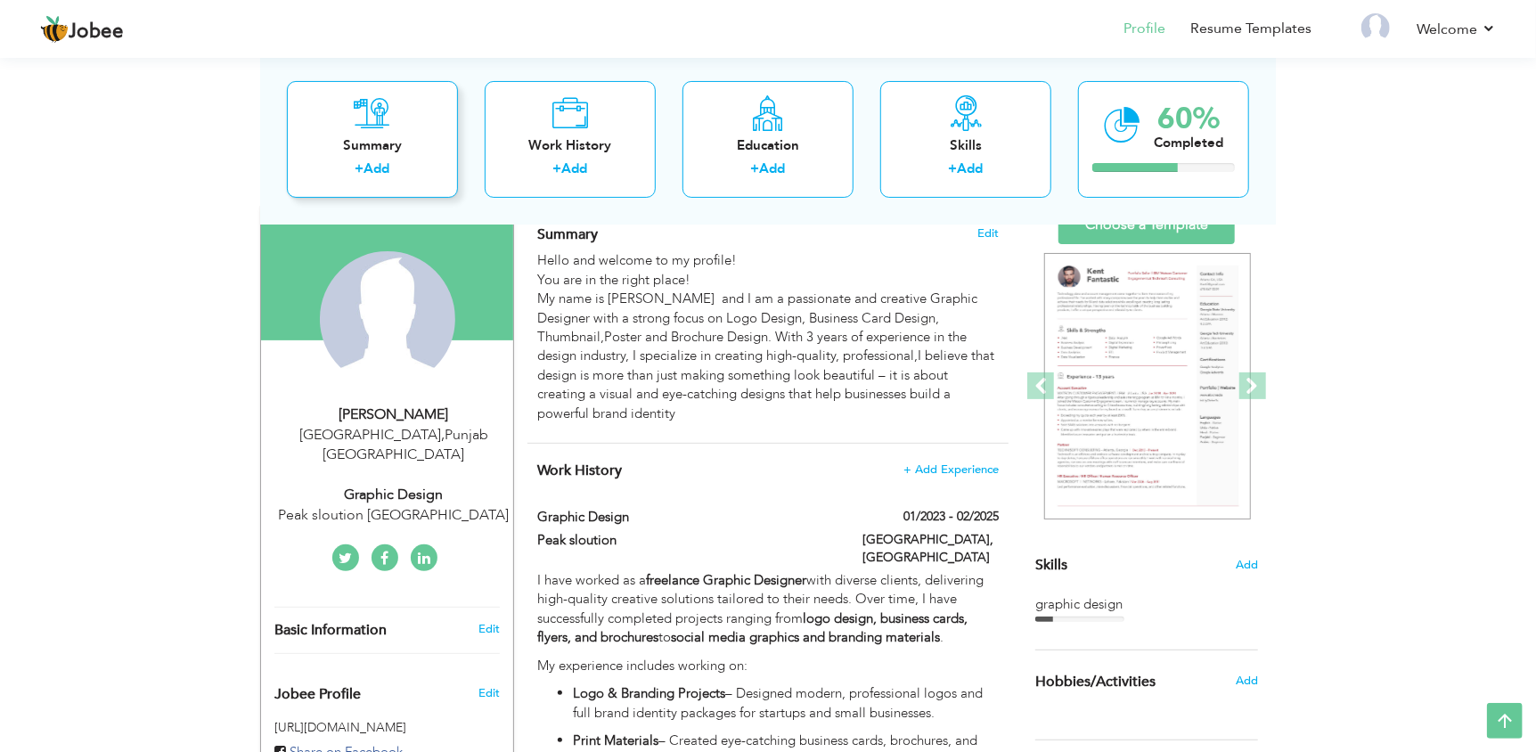
click at [379, 153] on div "Summary" at bounding box center [372, 144] width 143 height 19
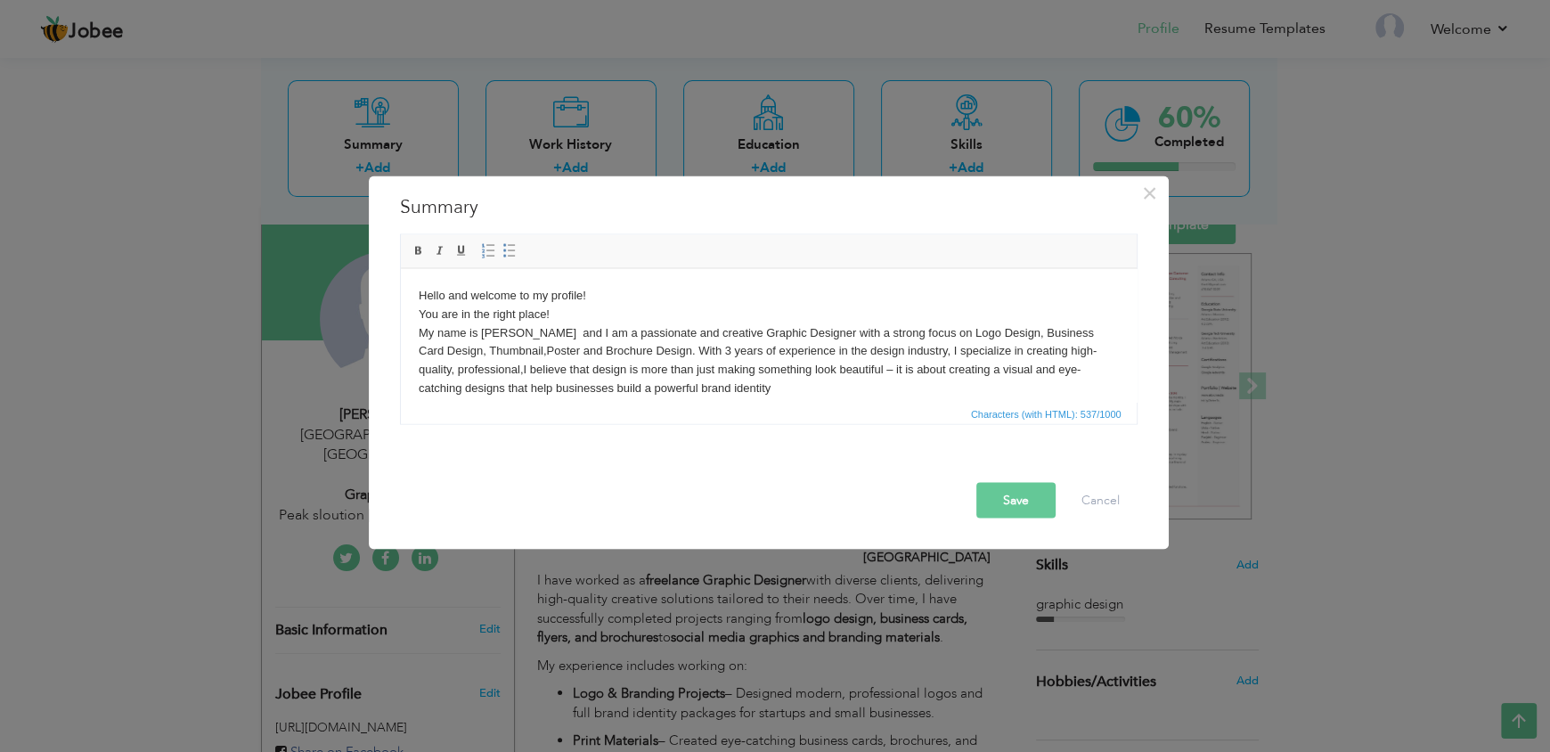
click at [1012, 504] on button "Save" at bounding box center [1015, 501] width 79 height 36
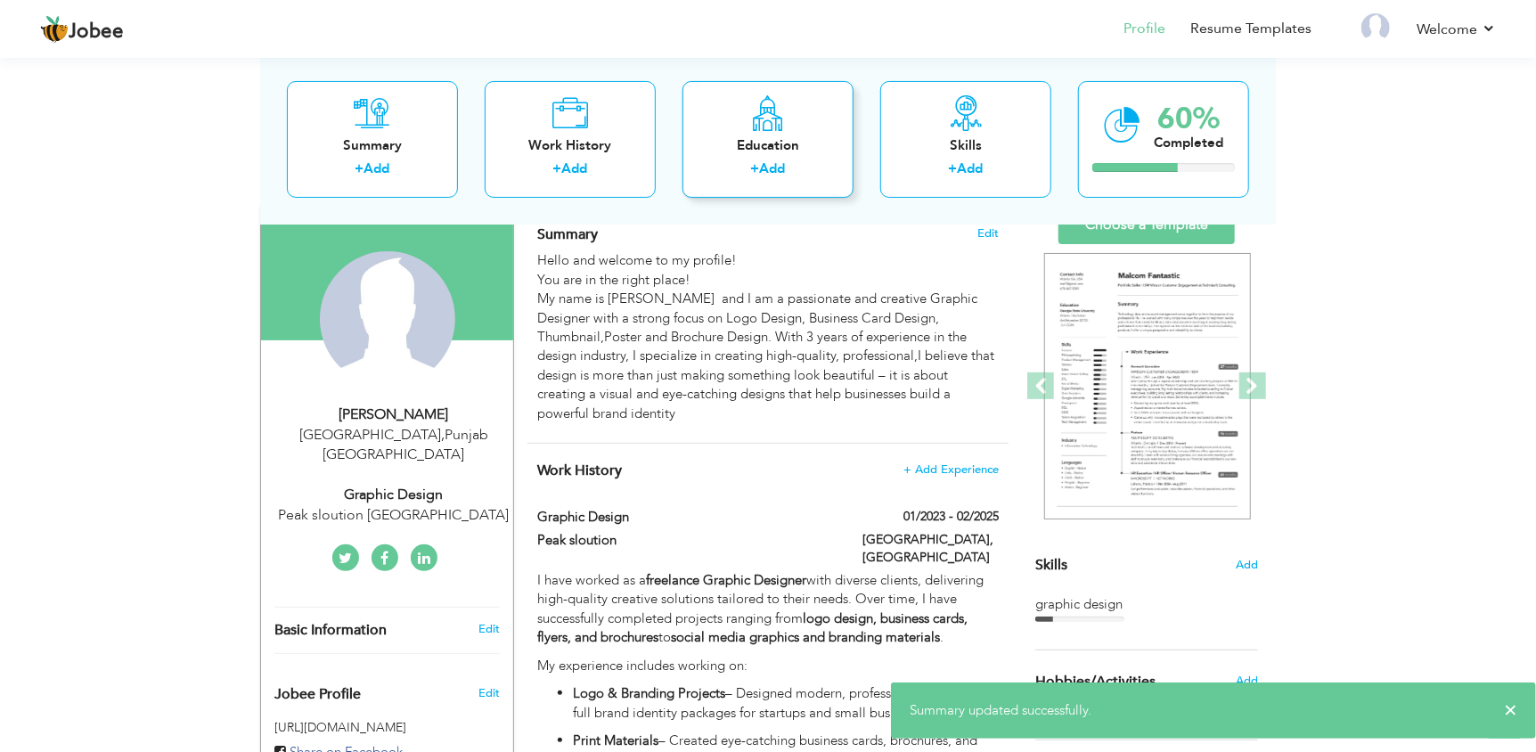
click at [776, 190] on div "Education + Add" at bounding box center [767, 138] width 171 height 117
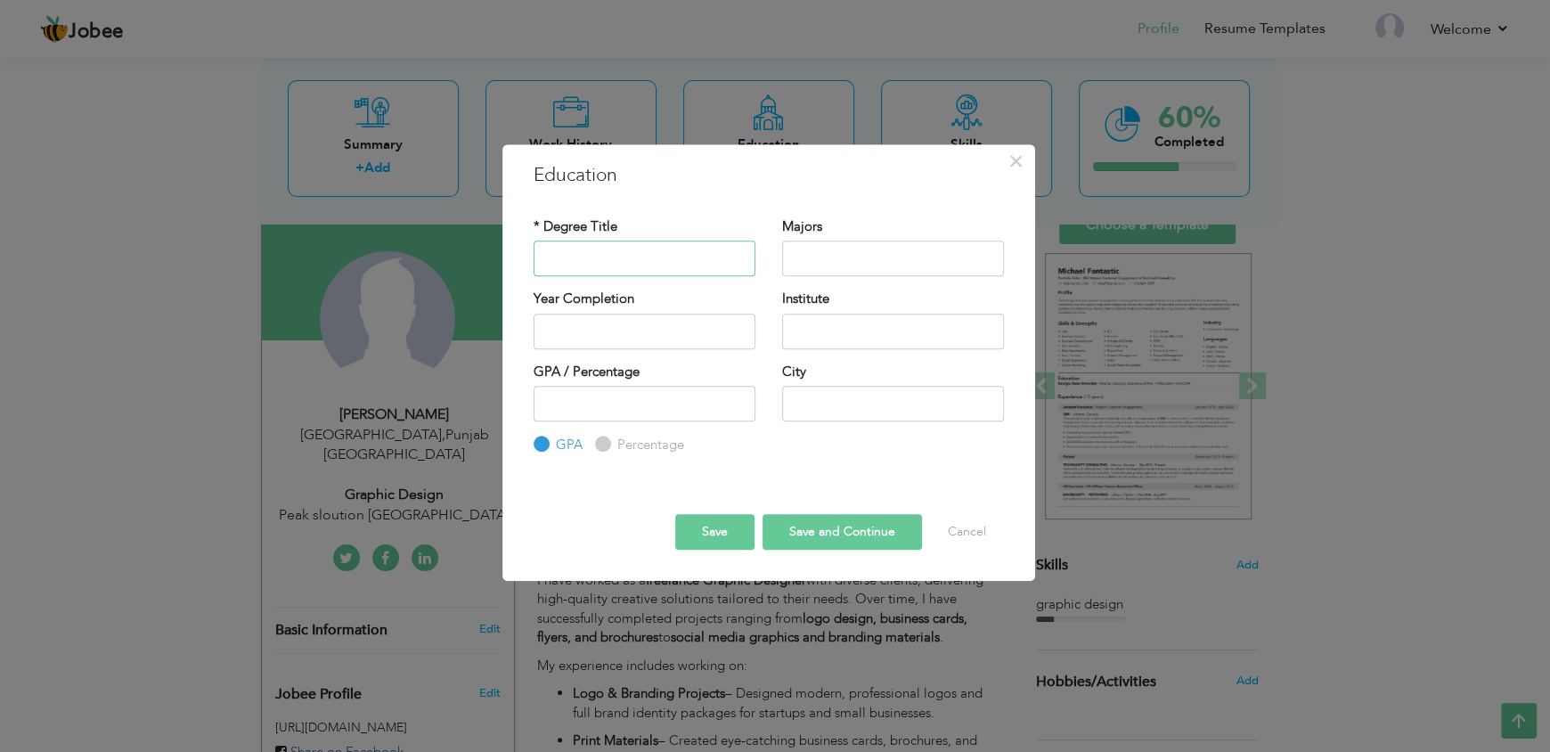
click at [615, 258] on input "text" at bounding box center [645, 258] width 222 height 36
click at [959, 545] on button "Cancel" at bounding box center [967, 532] width 74 height 36
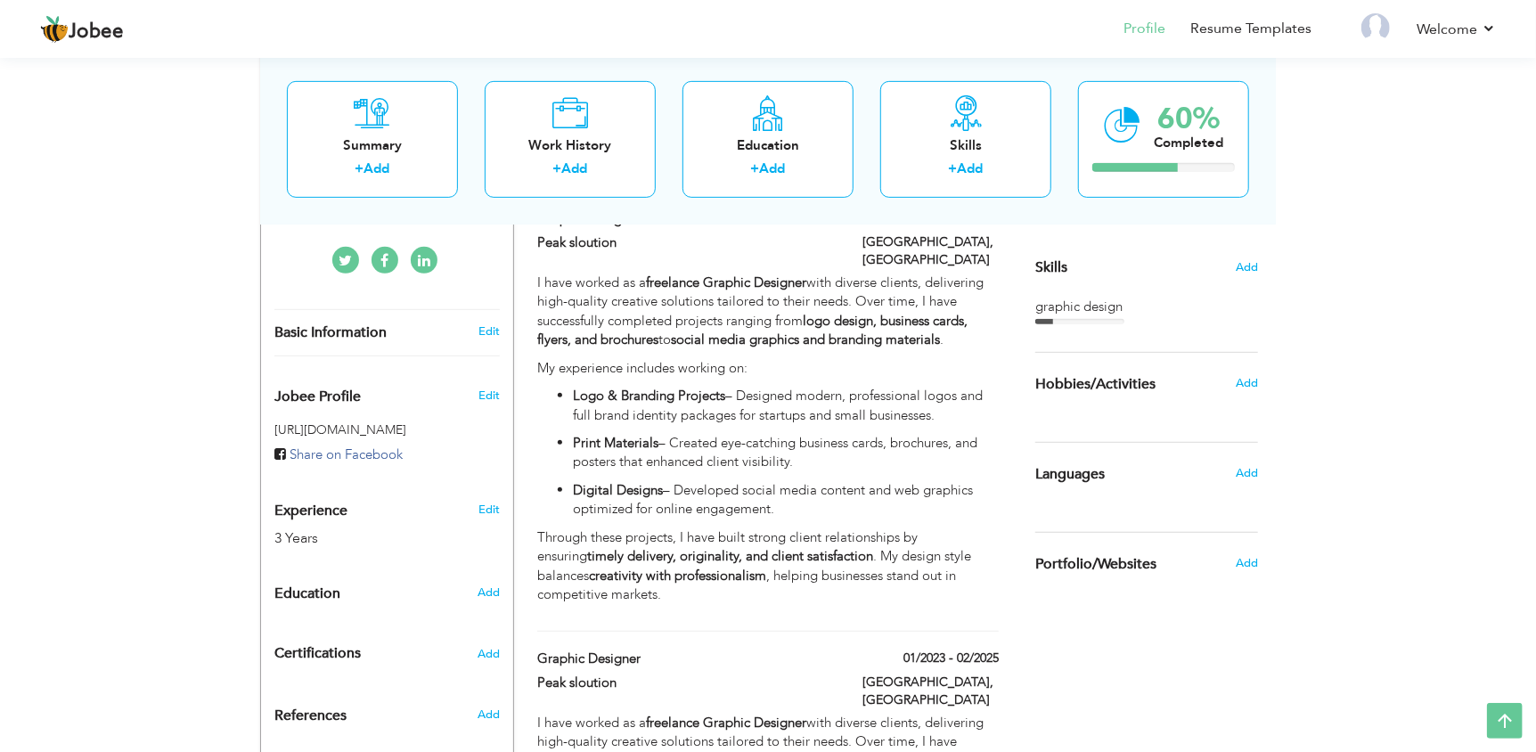
scroll to position [410, 0]
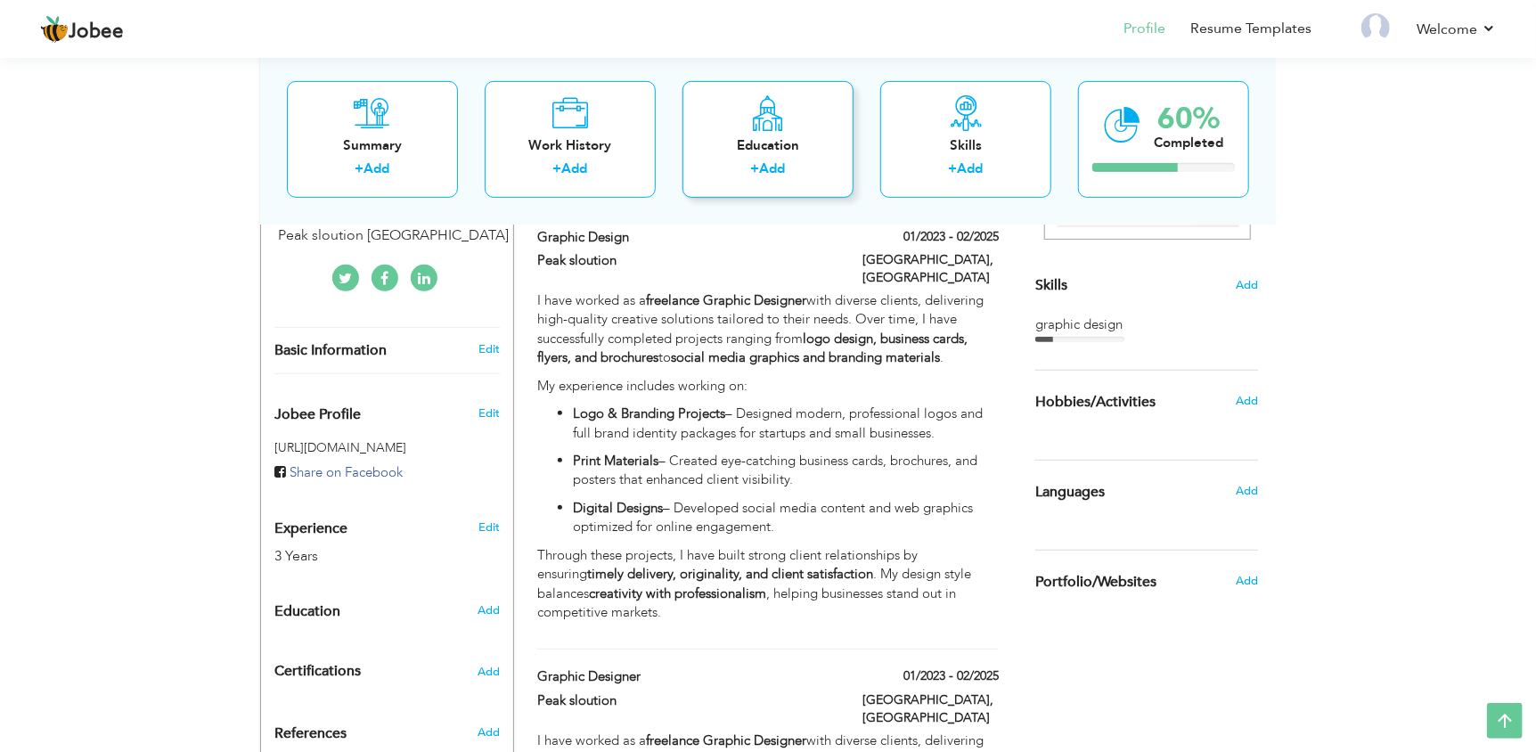
click at [767, 170] on link "Add" at bounding box center [773, 168] width 26 height 18
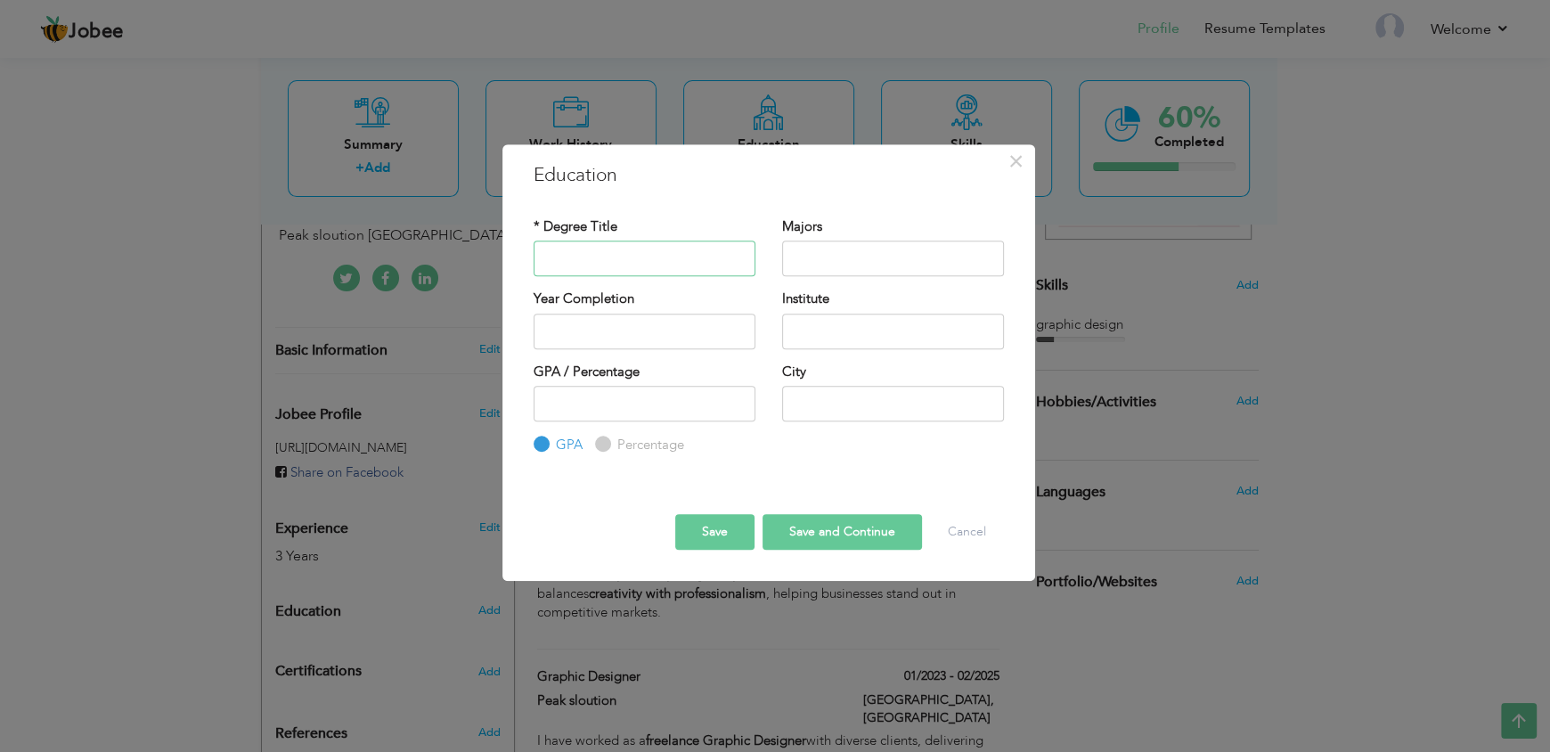
click at [612, 256] on input "text" at bounding box center [645, 258] width 222 height 36
type input "matric"
click at [810, 268] on input "text" at bounding box center [893, 258] width 222 height 36
click at [820, 347] on input "text" at bounding box center [893, 332] width 222 height 36
type input "[GEOGRAPHIC_DATA]"
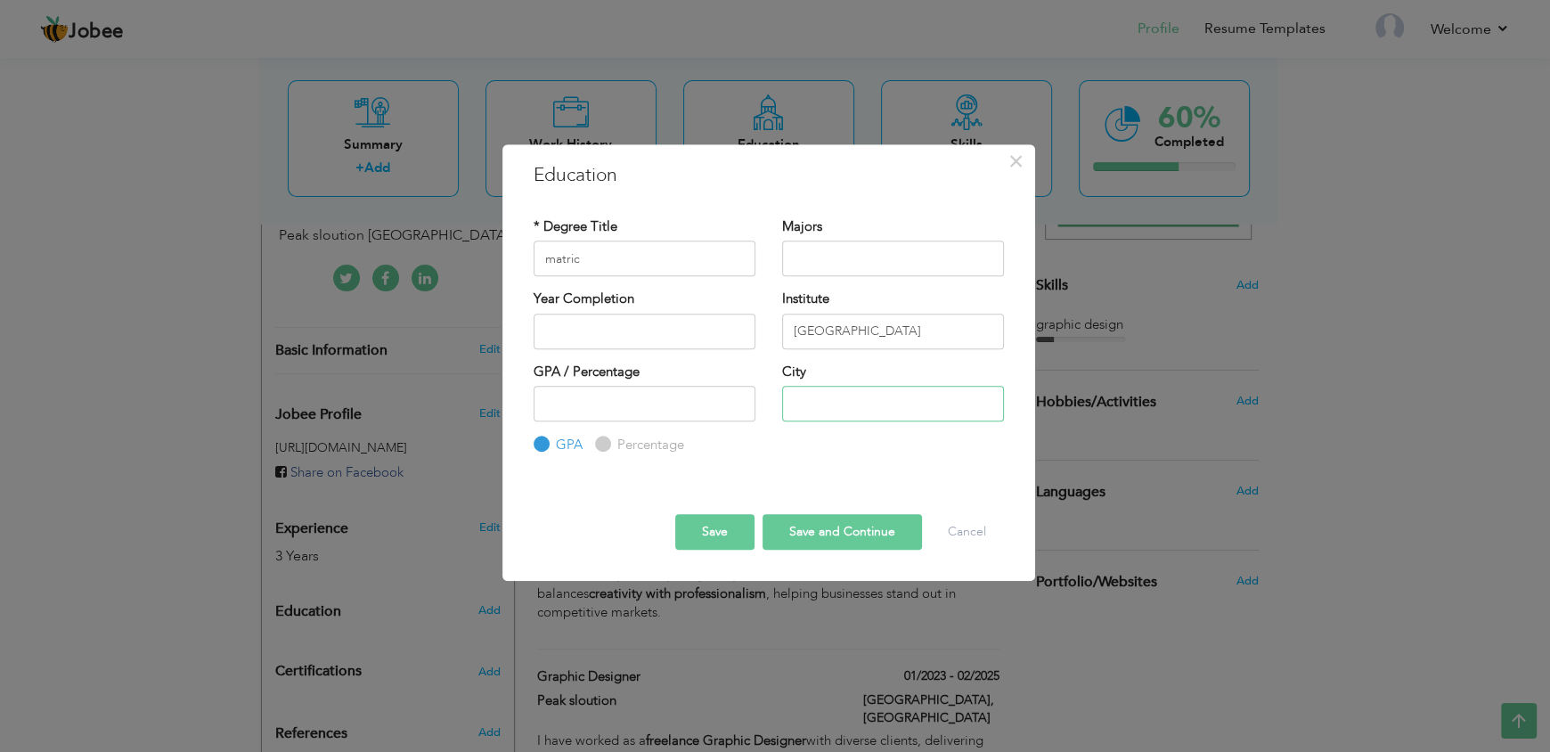
click at [806, 396] on input "text" at bounding box center [893, 404] width 222 height 36
type input "[GEOGRAPHIC_DATA]"
click at [730, 523] on button "Save" at bounding box center [714, 532] width 79 height 36
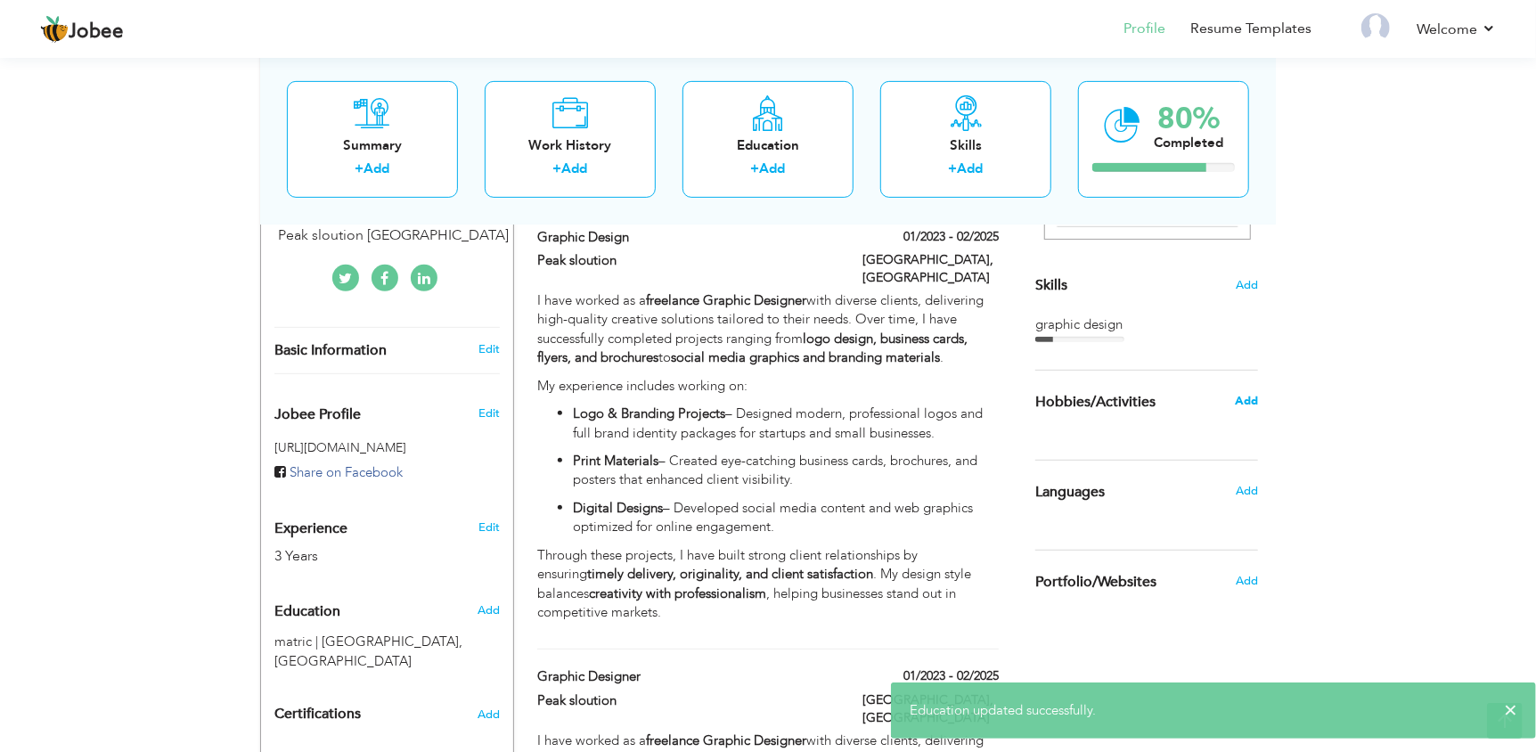
click at [1239, 407] on span "Add" at bounding box center [1245, 401] width 23 height 16
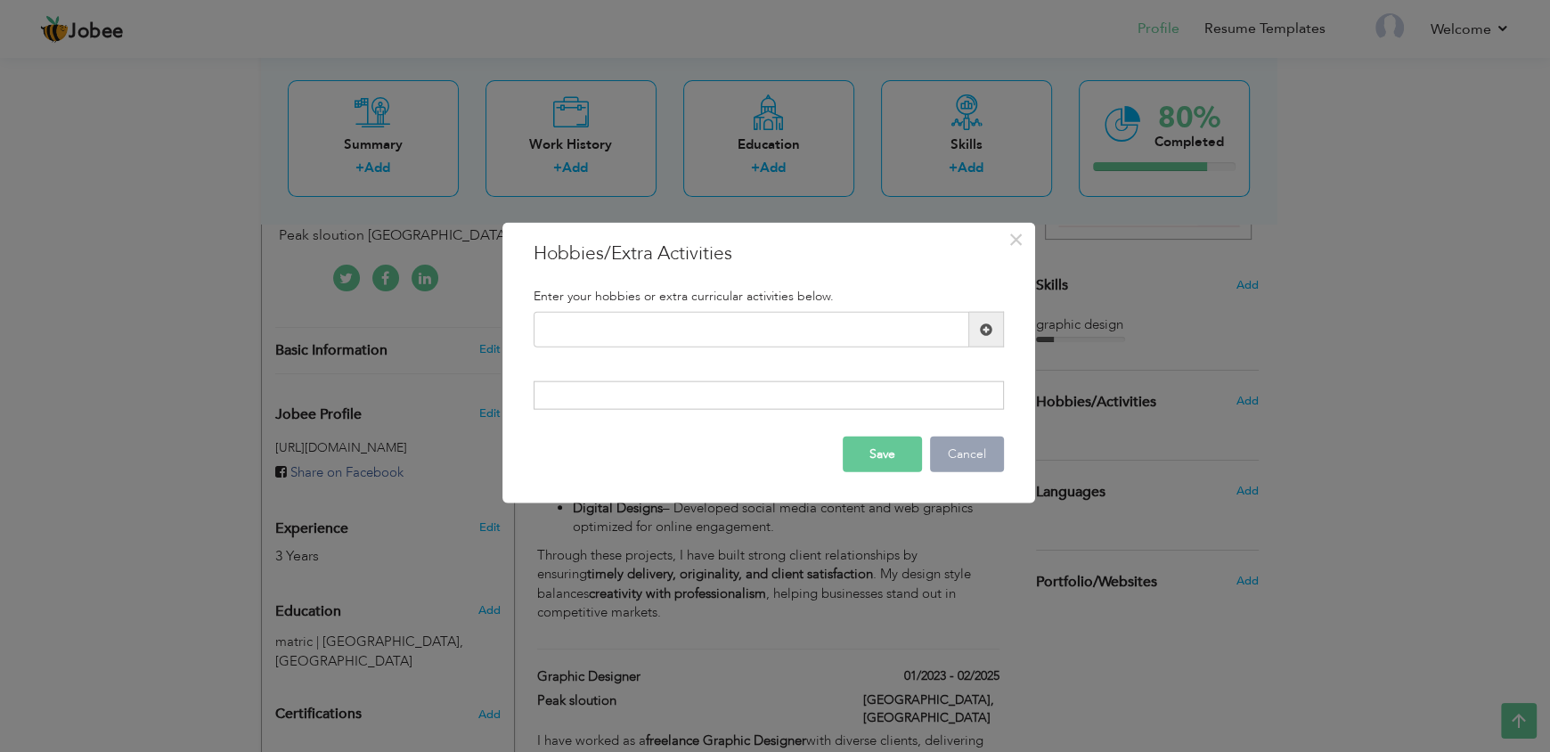
click at [953, 458] on button "Cancel" at bounding box center [967, 454] width 74 height 36
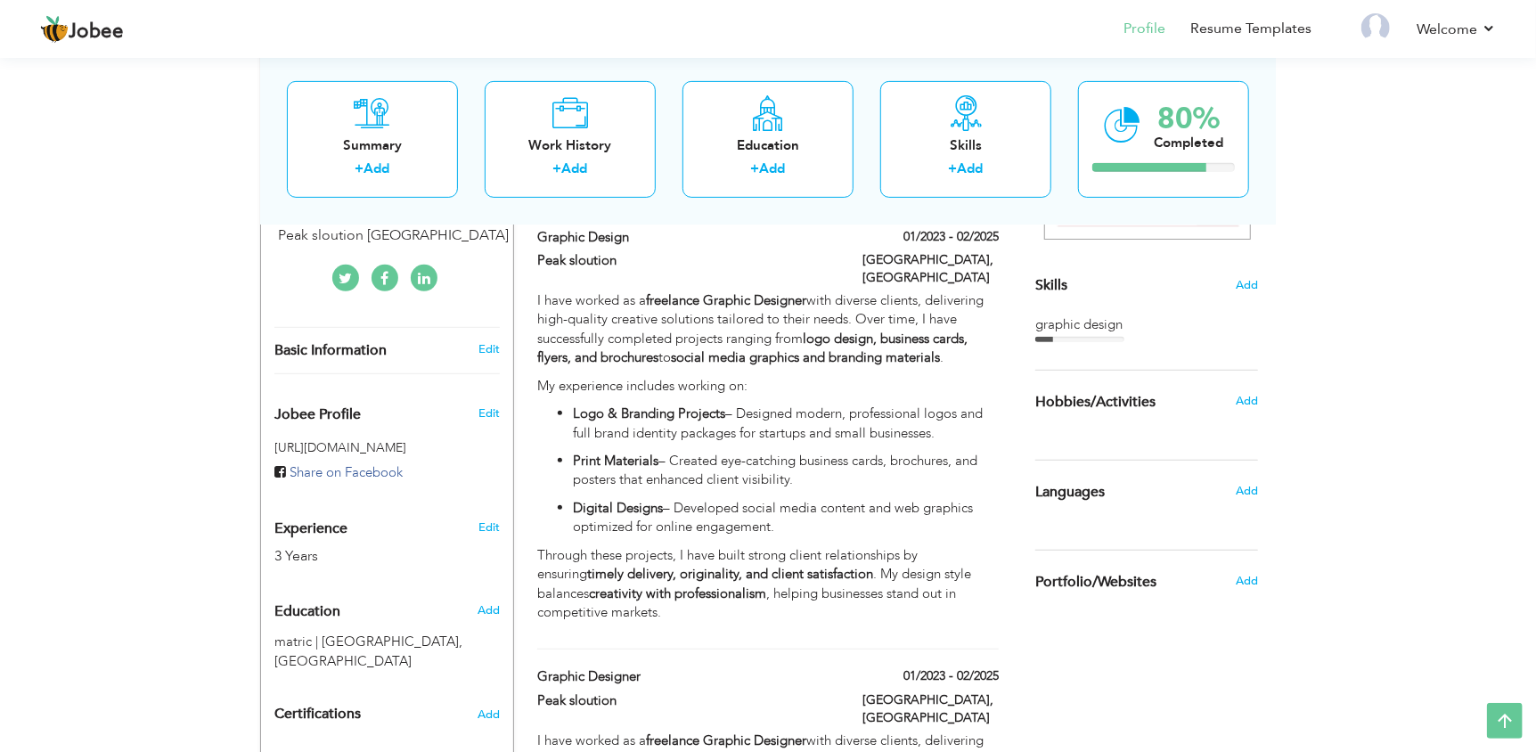
click at [1244, 499] on div "Add" at bounding box center [1250, 491] width 42 height 34
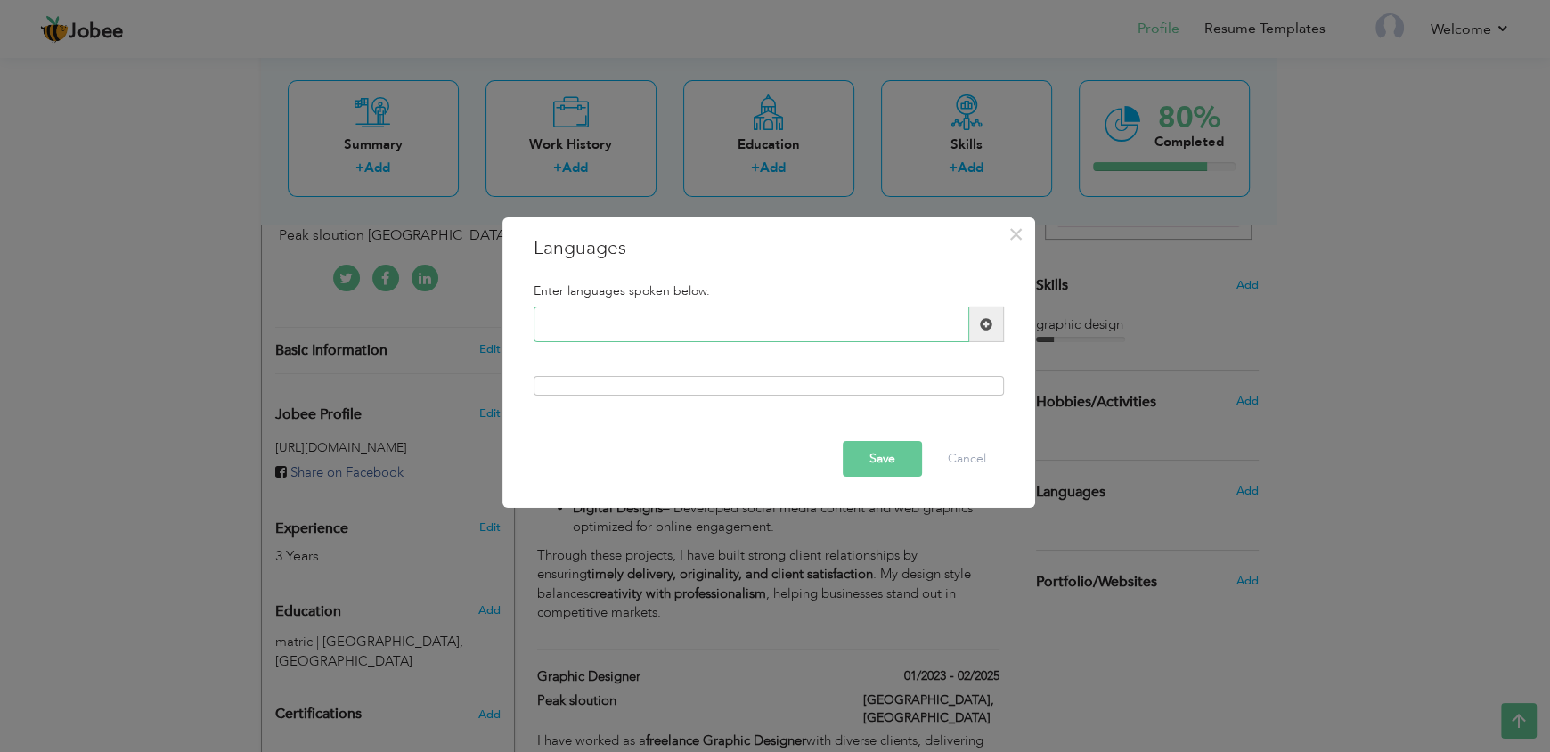
click at [738, 335] on input "text" at bounding box center [752, 324] width 436 height 36
type input "p"
type input "Punjabi"
click at [989, 329] on span at bounding box center [986, 324] width 12 height 12
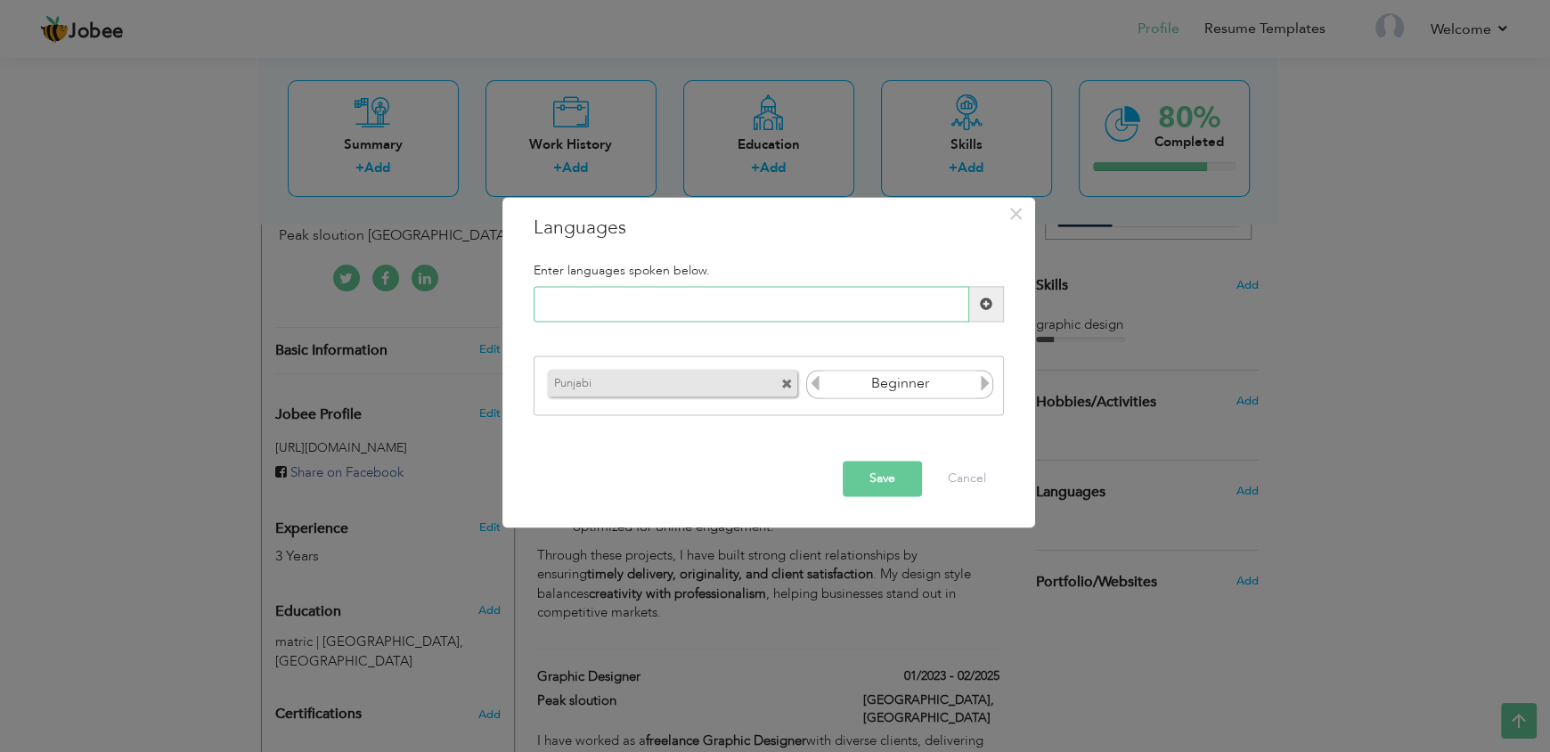
click at [894, 304] on input "text" at bounding box center [752, 305] width 436 height 36
type input "English"
click at [984, 305] on span at bounding box center [986, 303] width 12 height 12
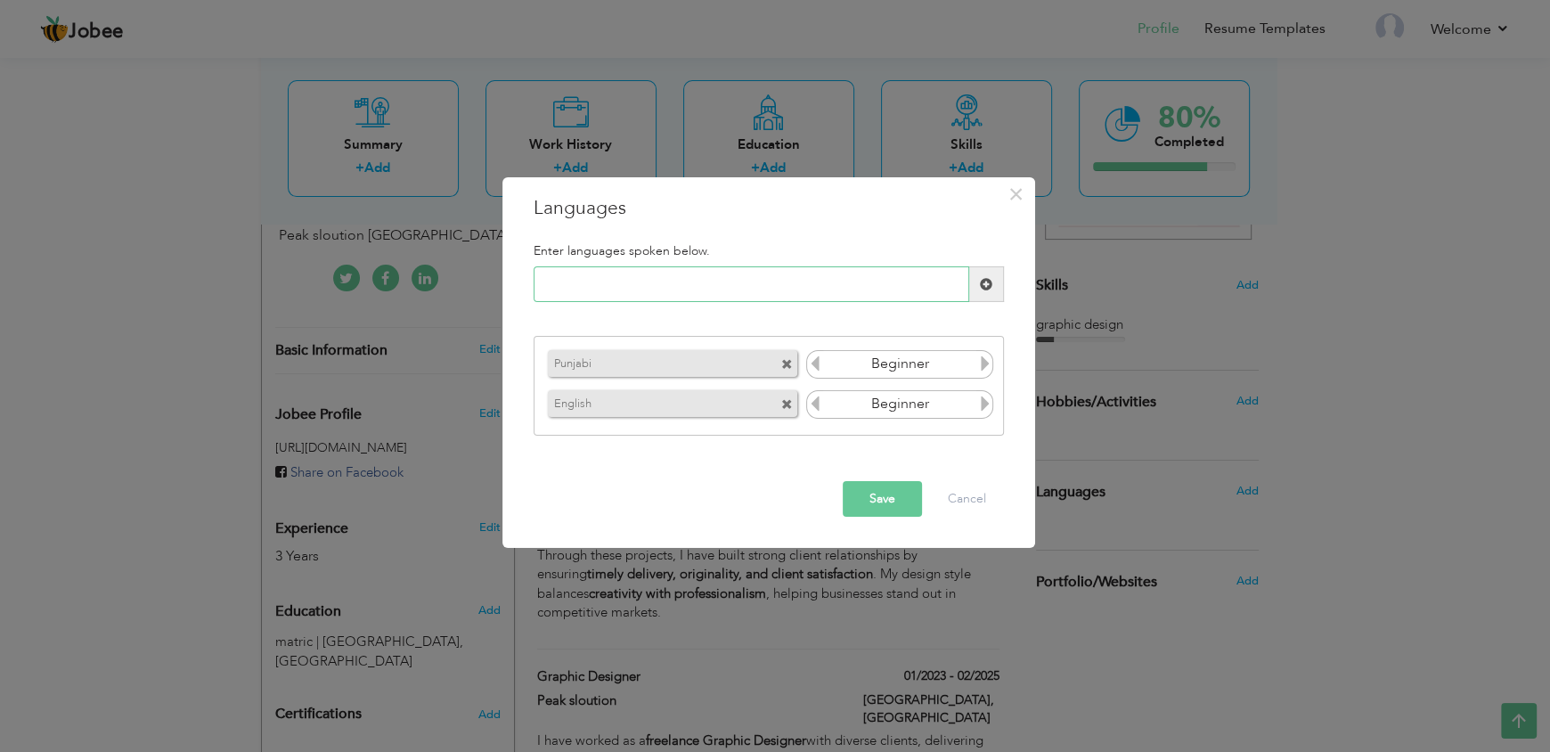
click at [898, 286] on input "text" at bounding box center [752, 284] width 436 height 36
type input "u"
type input "Urdu"
click at [984, 289] on span at bounding box center [986, 284] width 12 height 12
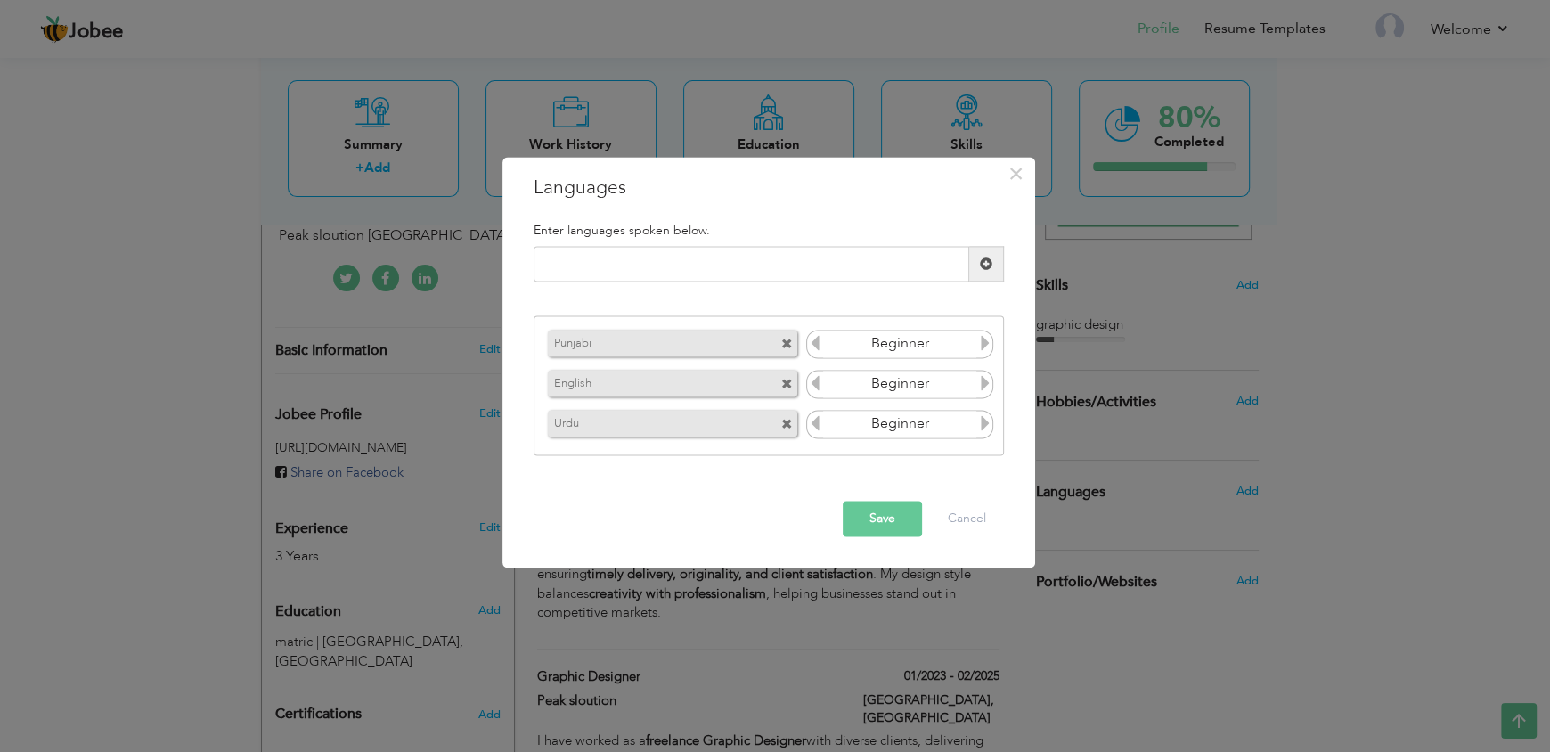
click at [863, 524] on button "Save" at bounding box center [882, 519] width 79 height 36
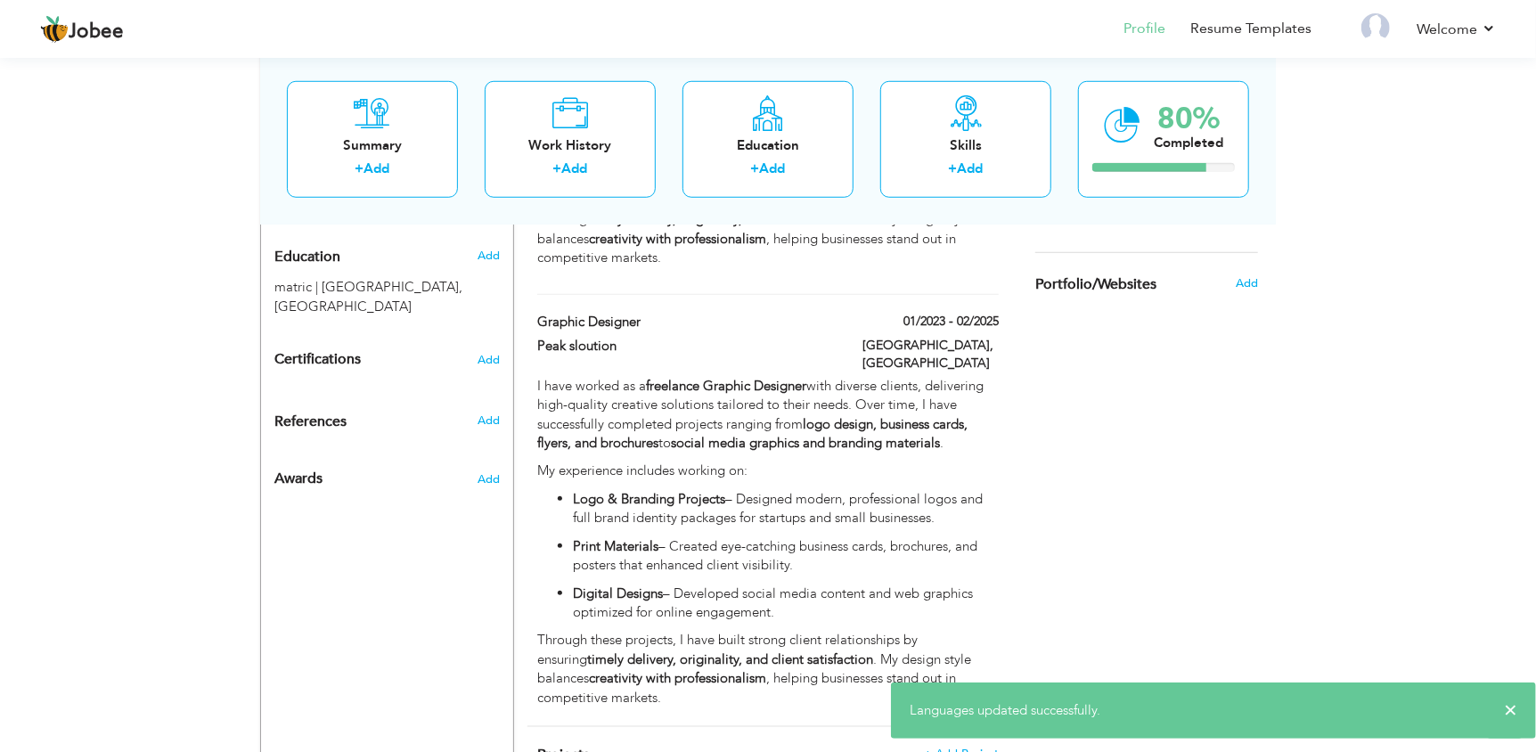
scroll to position [766, 0]
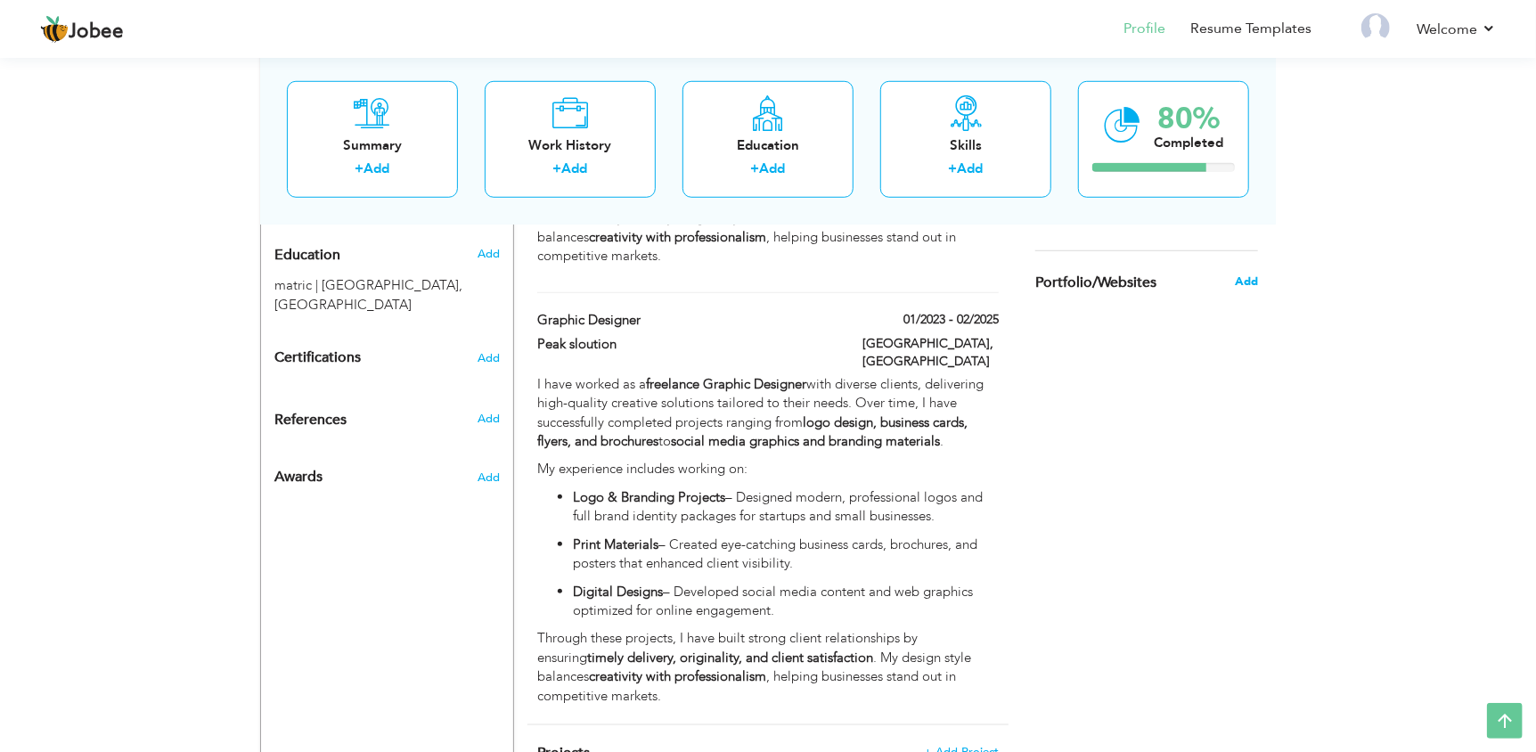
click at [1237, 283] on span "Add" at bounding box center [1245, 281] width 23 height 16
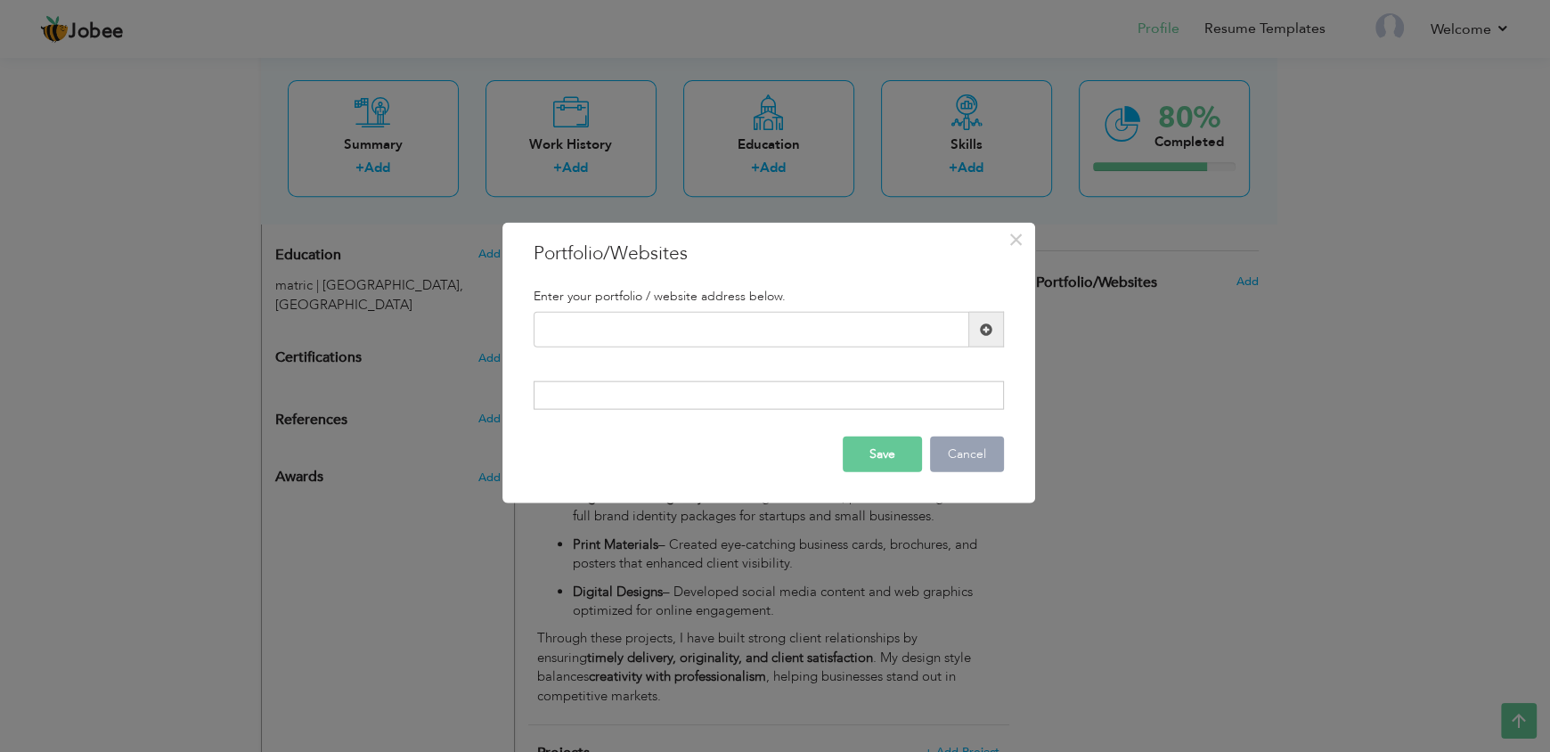
click at [973, 437] on button "Cancel" at bounding box center [967, 454] width 74 height 36
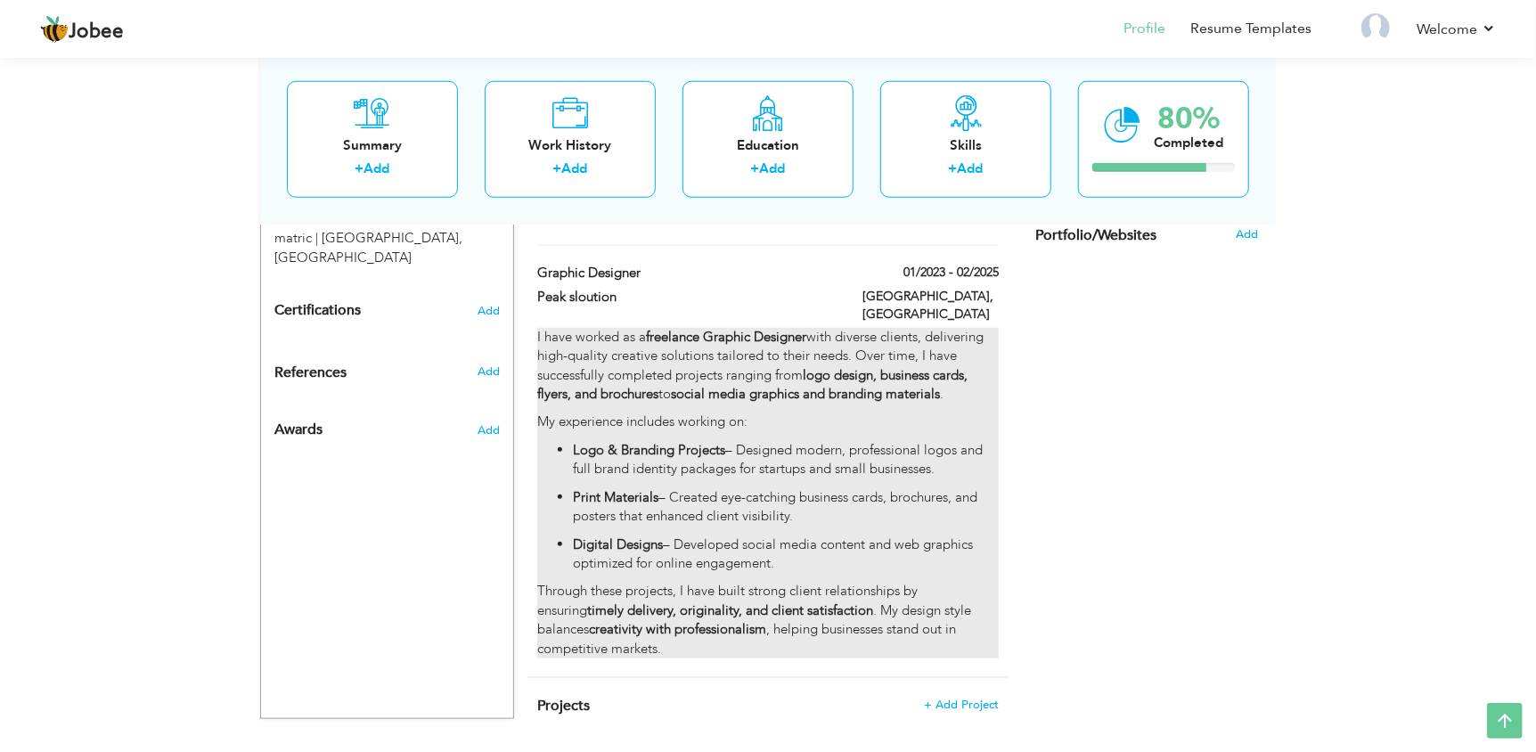
scroll to position [828, 0]
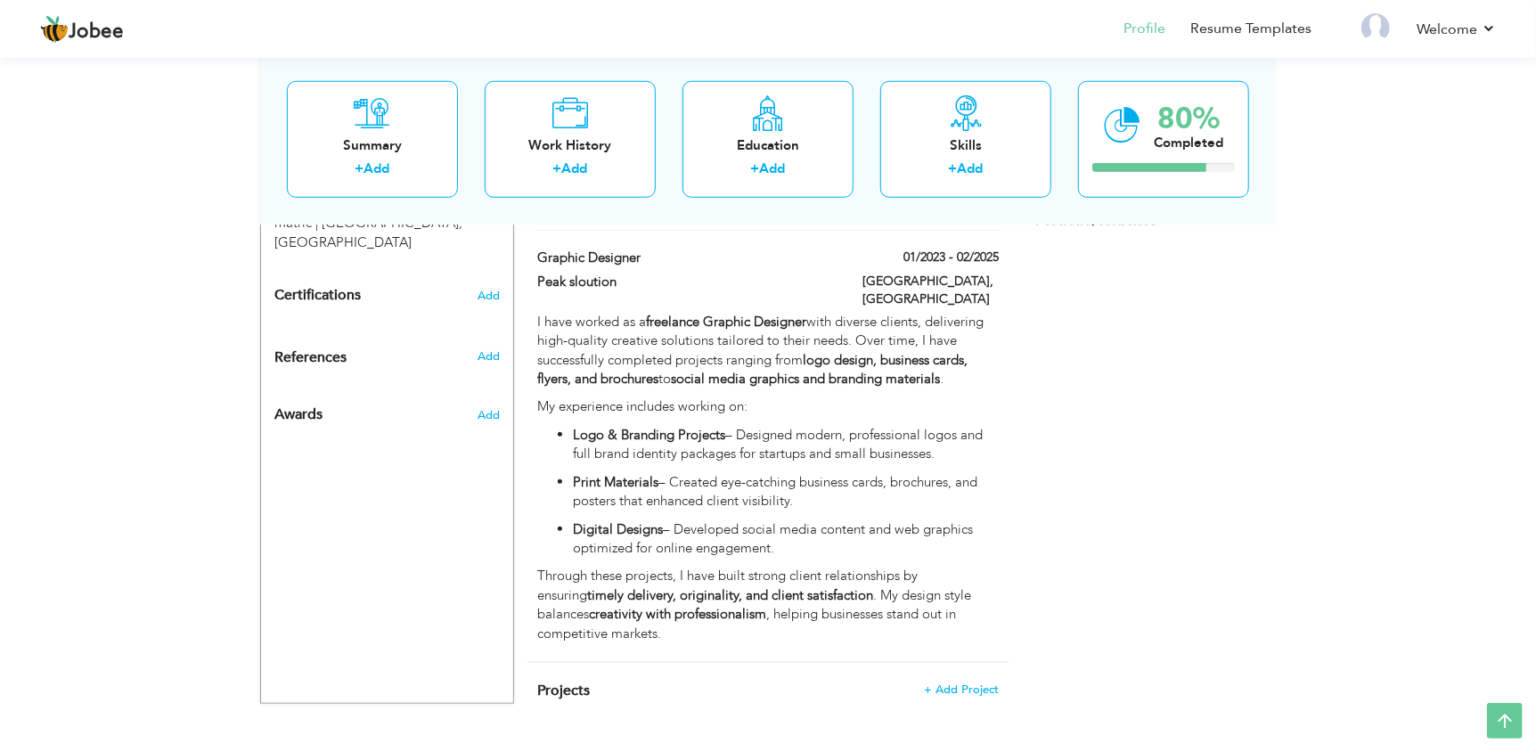
click at [950, 663] on div "Projects + Add Project × Projects * Project Title Company Tools" at bounding box center [767, 700] width 481 height 74
click at [955, 683] on span "+ Add Project" at bounding box center [961, 689] width 76 height 12
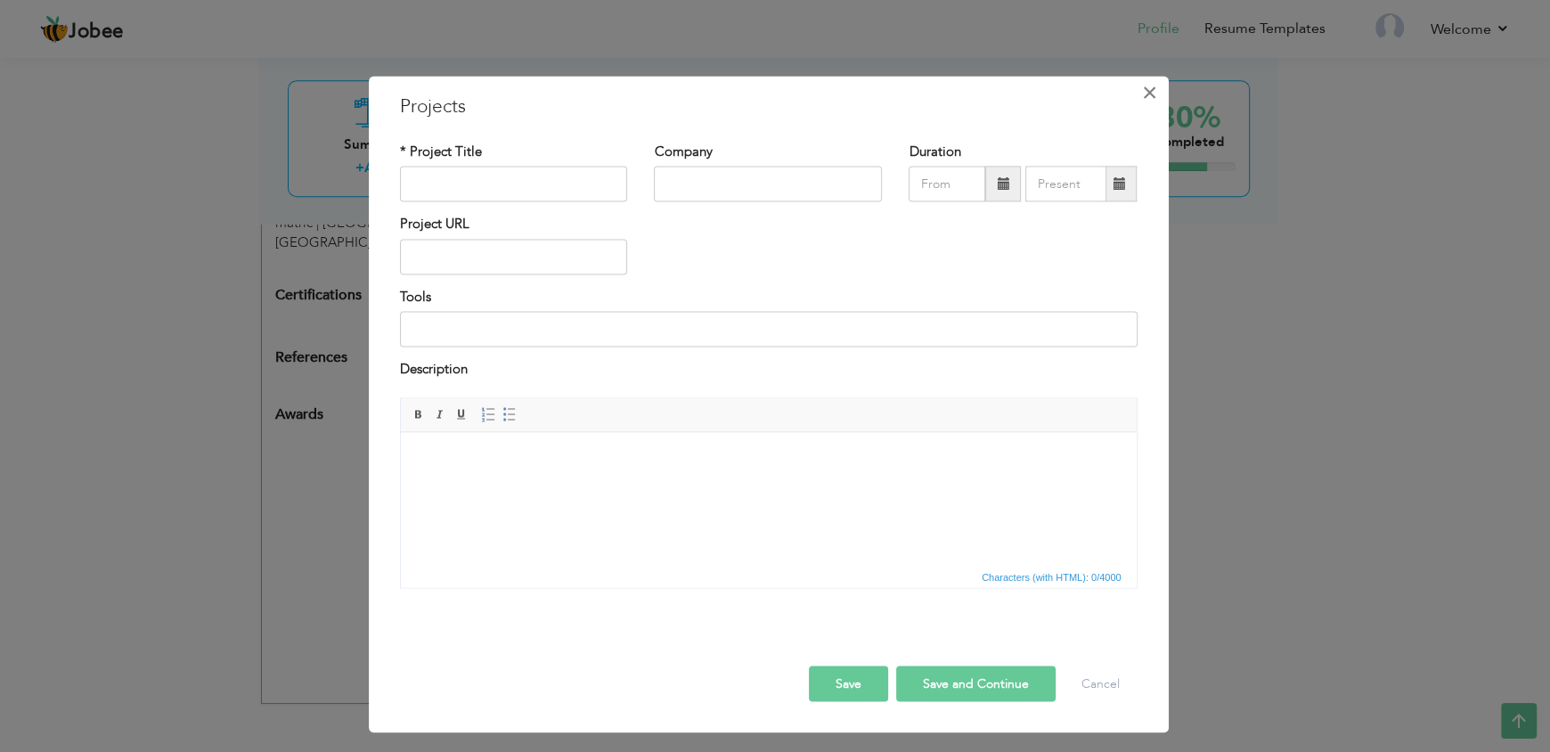
click at [1156, 94] on span "×" at bounding box center [1149, 93] width 15 height 32
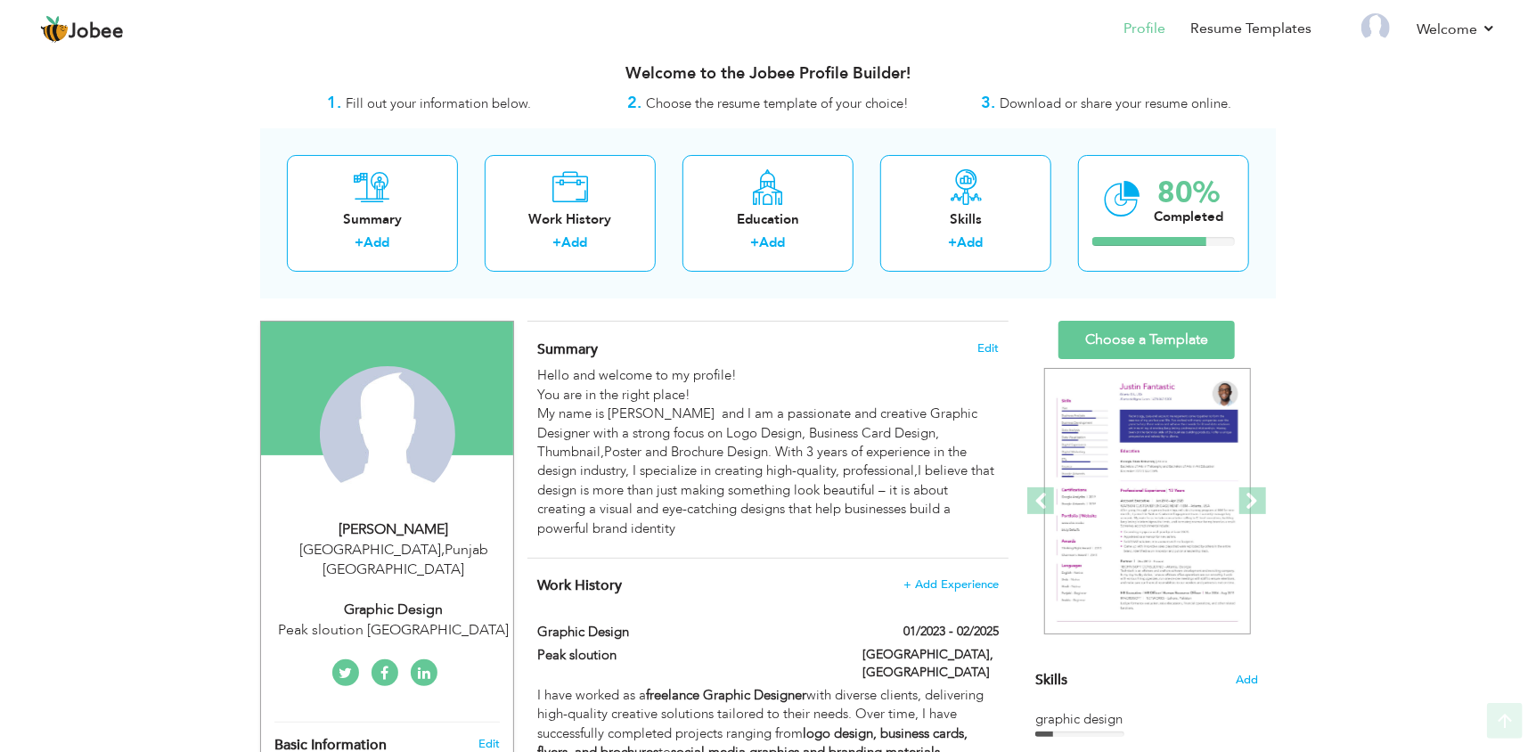
scroll to position [0, 0]
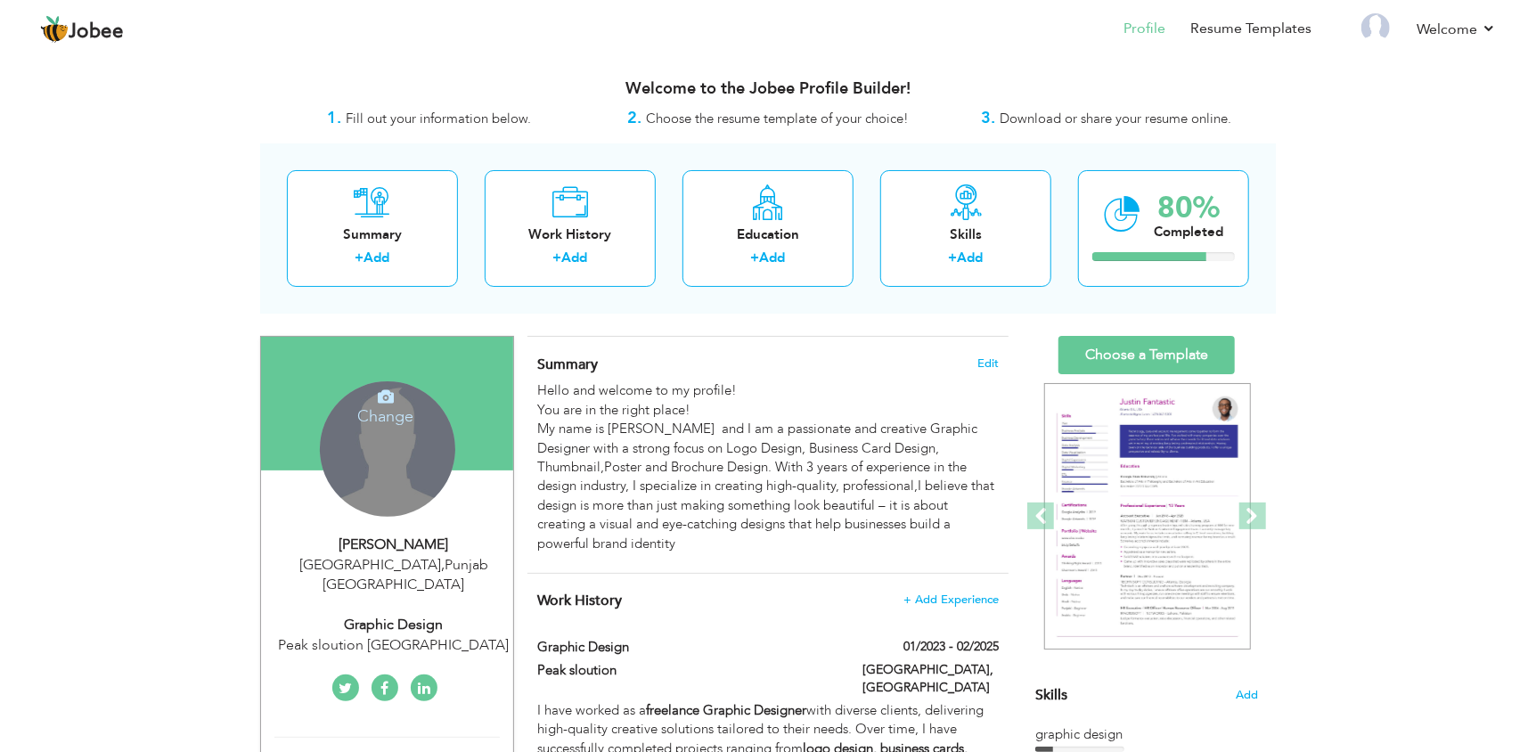
click at [429, 453] on div "Change Remove" at bounding box center [387, 448] width 135 height 135
click at [374, 400] on h4 "Change" at bounding box center [385, 404] width 127 height 43
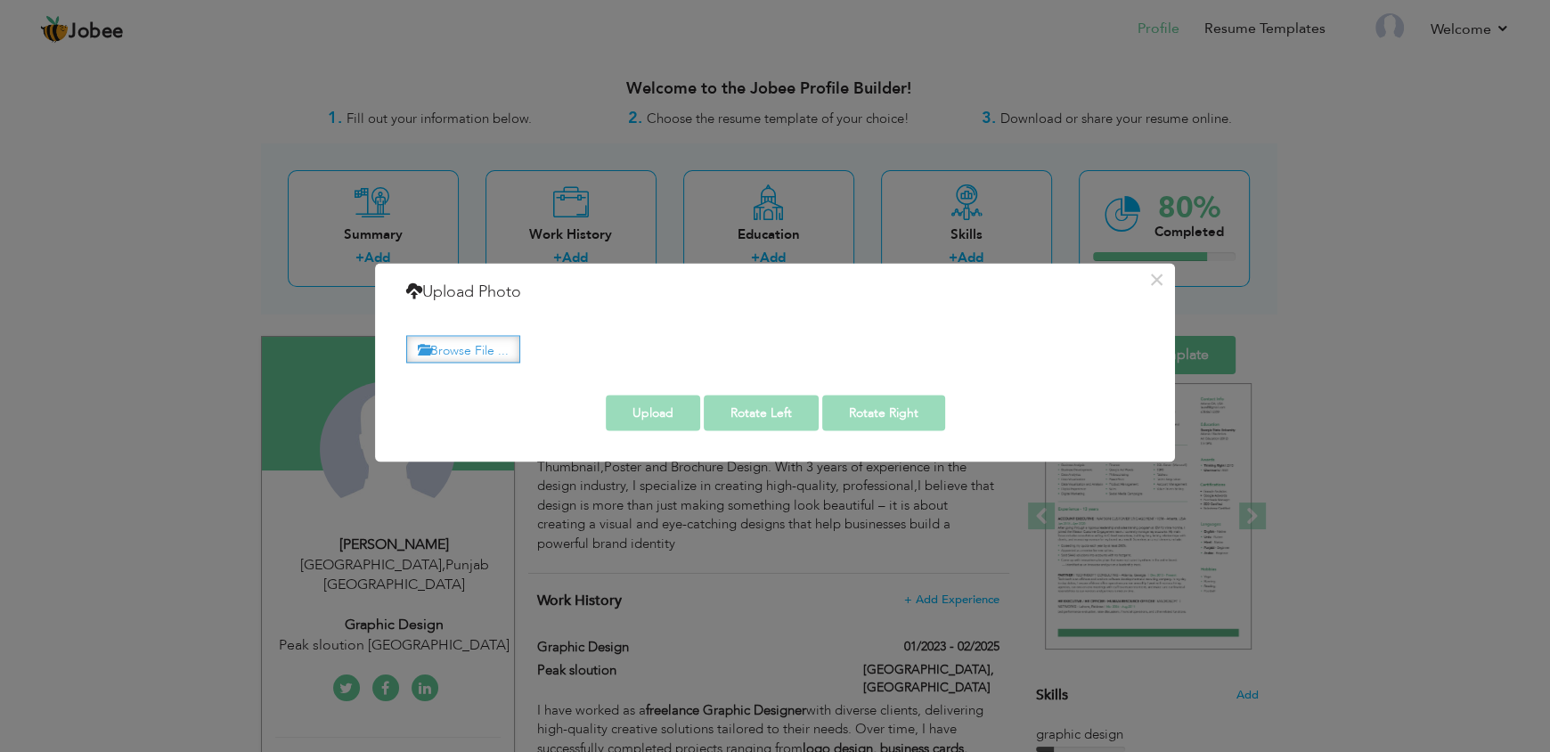
click at [469, 356] on label "Browse File ..." at bounding box center [463, 349] width 114 height 28
click at [0, 0] on input "Browse File ..." at bounding box center [0, 0] width 0 height 0
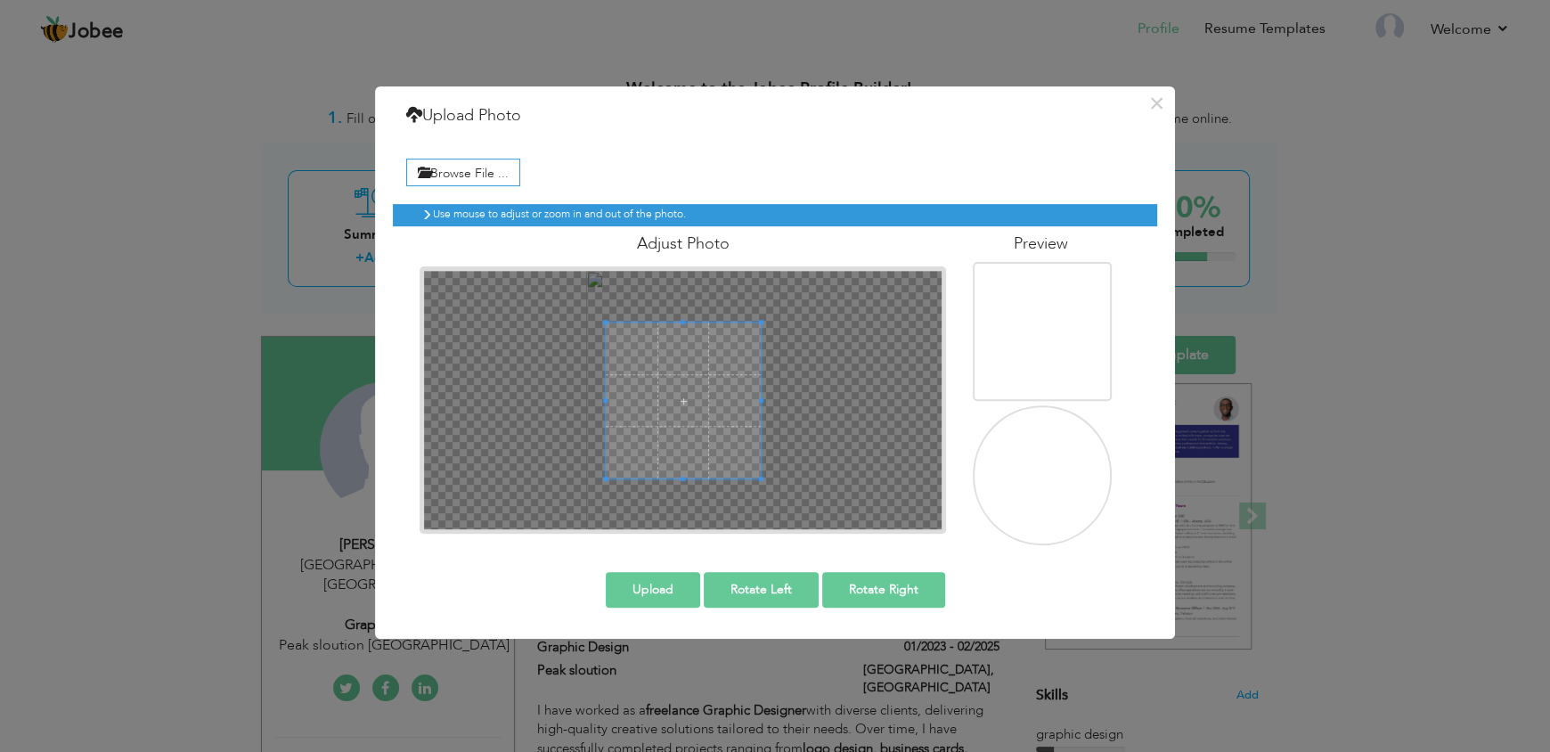
click at [652, 599] on button "Upload" at bounding box center [653, 590] width 94 height 36
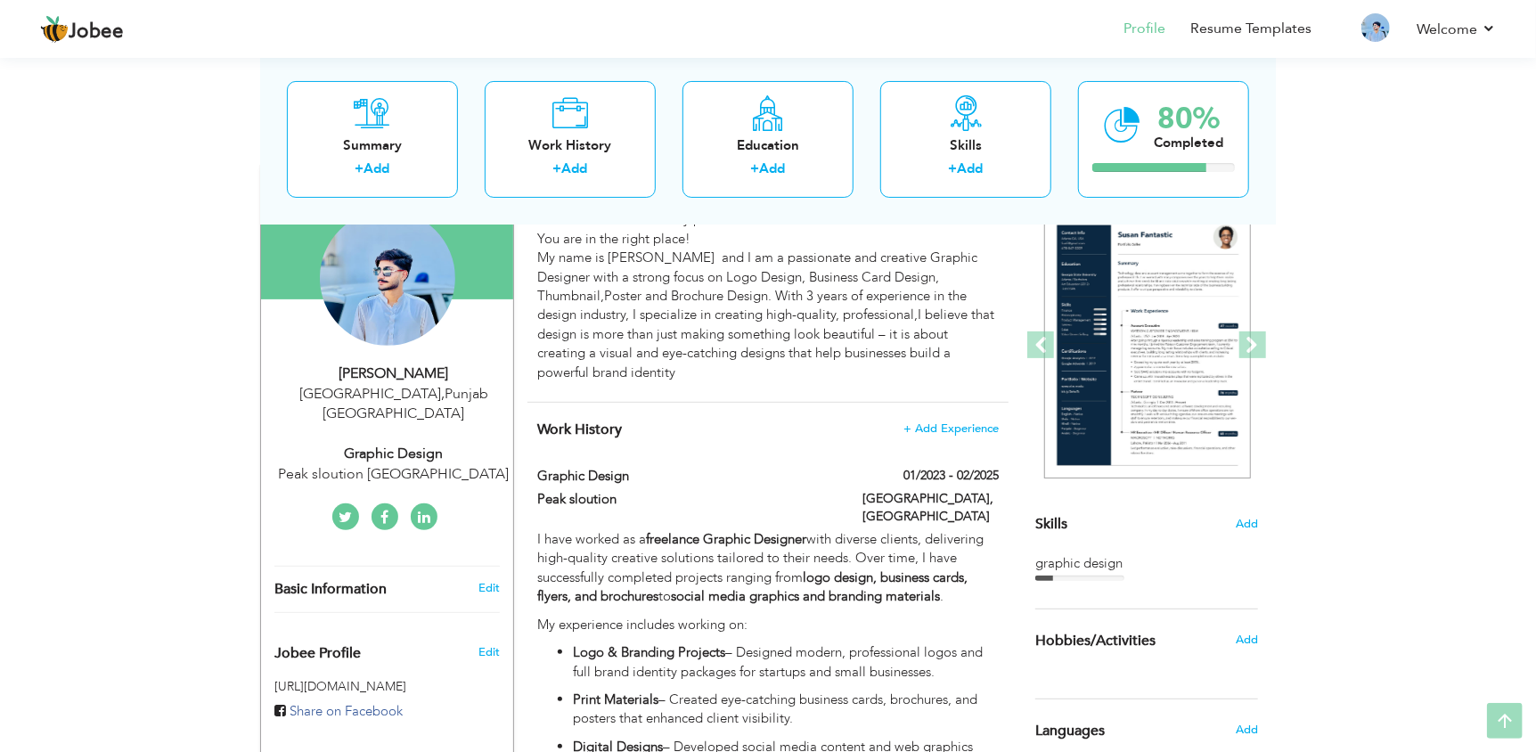
scroll to position [190, 0]
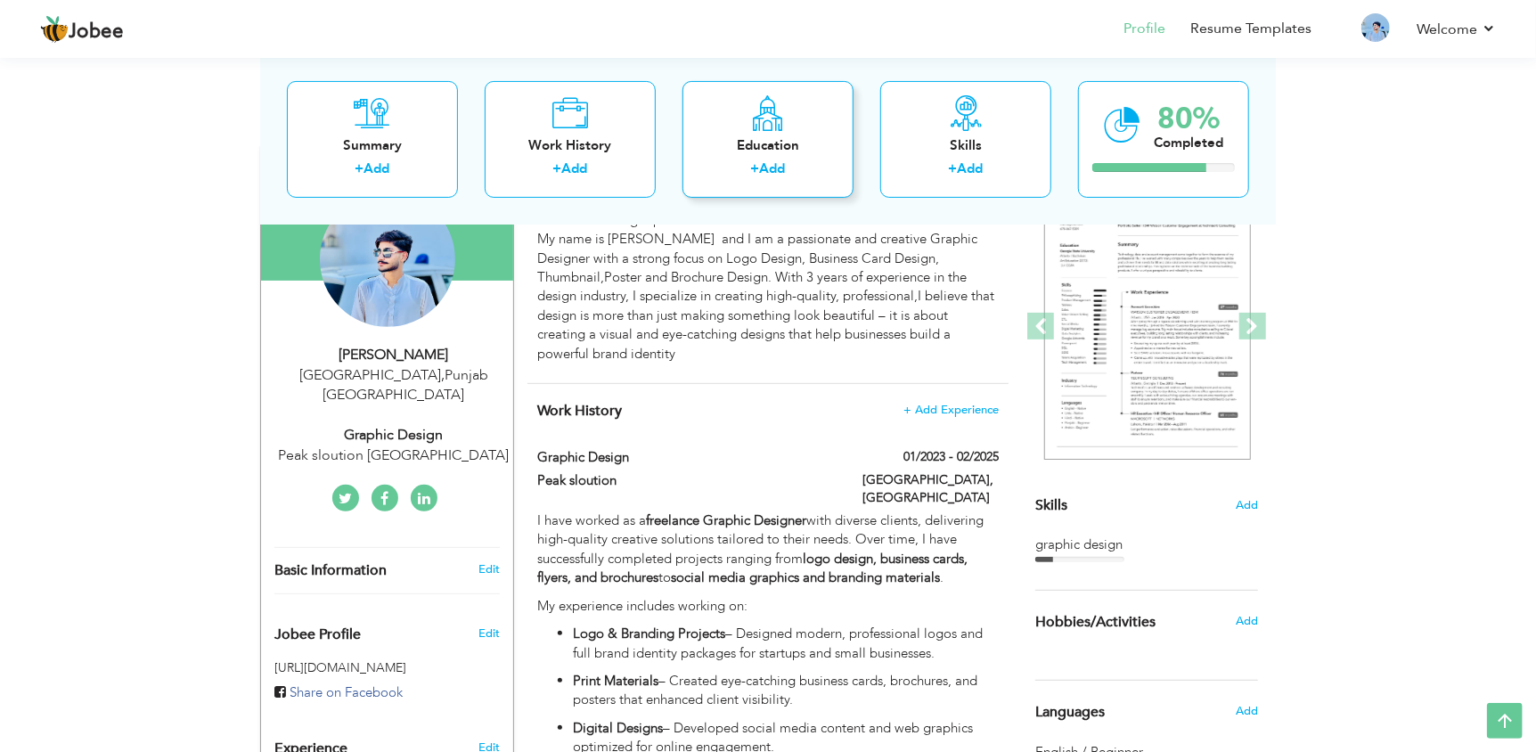
click at [778, 161] on link "Add" at bounding box center [773, 168] width 26 height 18
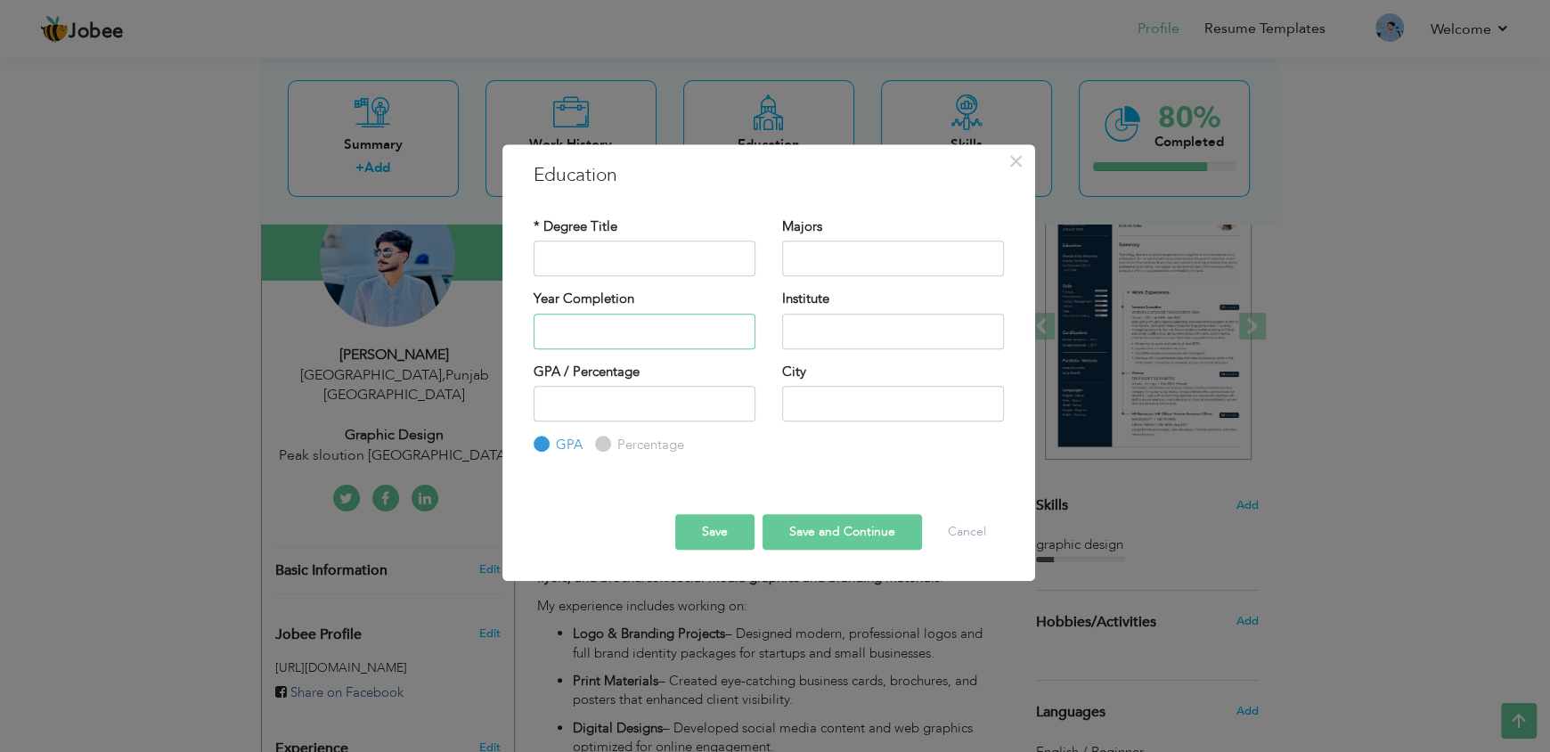
type input "2025"
click at [647, 325] on input "2025" at bounding box center [645, 332] width 222 height 36
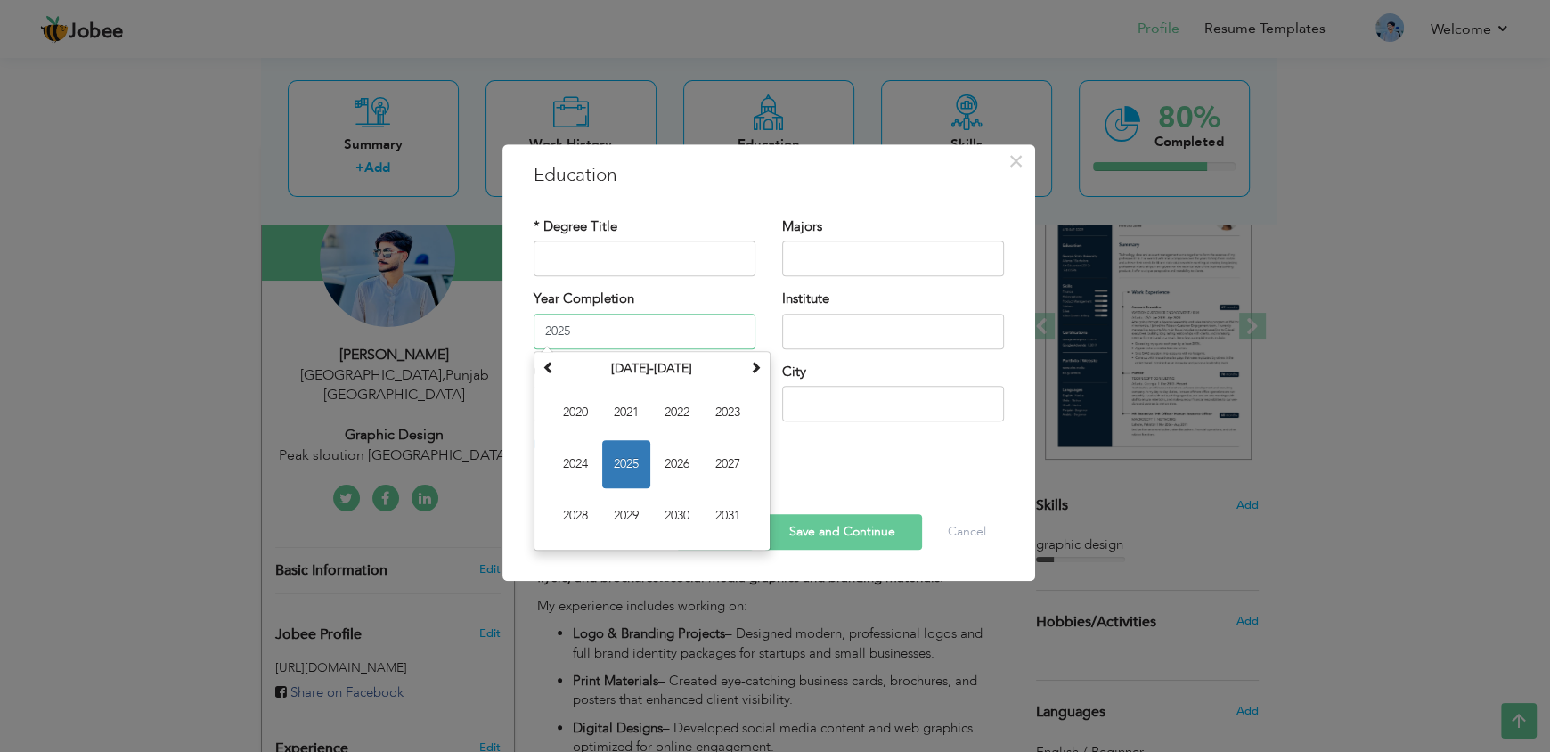
click at [633, 452] on span "2025" at bounding box center [626, 464] width 48 height 48
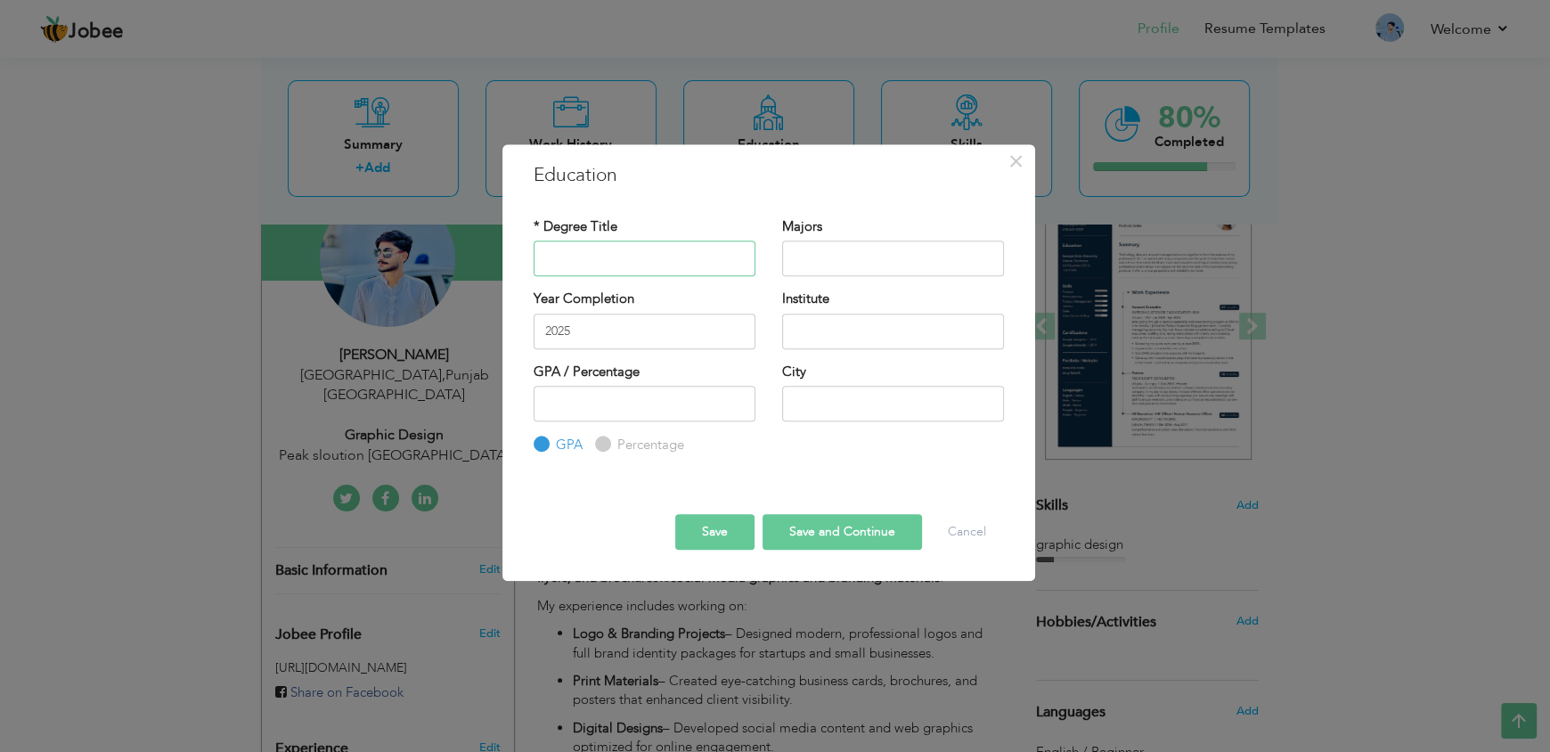
click at [662, 270] on input "text" at bounding box center [645, 258] width 222 height 36
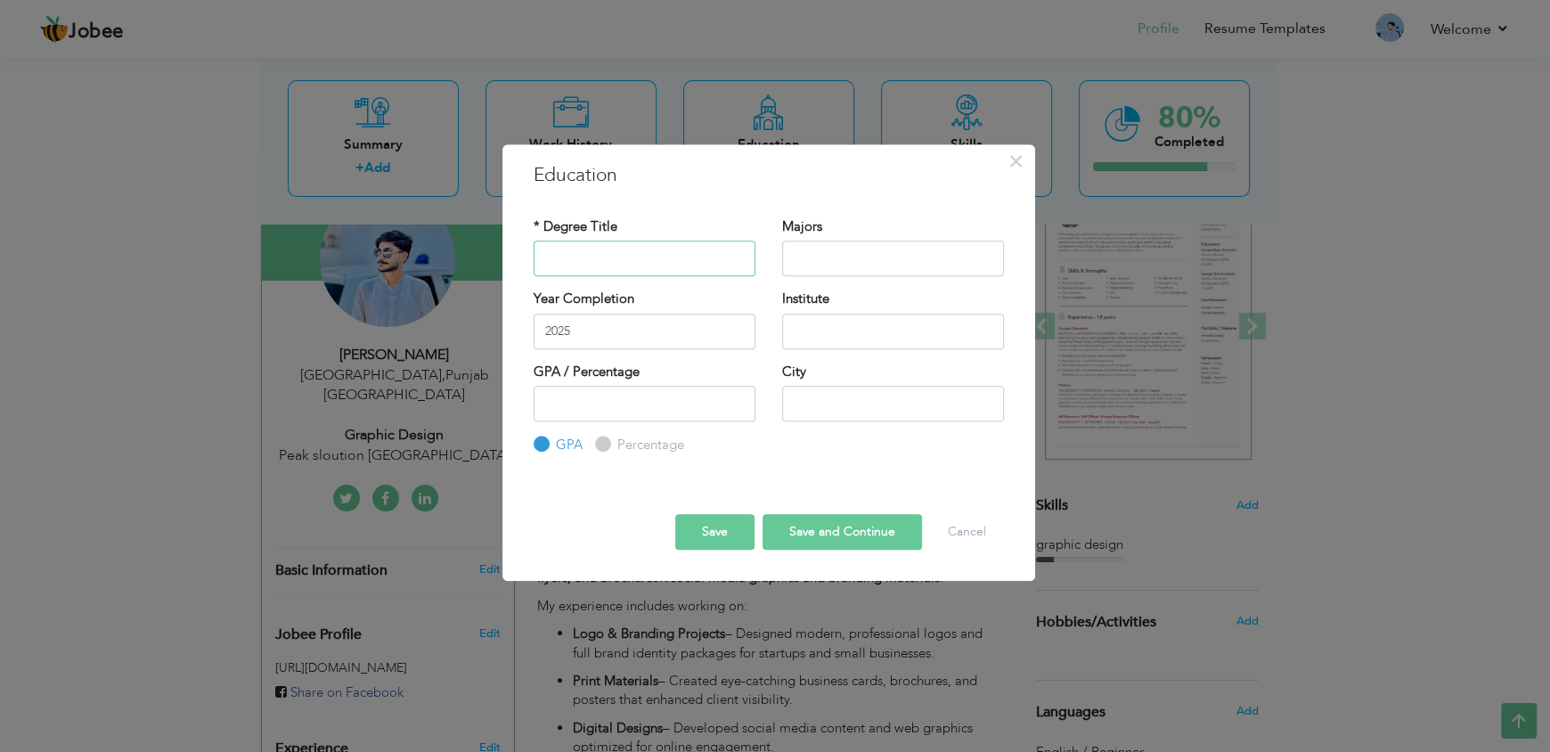
type input "matric"
click at [853, 253] on input "text" at bounding box center [893, 258] width 222 height 36
click at [864, 328] on input "text" at bounding box center [893, 332] width 222 height 36
type input "[GEOGRAPHIC_DATA]"
click at [846, 394] on input "text" at bounding box center [893, 404] width 222 height 36
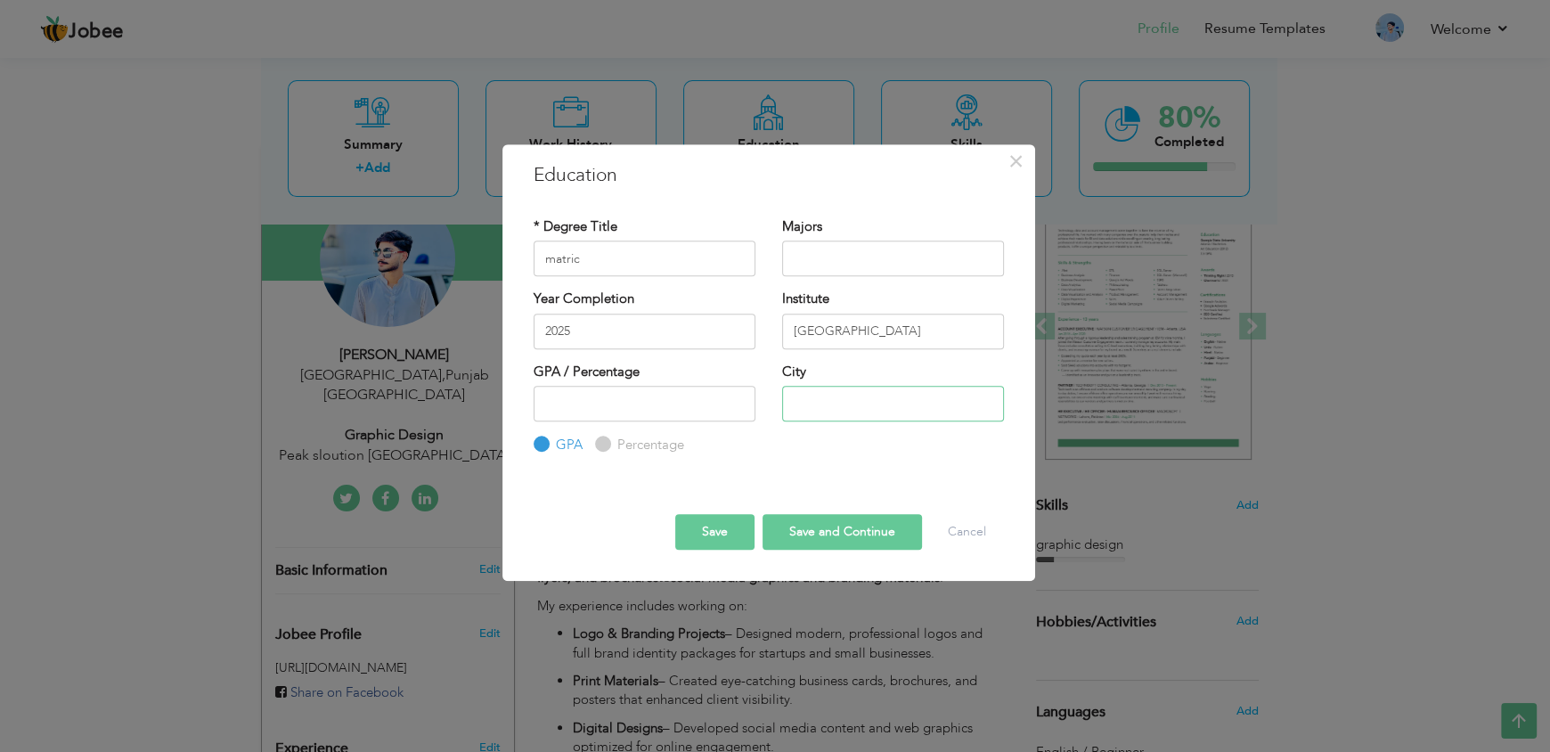
type input "[GEOGRAPHIC_DATA]"
click at [658, 404] on input "number" at bounding box center [645, 404] width 222 height 36
click at [738, 409] on input "-1" at bounding box center [645, 404] width 222 height 36
click at [738, 409] on input "-2" at bounding box center [645, 404] width 222 height 36
click at [738, 409] on input "-3" at bounding box center [645, 404] width 222 height 36
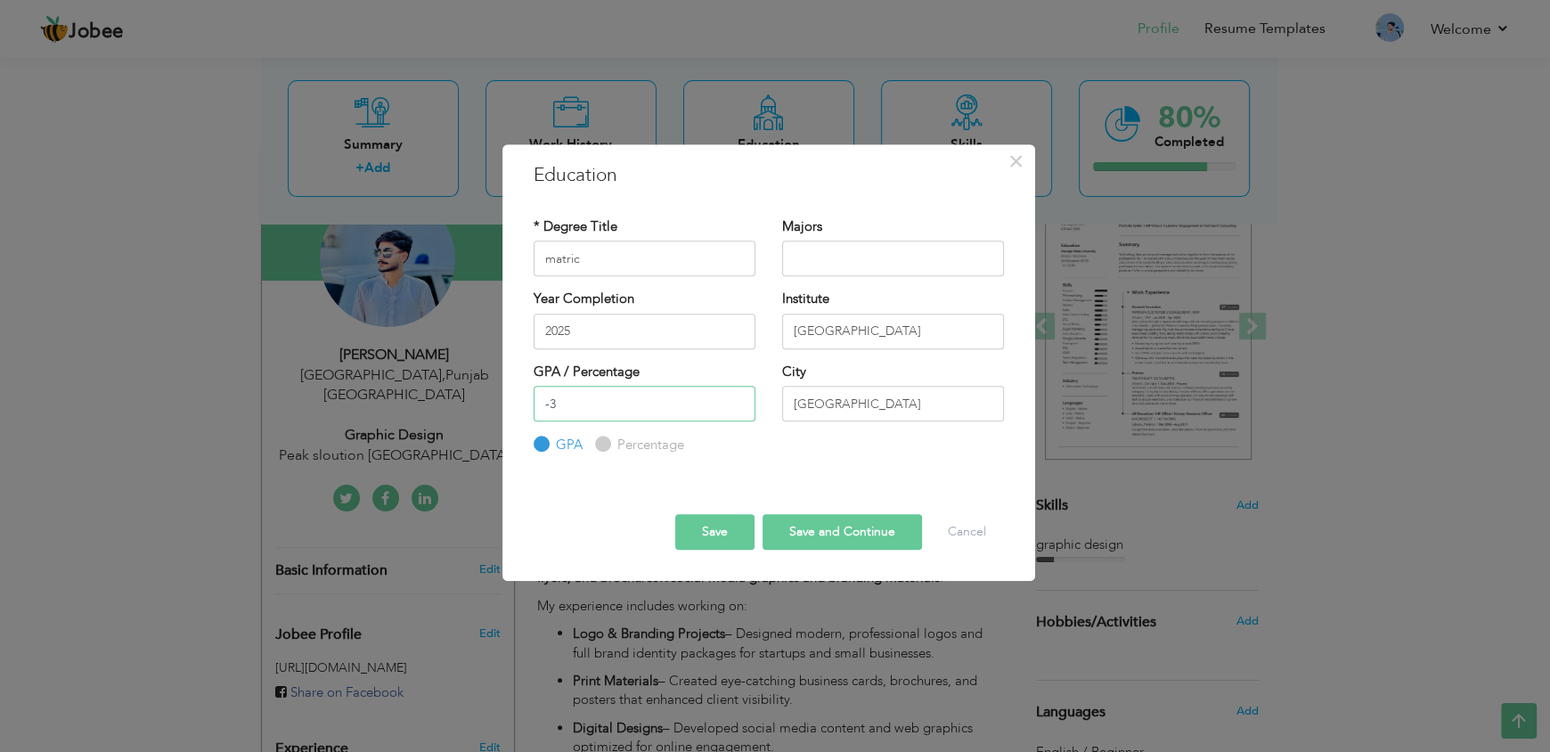
click at [735, 401] on input "-3" at bounding box center [645, 404] width 222 height 36
click at [735, 401] on input "-2" at bounding box center [645, 404] width 222 height 36
click at [735, 401] on input "-1" at bounding box center [645, 404] width 222 height 36
click at [735, 401] on input "0" at bounding box center [645, 404] width 222 height 36
click at [735, 401] on input "1" at bounding box center [645, 404] width 222 height 36
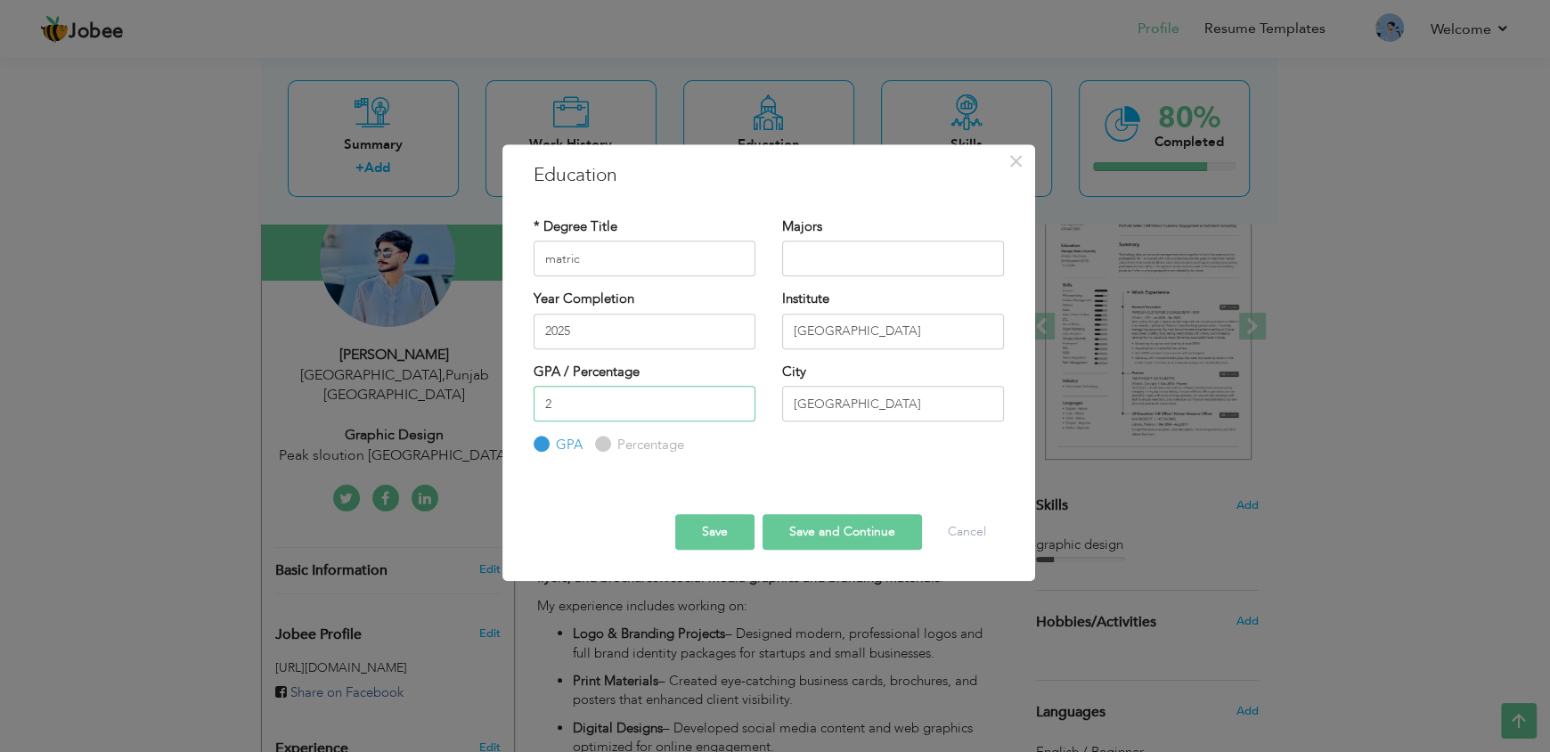
click at [735, 401] on input "2" at bounding box center [645, 404] width 222 height 36
type input "3"
click at [735, 401] on input "3" at bounding box center [645, 404] width 222 height 36
click at [910, 259] on input "text" at bounding box center [893, 258] width 222 height 36
type input "computer science"
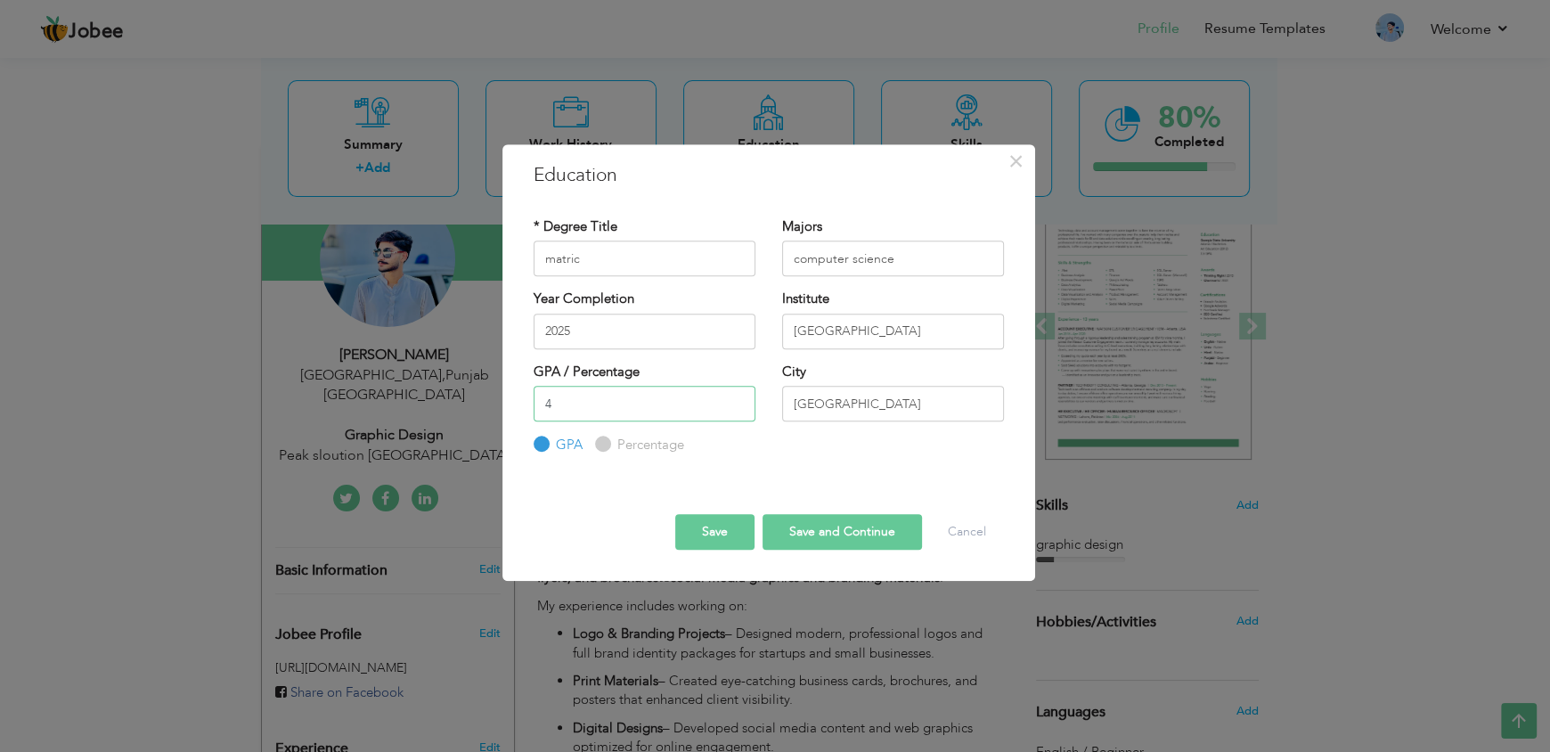
click at [737, 395] on input "4" at bounding box center [645, 404] width 222 height 36
click at [737, 395] on input "5" at bounding box center [645, 404] width 222 height 36
click at [737, 395] on input "6" at bounding box center [645, 404] width 222 height 36
type input "7"
click at [737, 395] on input "7" at bounding box center [645, 404] width 222 height 36
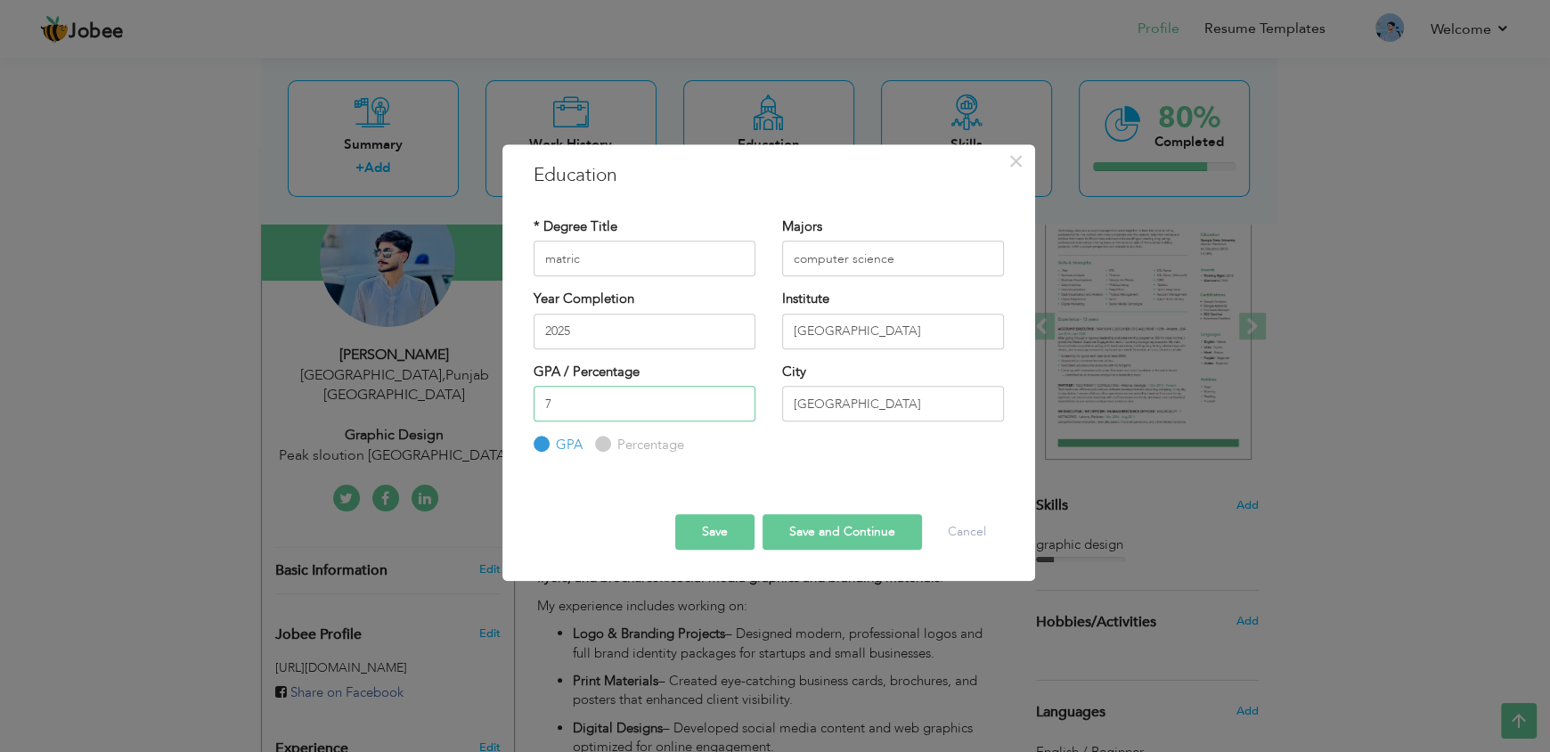
click at [709, 397] on input "7" at bounding box center [645, 404] width 222 height 36
type input "7"
type input "65"
click at [723, 537] on button "Save" at bounding box center [714, 532] width 79 height 36
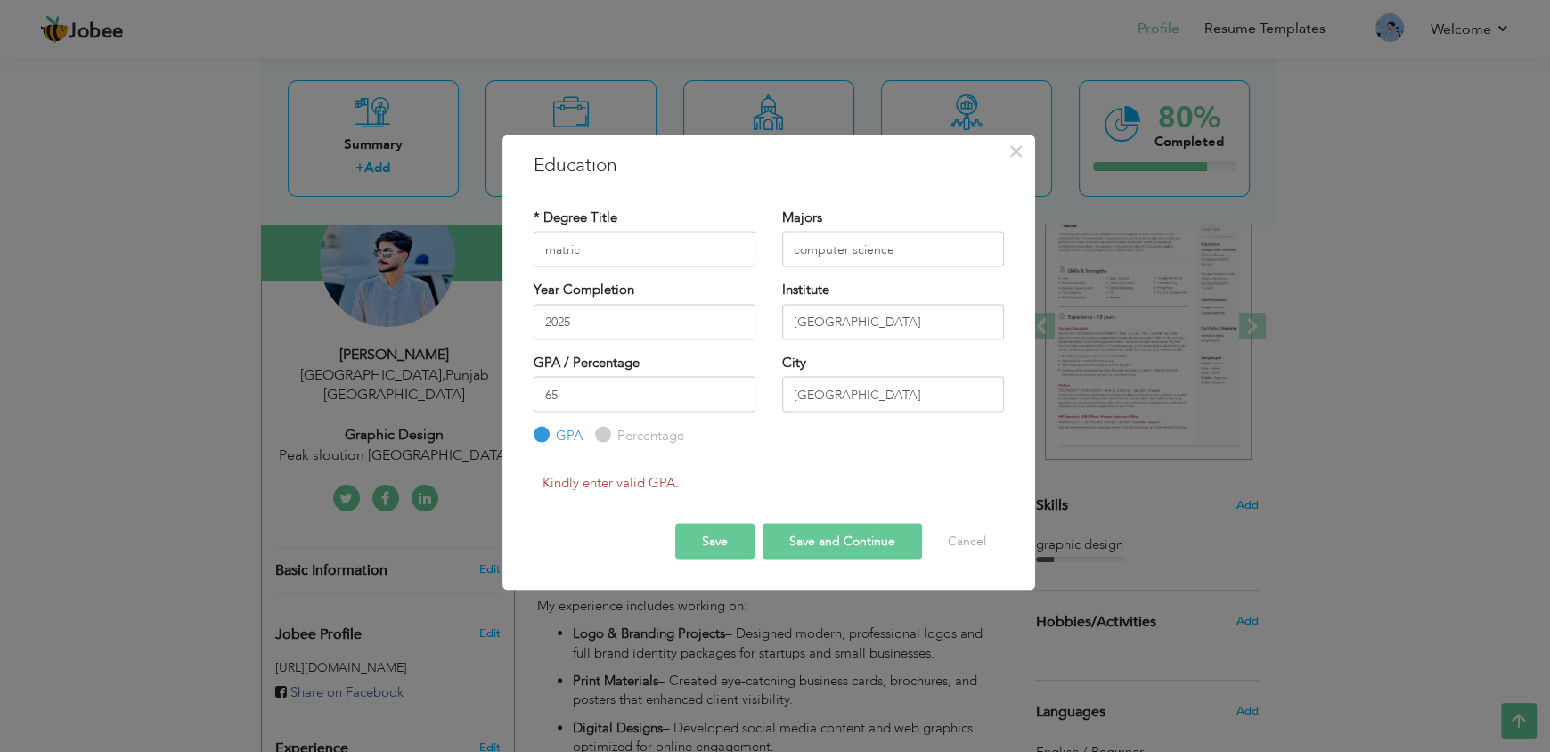
click at [542, 427] on div "65 GPA Percentage" at bounding box center [645, 410] width 222 height 69
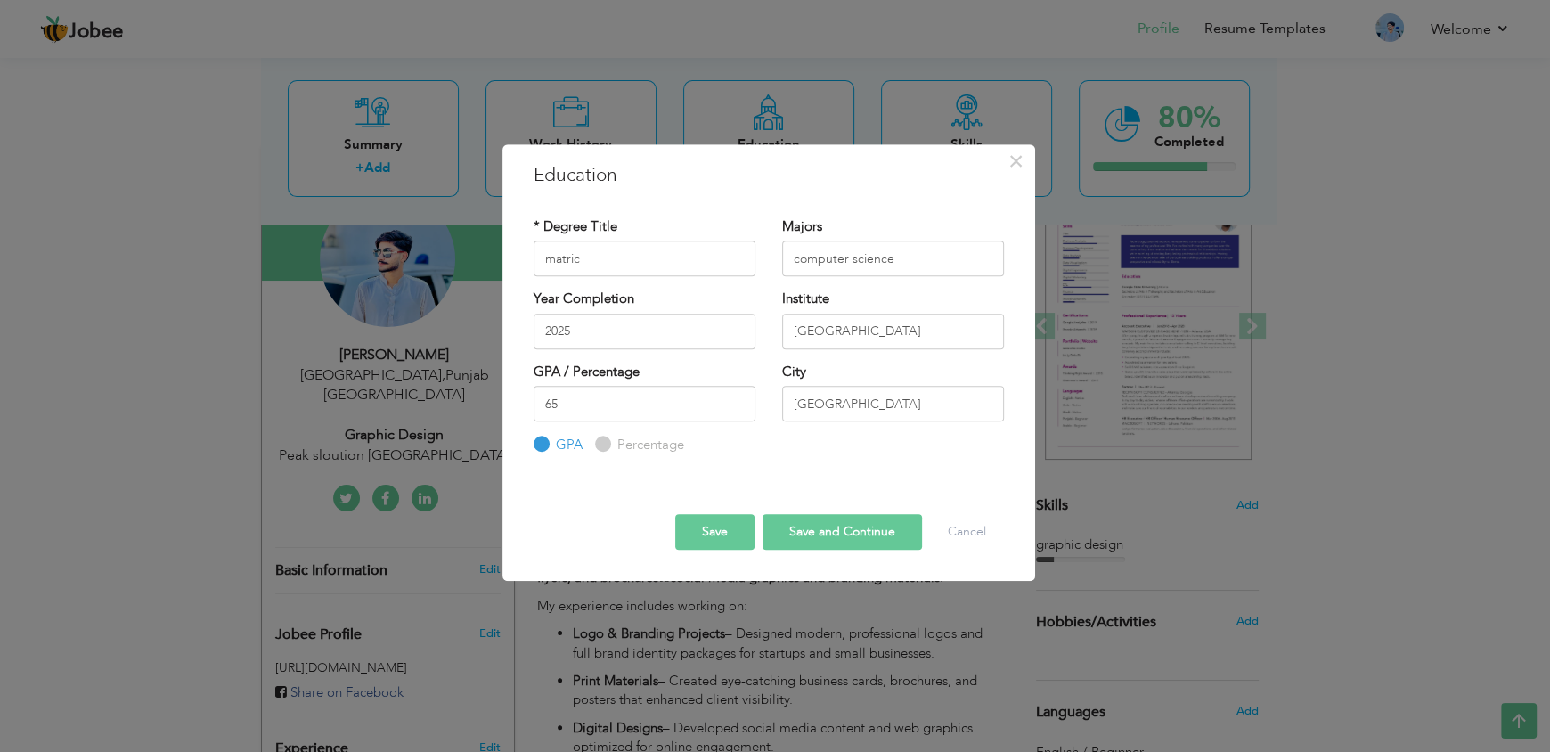
click at [703, 538] on button "Save" at bounding box center [714, 532] width 79 height 36
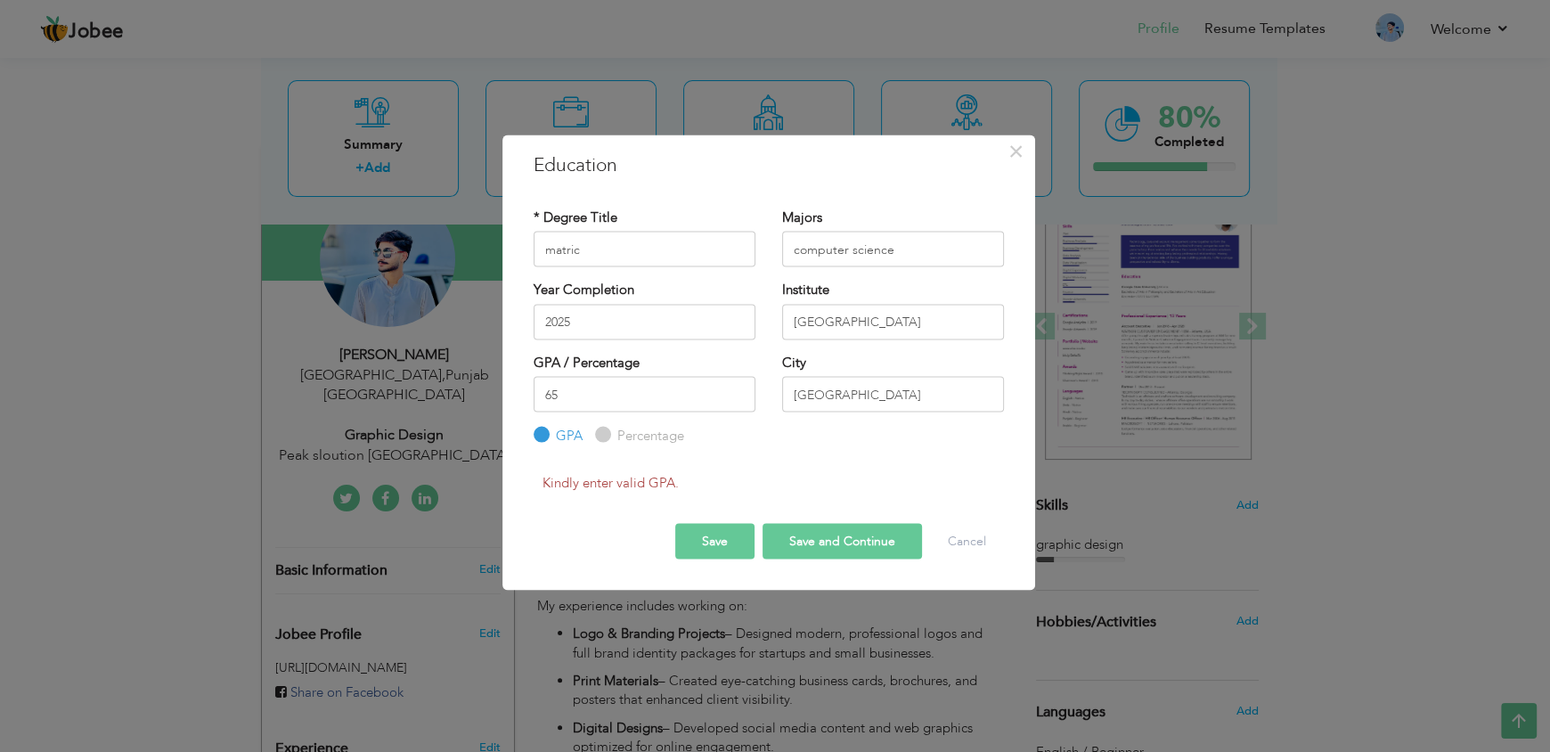
click at [599, 436] on input "Percentage" at bounding box center [601, 435] width 12 height 12
radio input "true"
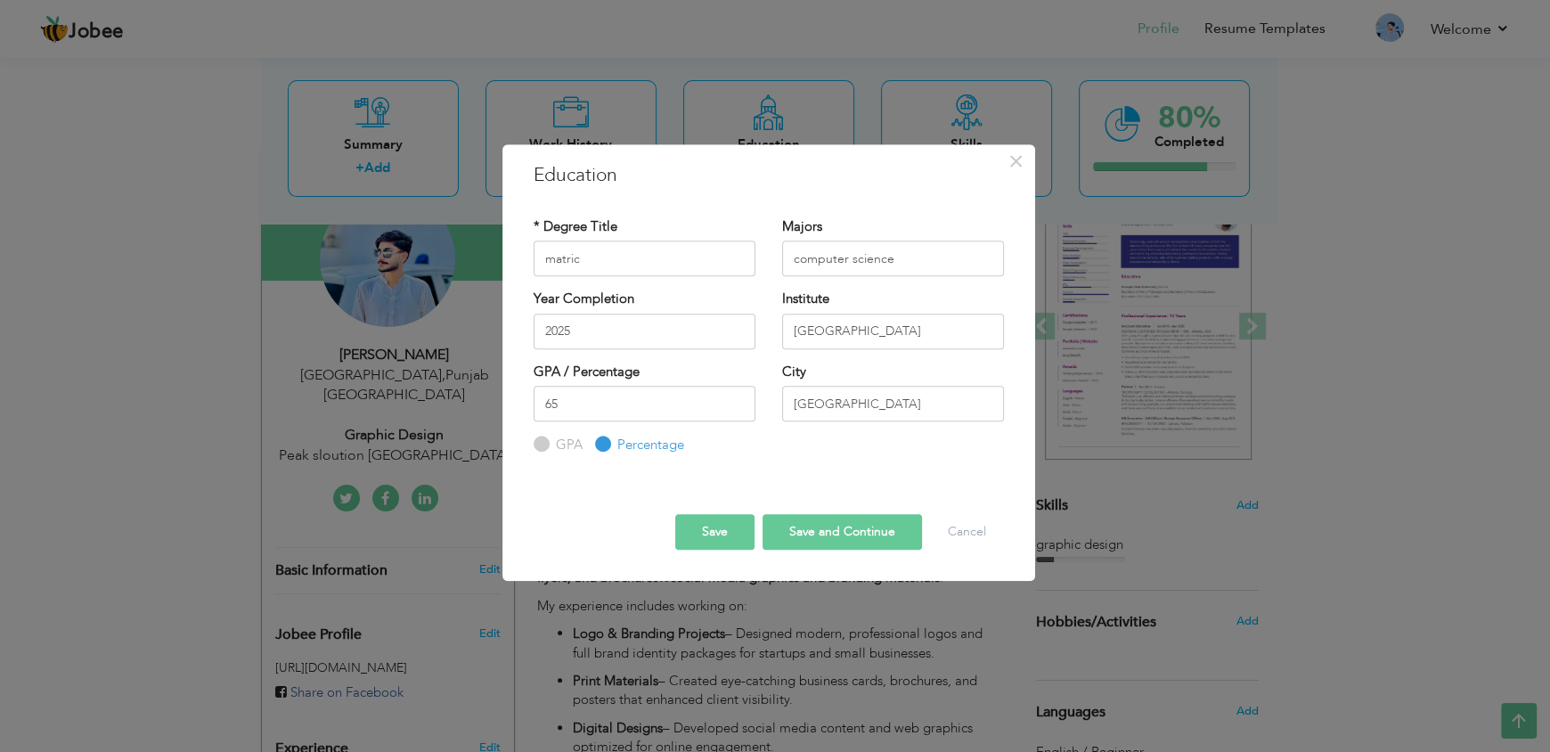
click at [728, 547] on button "Save" at bounding box center [714, 532] width 79 height 36
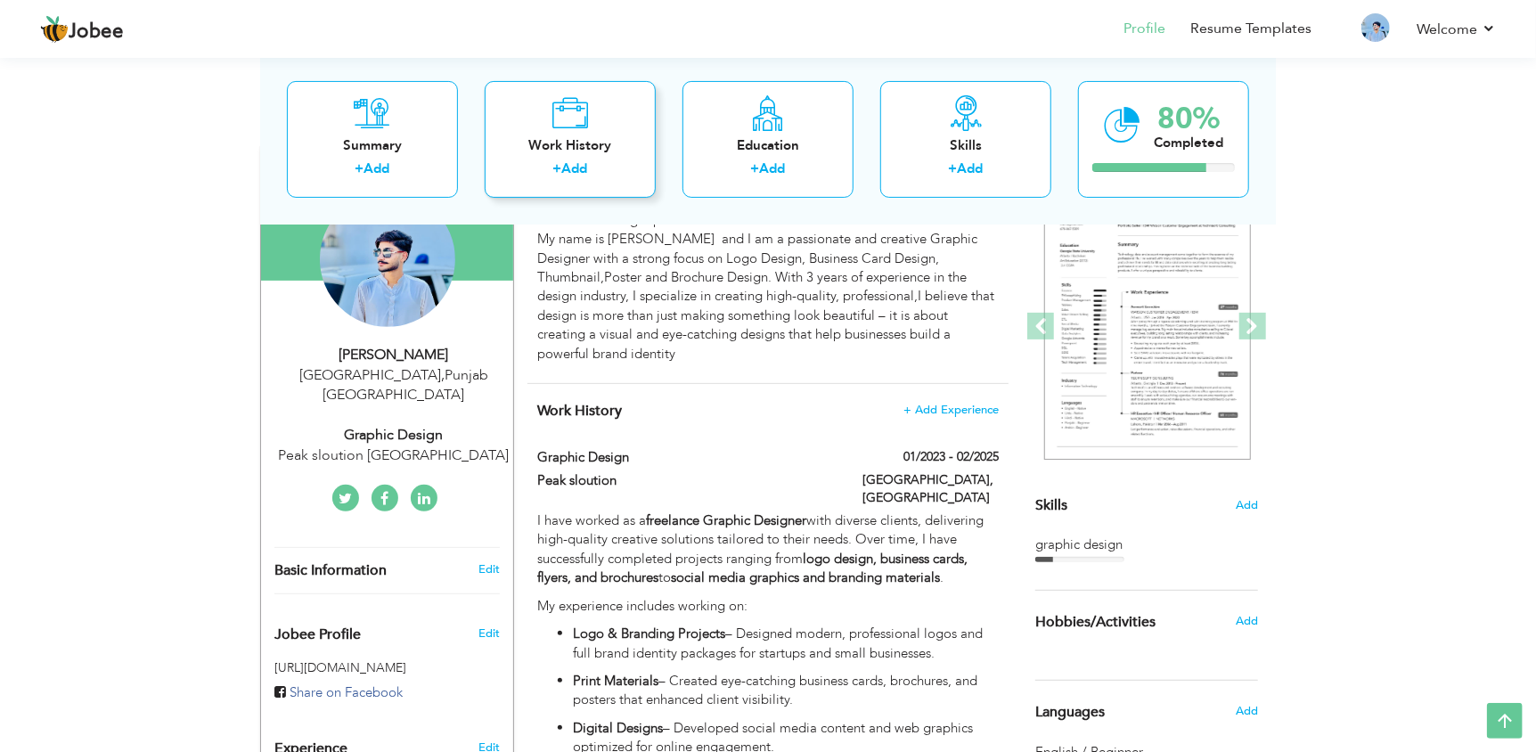
click at [574, 175] on link "Add" at bounding box center [575, 168] width 26 height 18
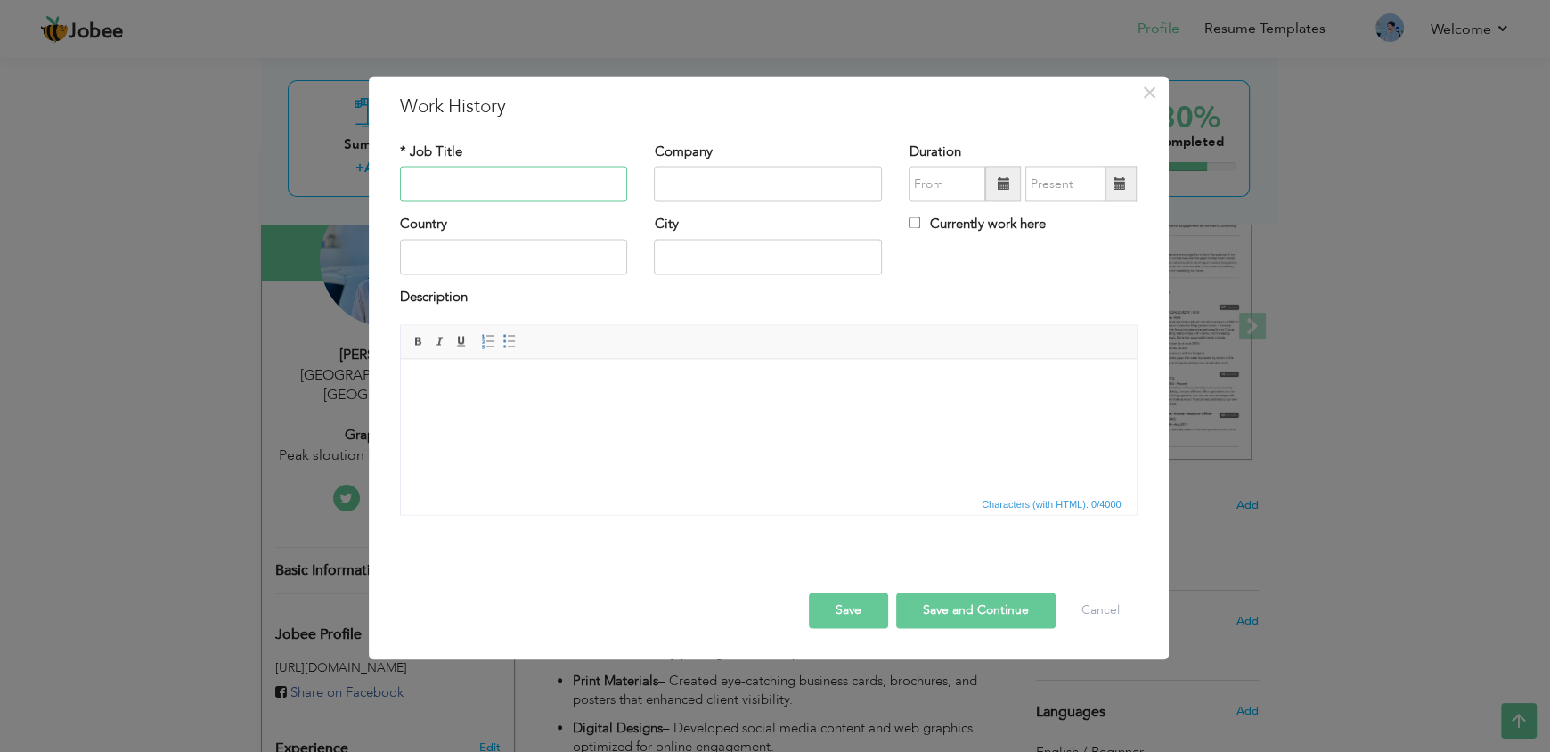
click at [519, 189] on input "text" at bounding box center [514, 185] width 228 height 36
click at [478, 256] on input "text" at bounding box center [514, 257] width 228 height 36
click at [1146, 88] on span "×" at bounding box center [1149, 93] width 15 height 32
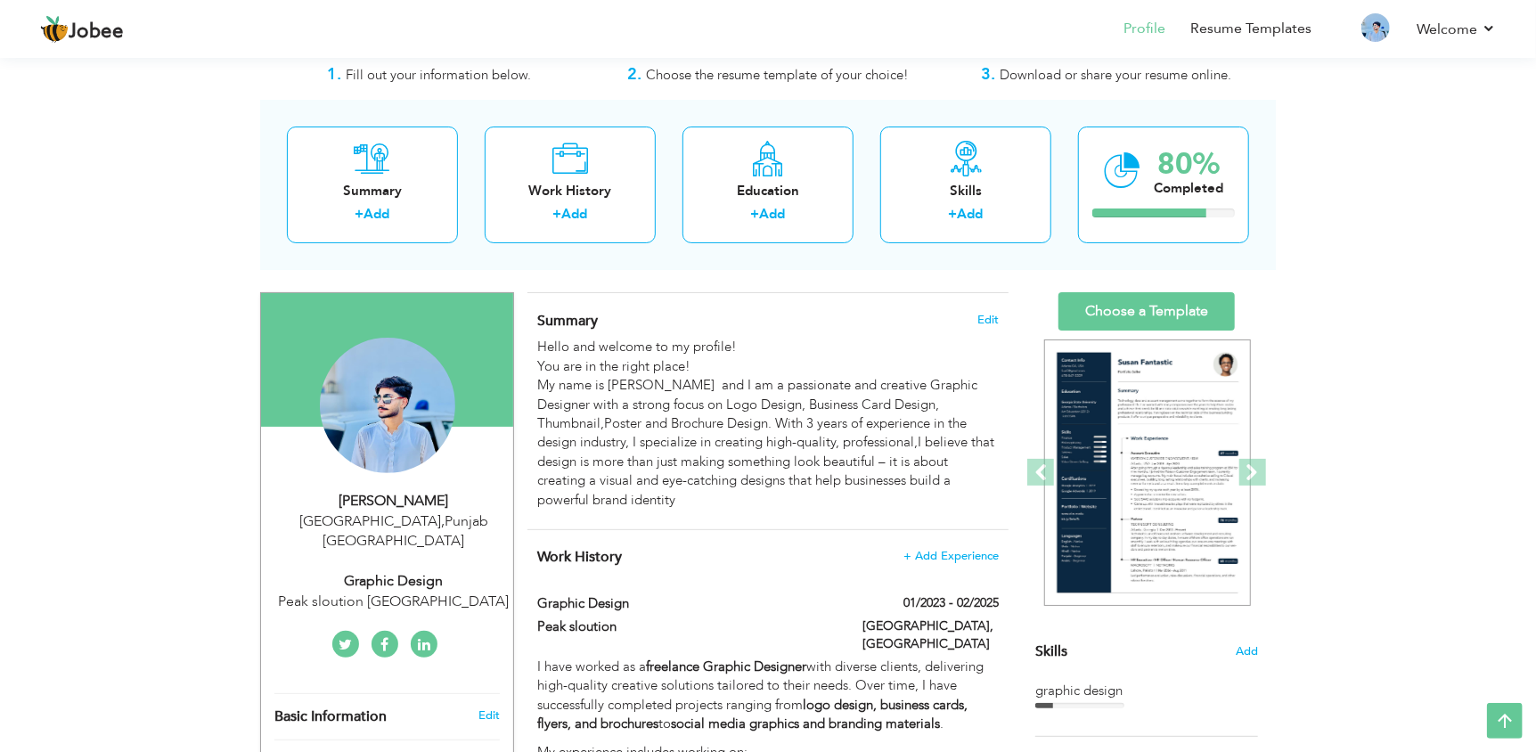
scroll to position [42, 0]
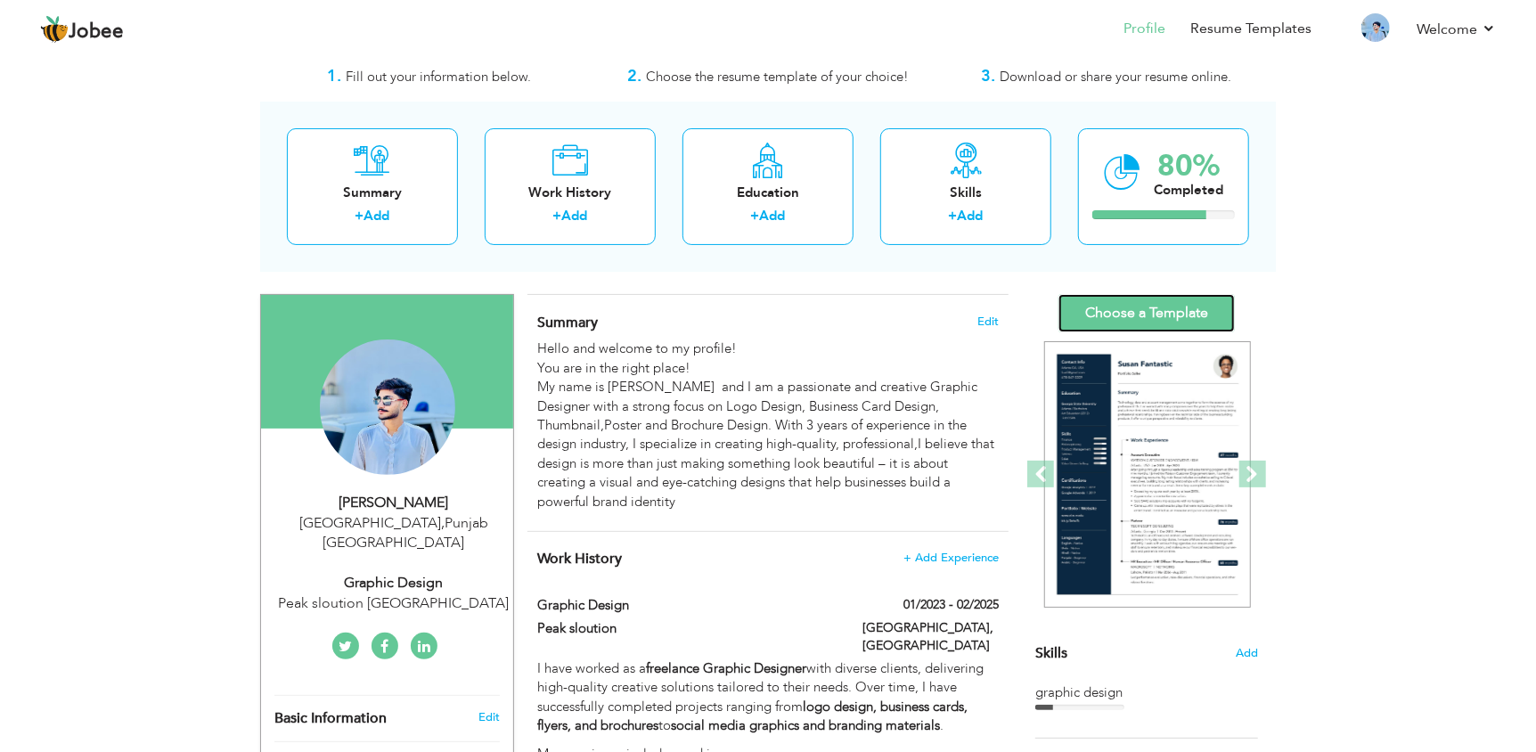
click at [1127, 315] on link "Choose a Template" at bounding box center [1146, 313] width 176 height 38
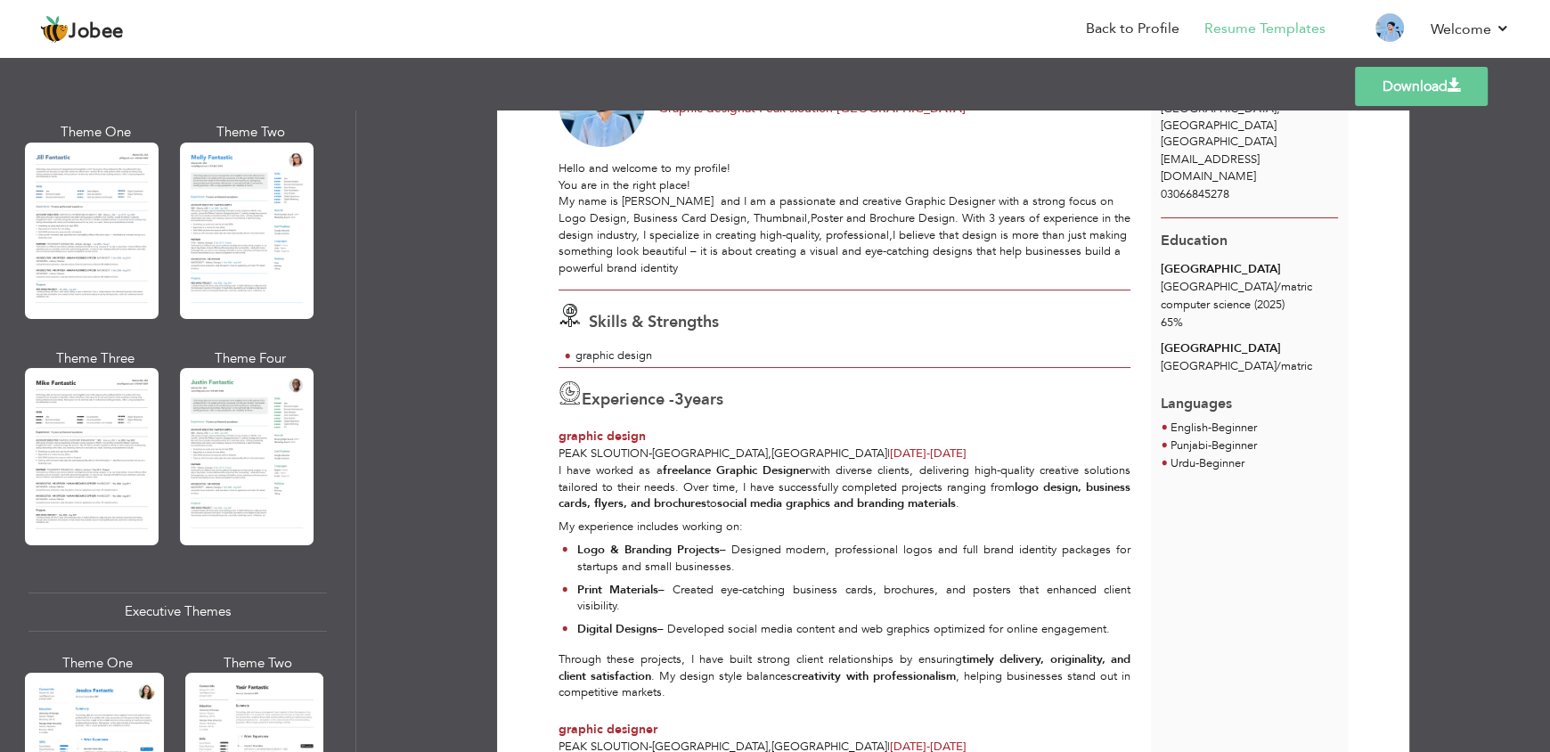
scroll to position [872, 0]
click at [1393, 68] on link "Download" at bounding box center [1421, 86] width 133 height 39
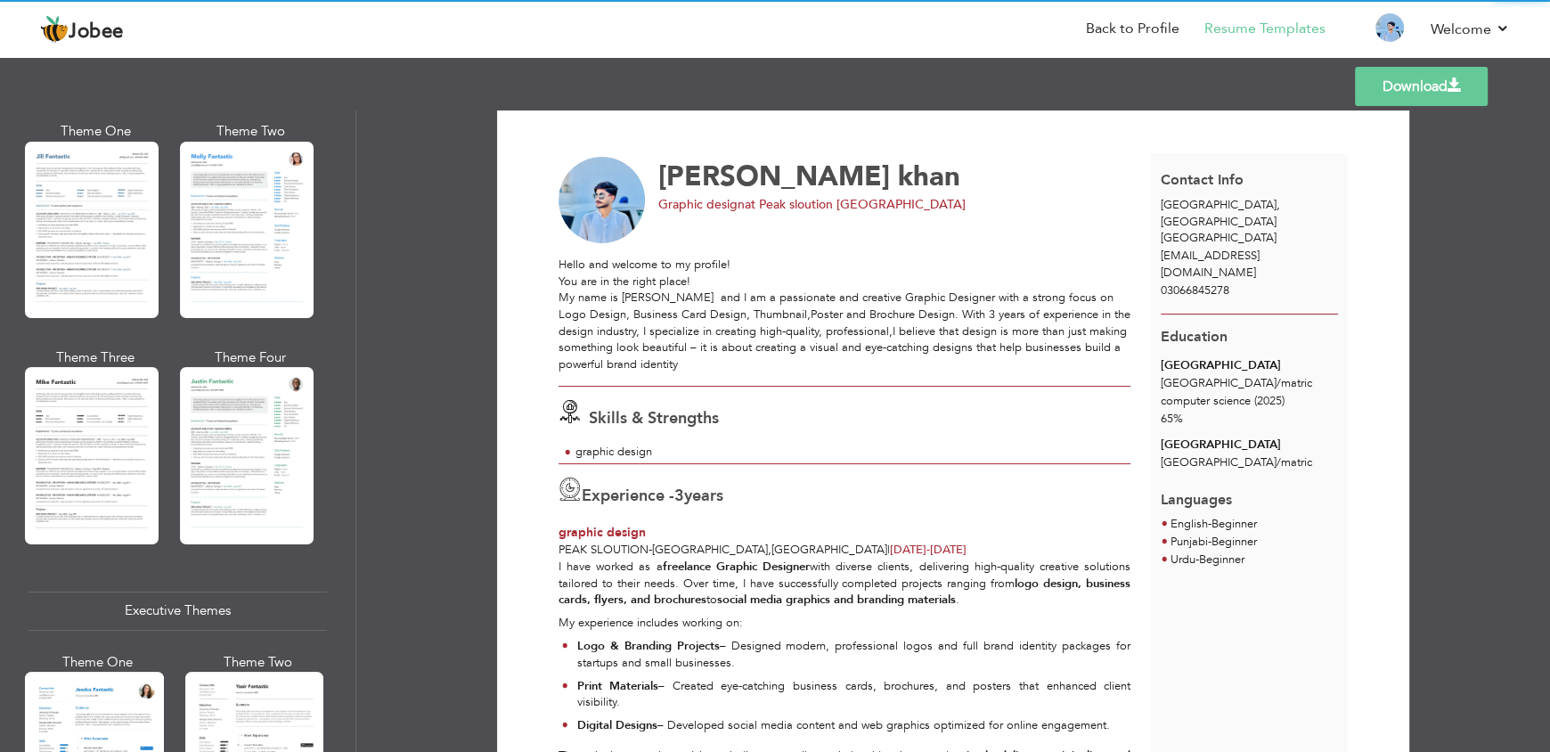
scroll to position [0, 0]
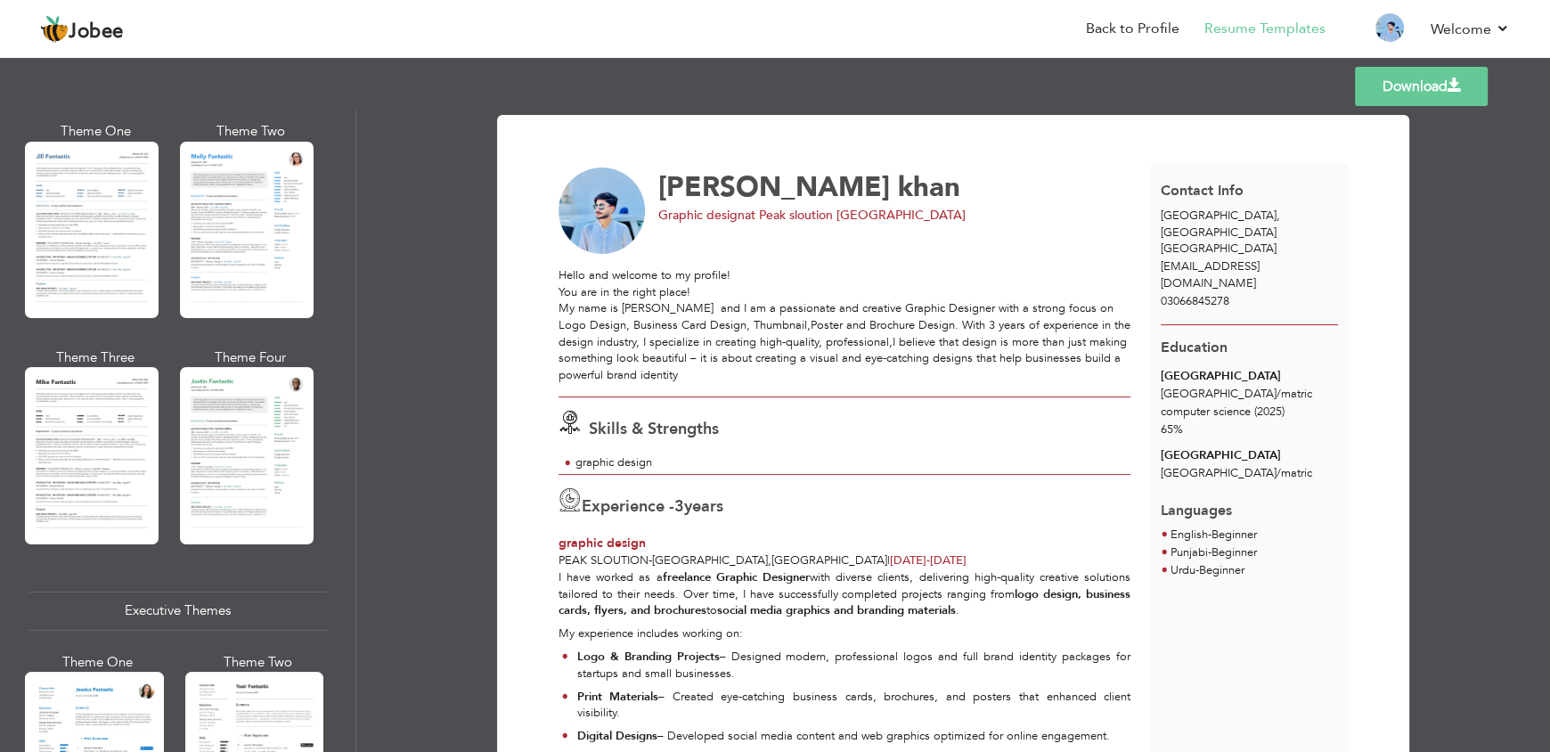
click at [678, 186] on span "[PERSON_NAME]" at bounding box center [774, 186] width 232 height 37
click at [669, 186] on span "abdullah" at bounding box center [774, 186] width 232 height 37
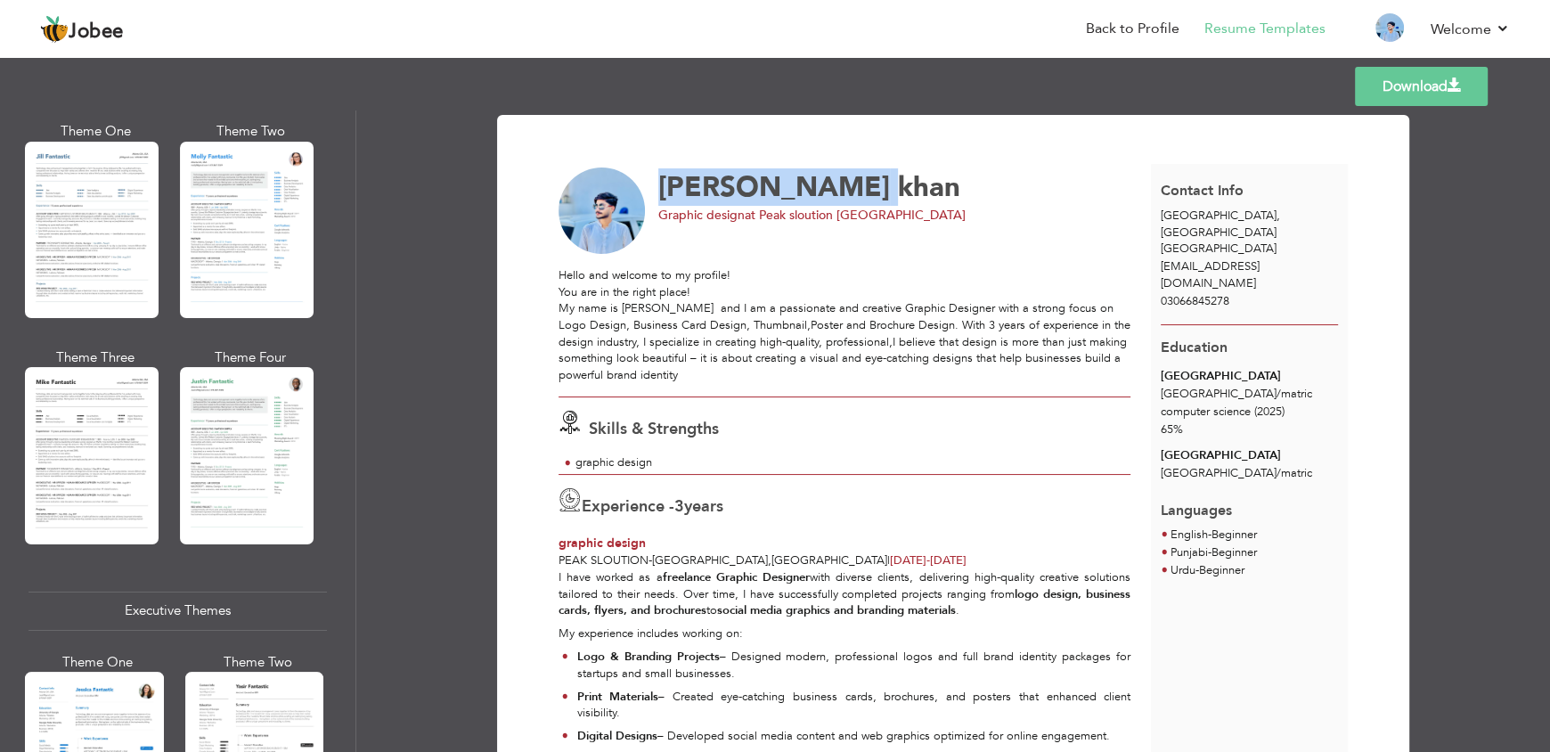
click at [669, 186] on span "abdullah" at bounding box center [774, 186] width 232 height 37
click at [879, 203] on div "abdullah khan Graphic design at Peak sloution lahore" at bounding box center [888, 196] width 460 height 58
